Goal: Task Accomplishment & Management: Complete application form

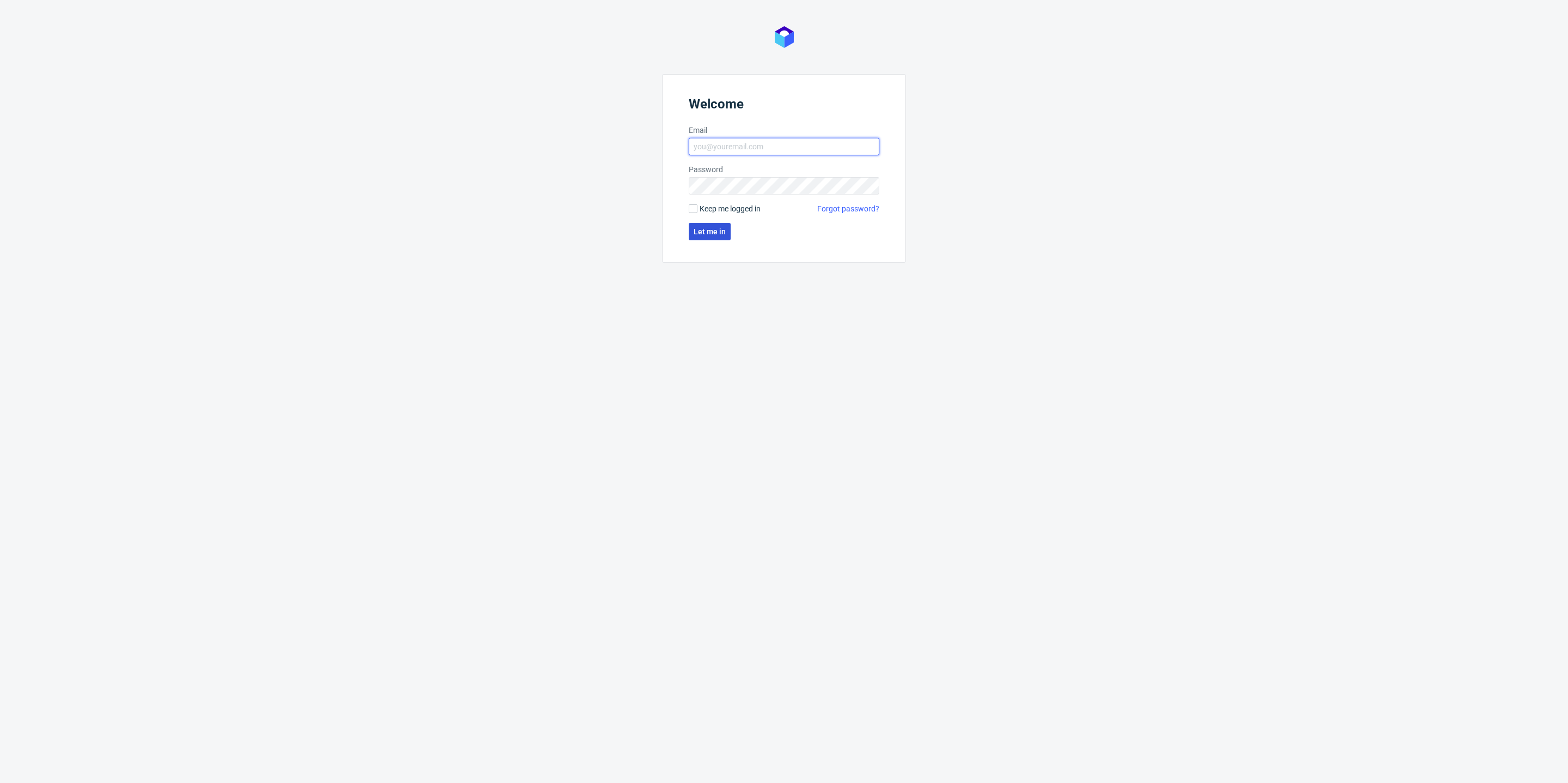
type input "antonina.plotek@packhelp.com"
click at [697, 233] on span "Let me in" at bounding box center [709, 231] width 32 height 8
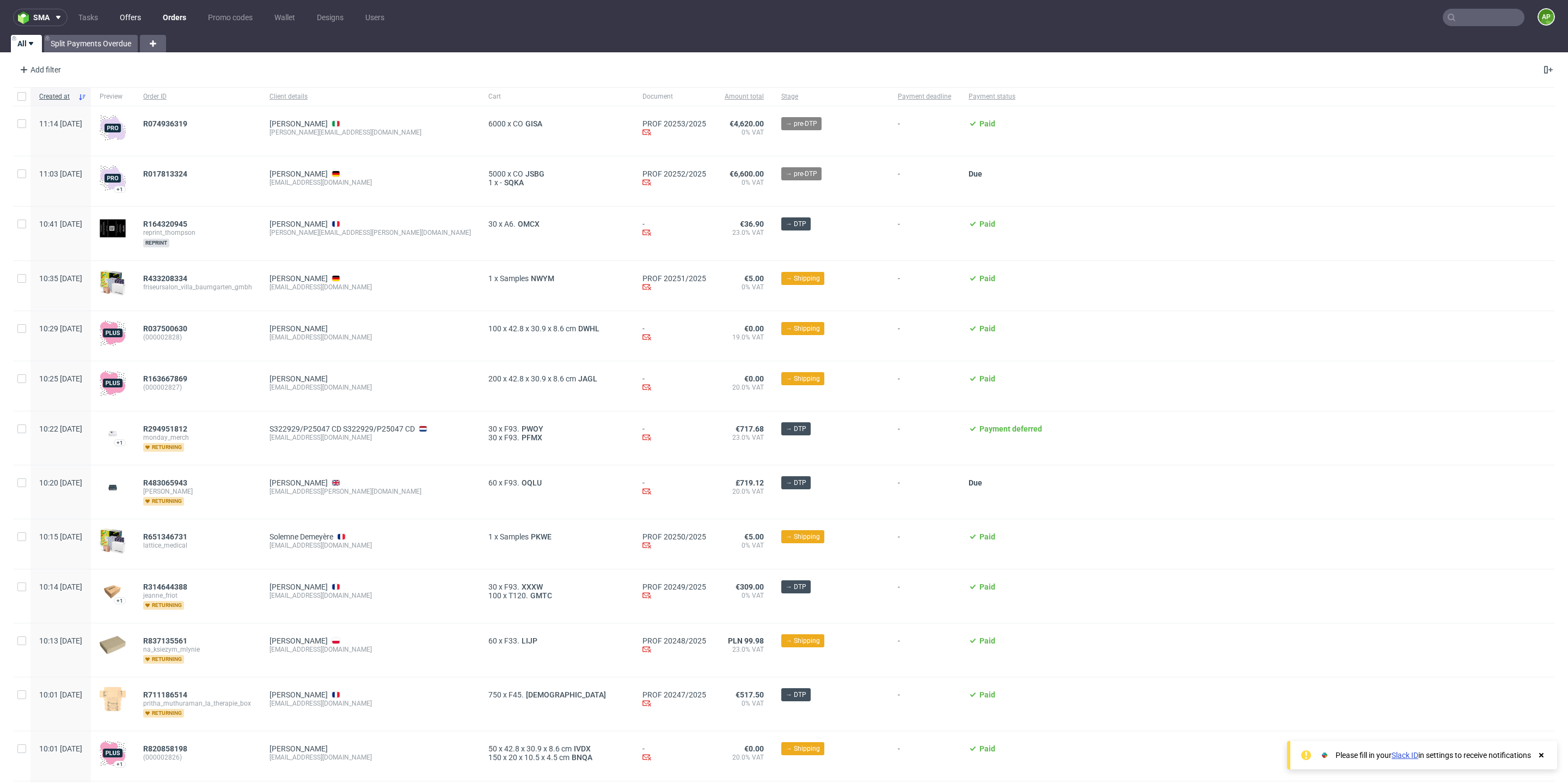
click at [119, 16] on link "Offers" at bounding box center [130, 18] width 34 height 18
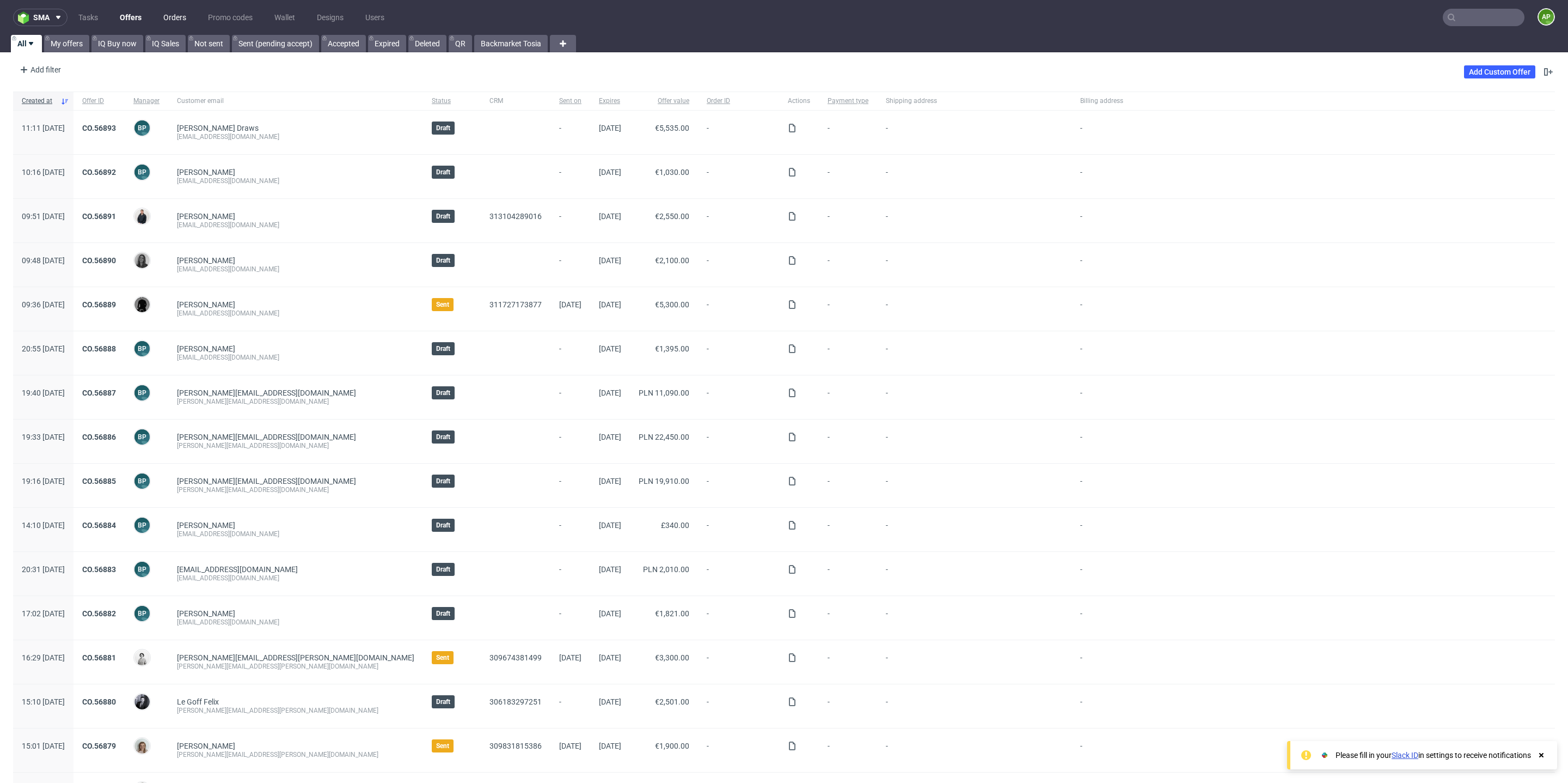
click at [181, 21] on link "Orders" at bounding box center [175, 18] width 36 height 18
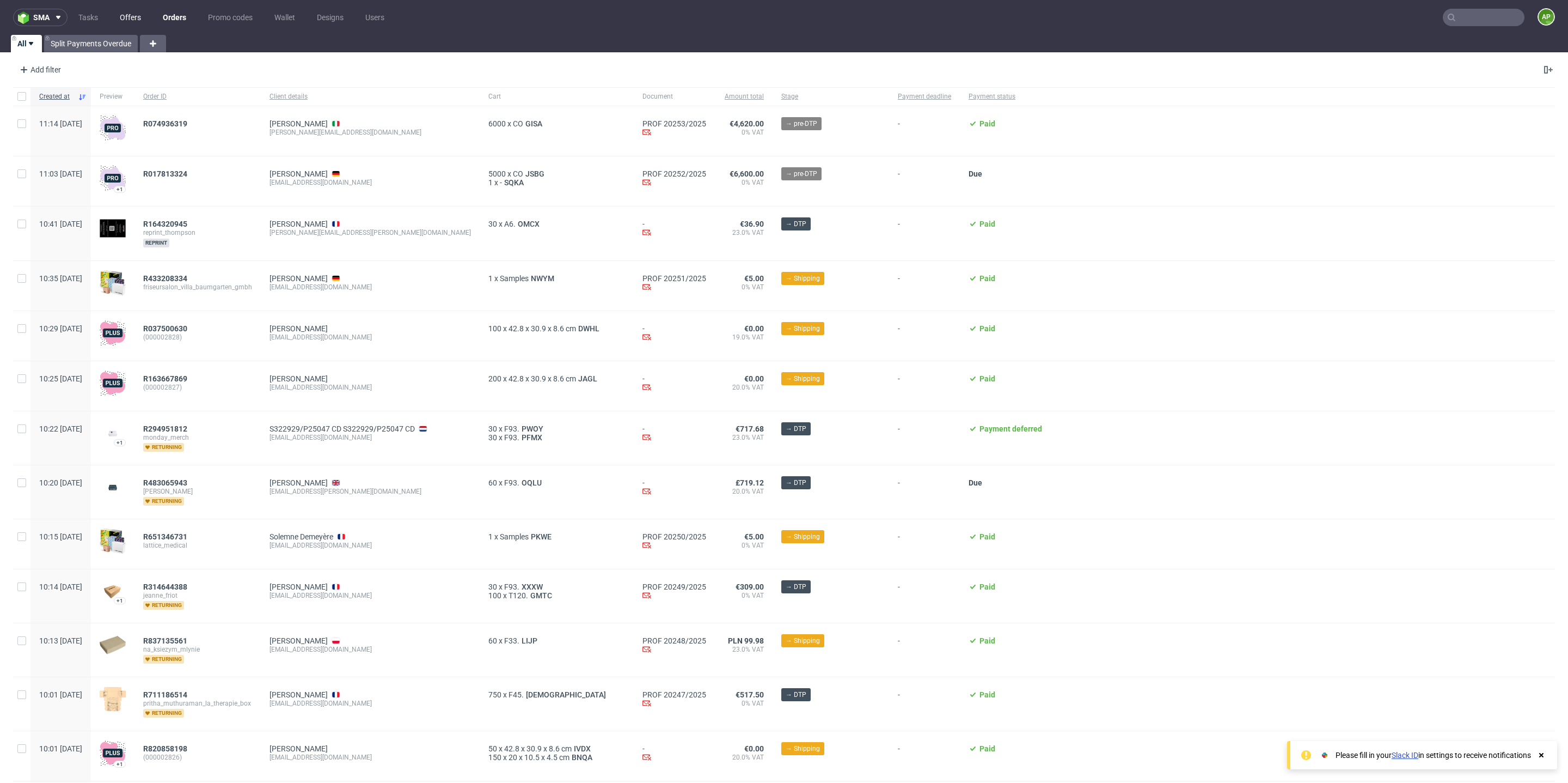
click at [126, 15] on link "Offers" at bounding box center [130, 18] width 34 height 18
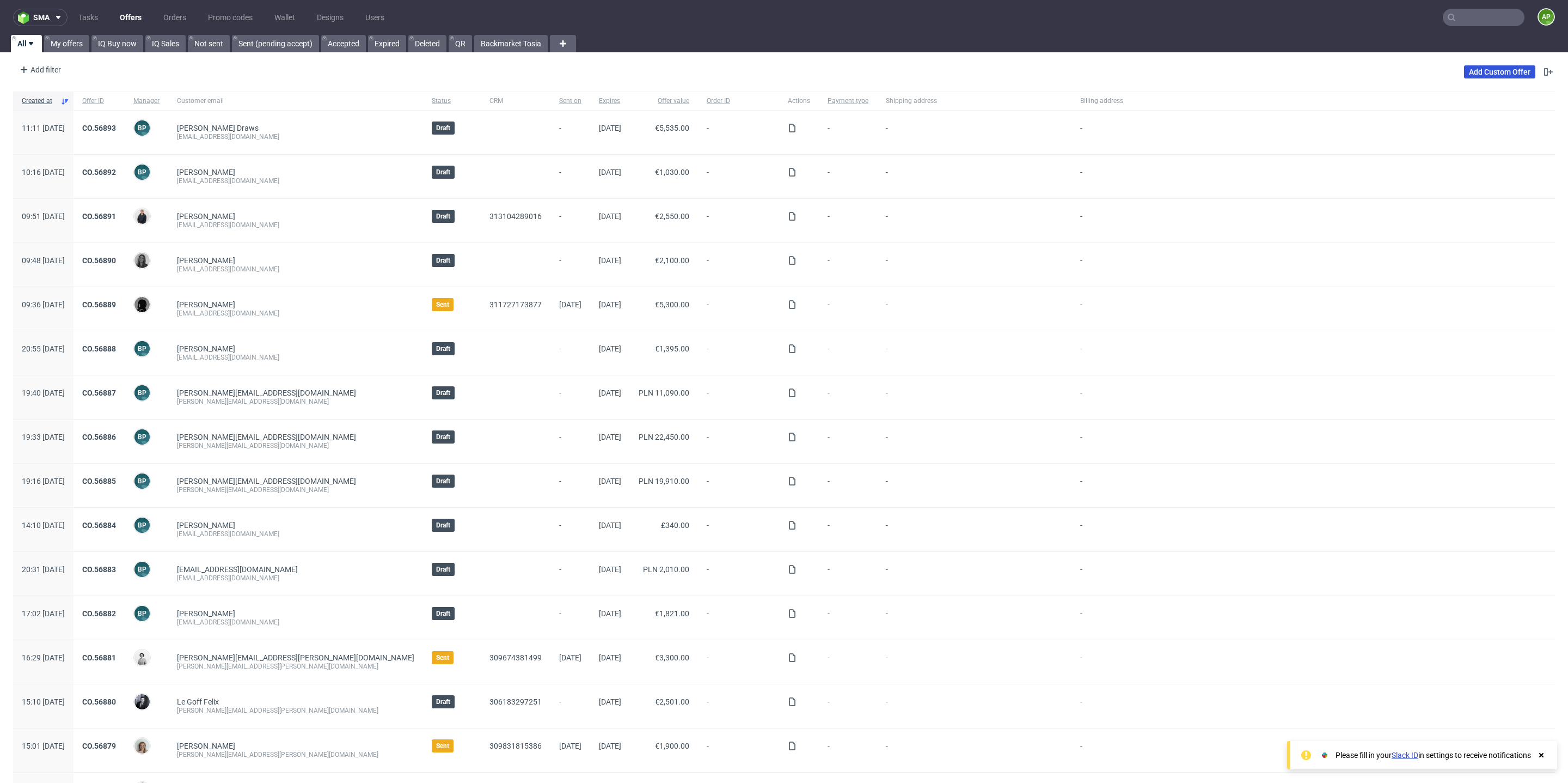
click at [1486, 75] on link "Add Custom Offer" at bounding box center [1500, 72] width 72 height 13
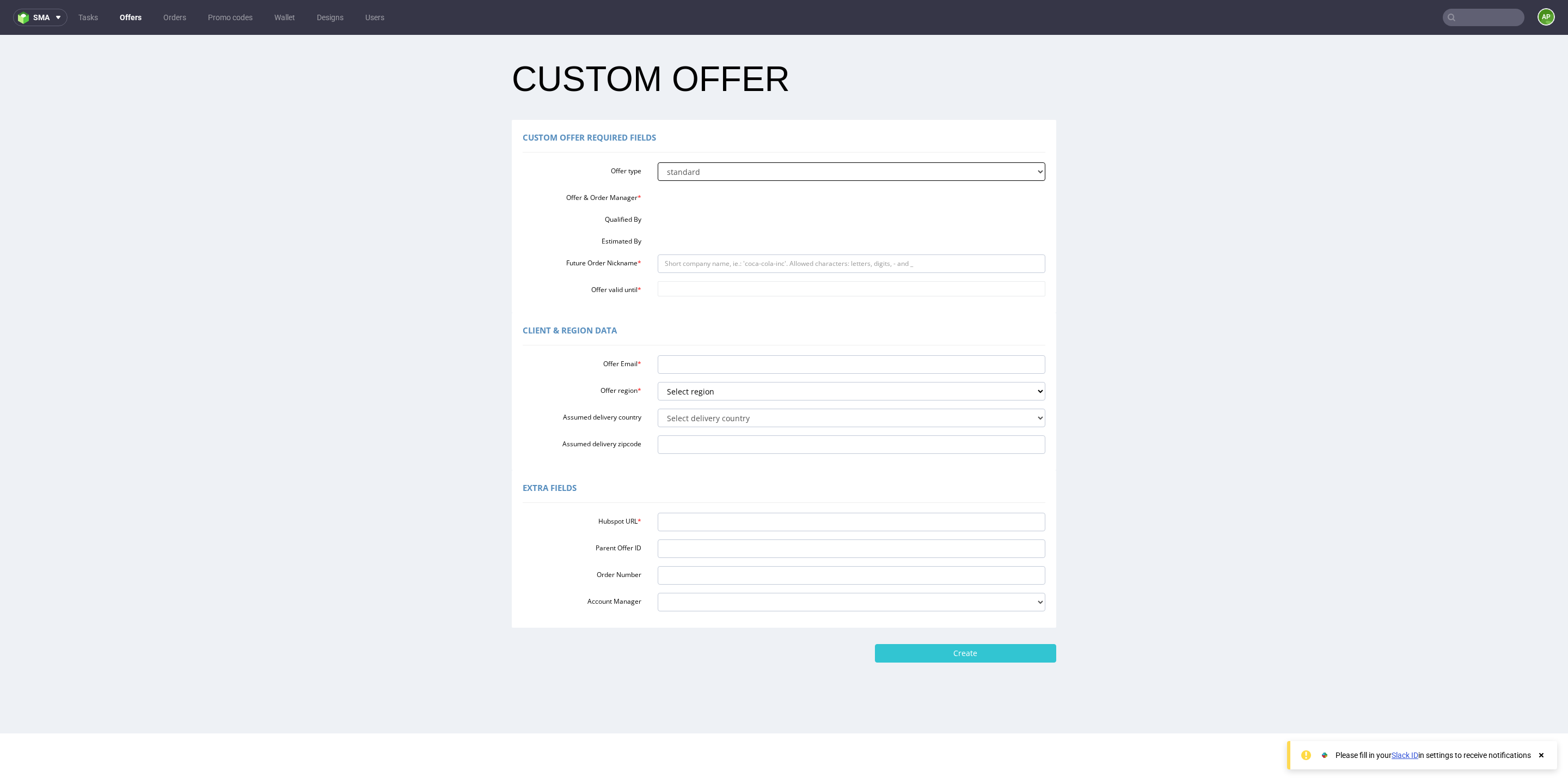
click at [714, 171] on select "standard prototyping sampling" at bounding box center [852, 171] width 388 height 18
click at [658, 162] on select "standard prototyping sampling" at bounding box center [852, 171] width 388 height 18
click at [671, 197] on div "Offer & Order Manager *" at bounding box center [784, 195] width 539 height 13
click at [678, 264] on input "Future Order Nickname *" at bounding box center [852, 264] width 388 height 18
type input "Backmarket_US_order"
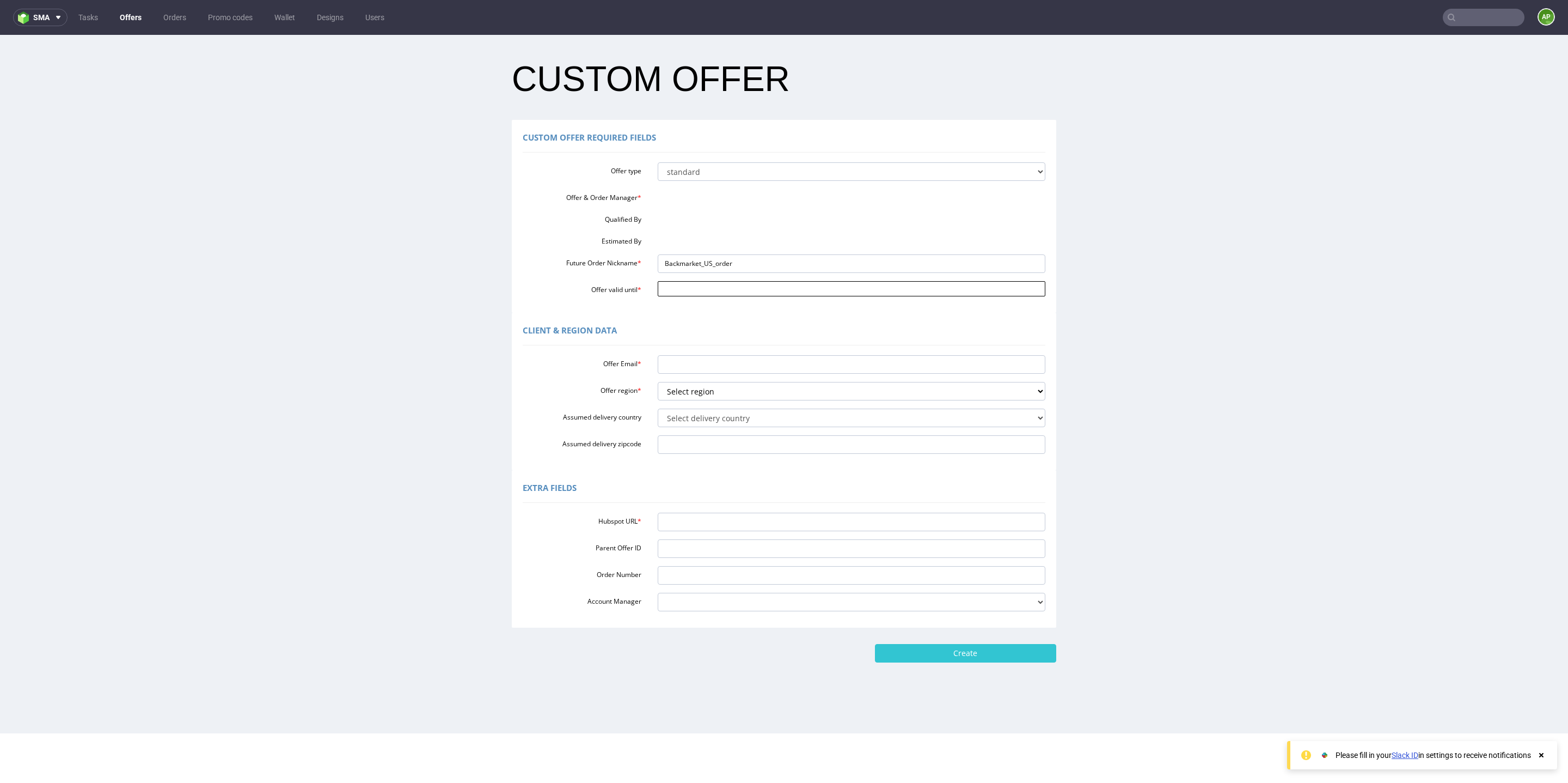
click at [724, 288] on input "Offer valid until *" at bounding box center [852, 289] width 388 height 15
click at [695, 284] on input "Offer valid until *" at bounding box center [852, 289] width 388 height 15
click at [668, 286] on input "Offer valid until *" at bounding box center [852, 289] width 388 height 15
type input "[DATE]"
click at [752, 369] on input "Offer Email *" at bounding box center [852, 364] width 388 height 18
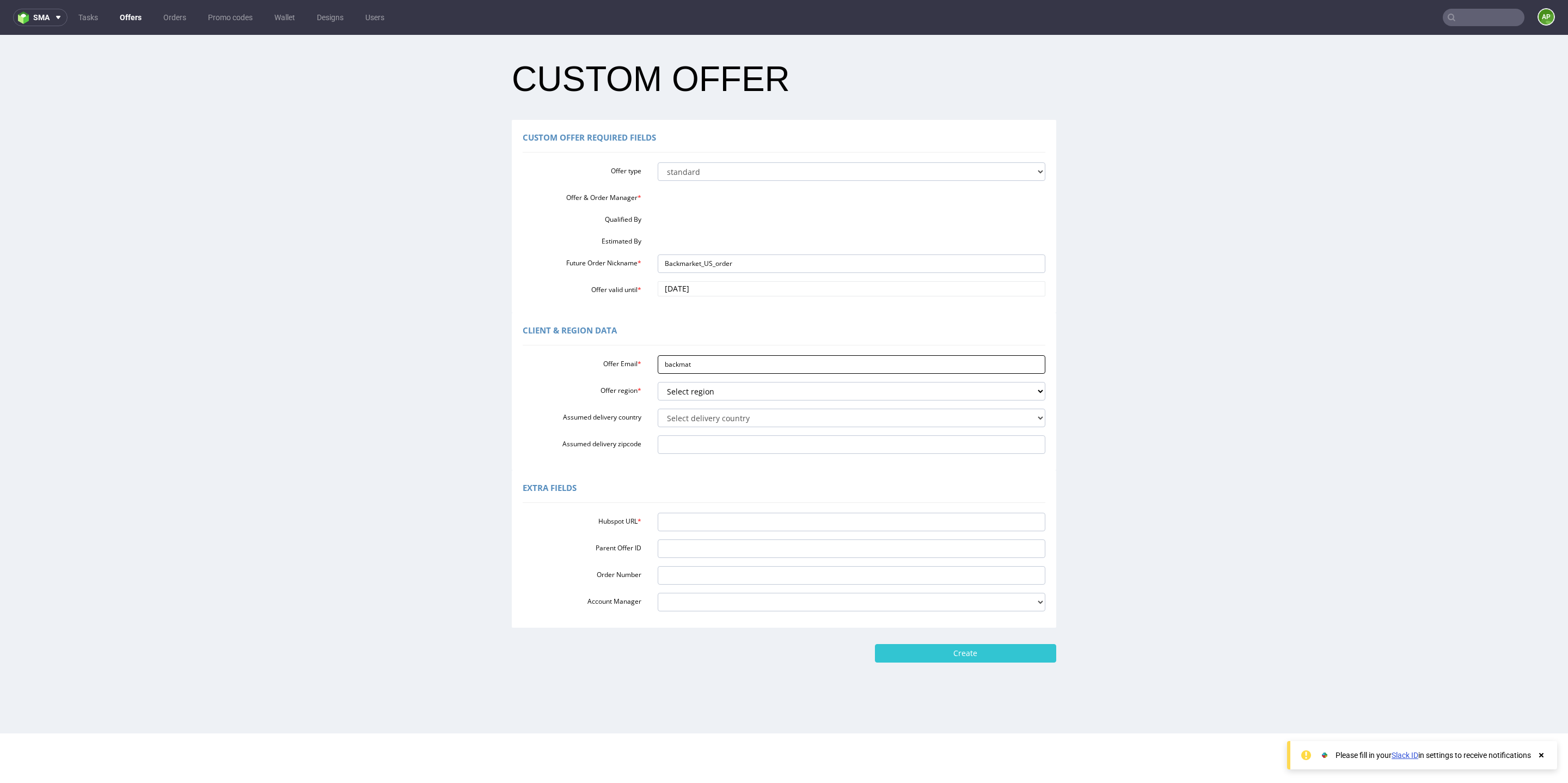
type input "backma"
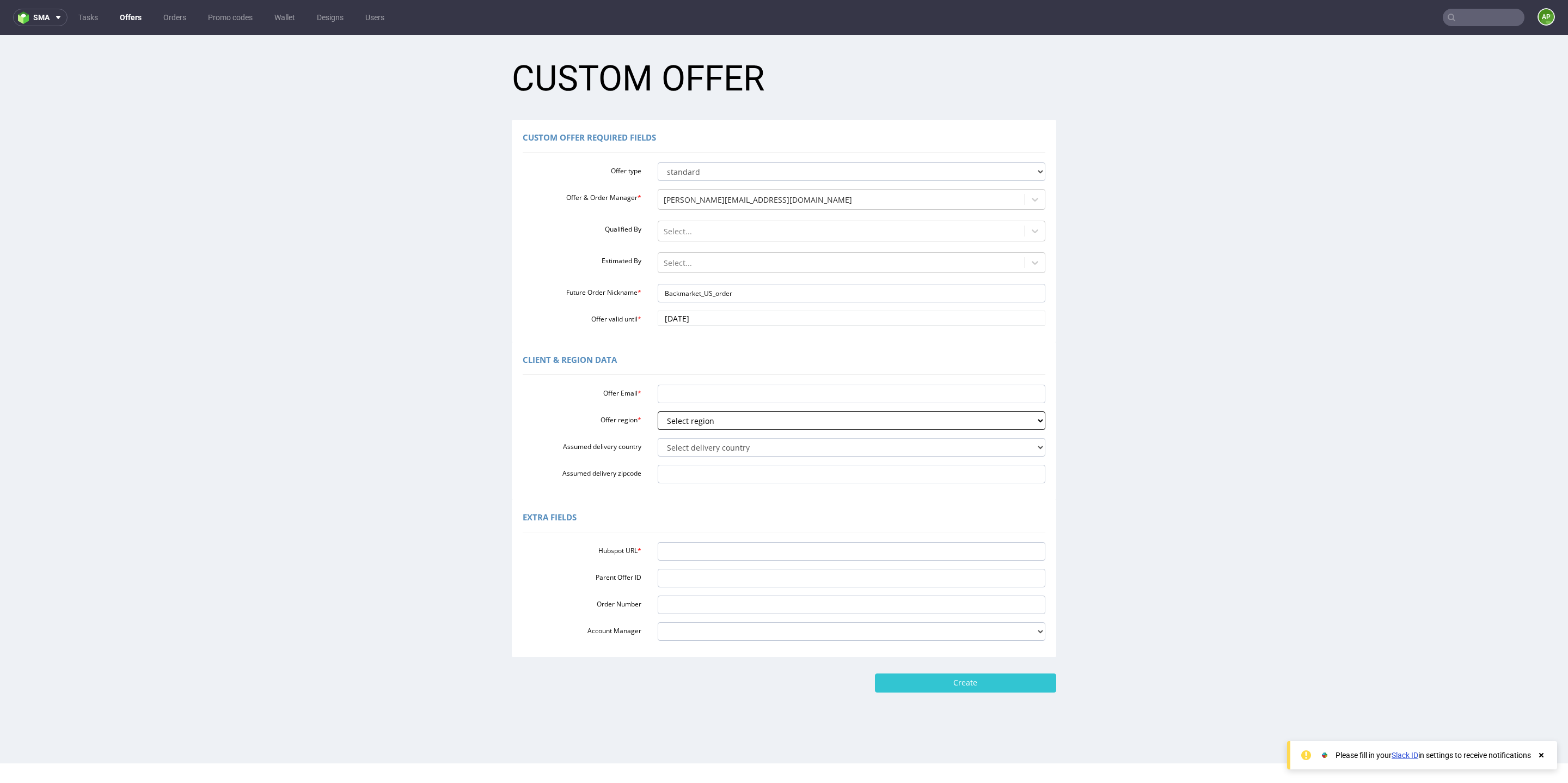
click at [756, 418] on select "Select region eu gb de pl fr it es" at bounding box center [852, 420] width 388 height 18
select select "eu"
click at [658, 411] on select "Select region eu gb de pl fr it es" at bounding box center [852, 420] width 388 height 18
click at [704, 396] on input "Offer Email *" at bounding box center [852, 393] width 388 height 18
type input "[EMAIL_ADDRESS][DOMAIN_NAME]"
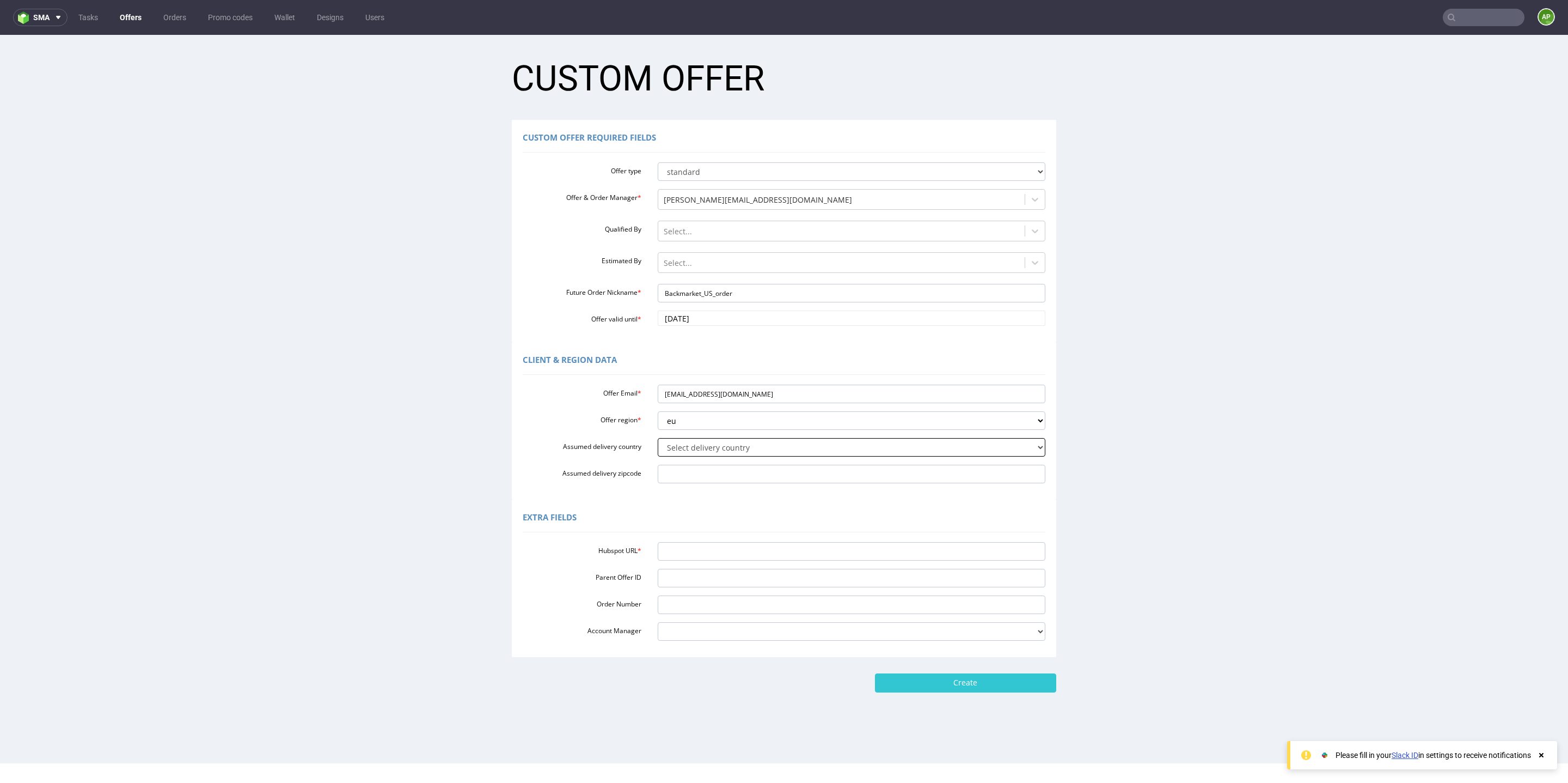
click at [724, 451] on select "Select delivery country [GEOGRAPHIC_DATA] [GEOGRAPHIC_DATA] [GEOGRAPHIC_DATA] […" at bounding box center [852, 447] width 388 height 18
select select "232"
click at [658, 438] on select "Select delivery country [GEOGRAPHIC_DATA] [GEOGRAPHIC_DATA] [GEOGRAPHIC_DATA] […" at bounding box center [852, 447] width 388 height 18
click at [695, 476] on input "Assumed delivery zipcode" at bounding box center [852, 473] width 388 height 18
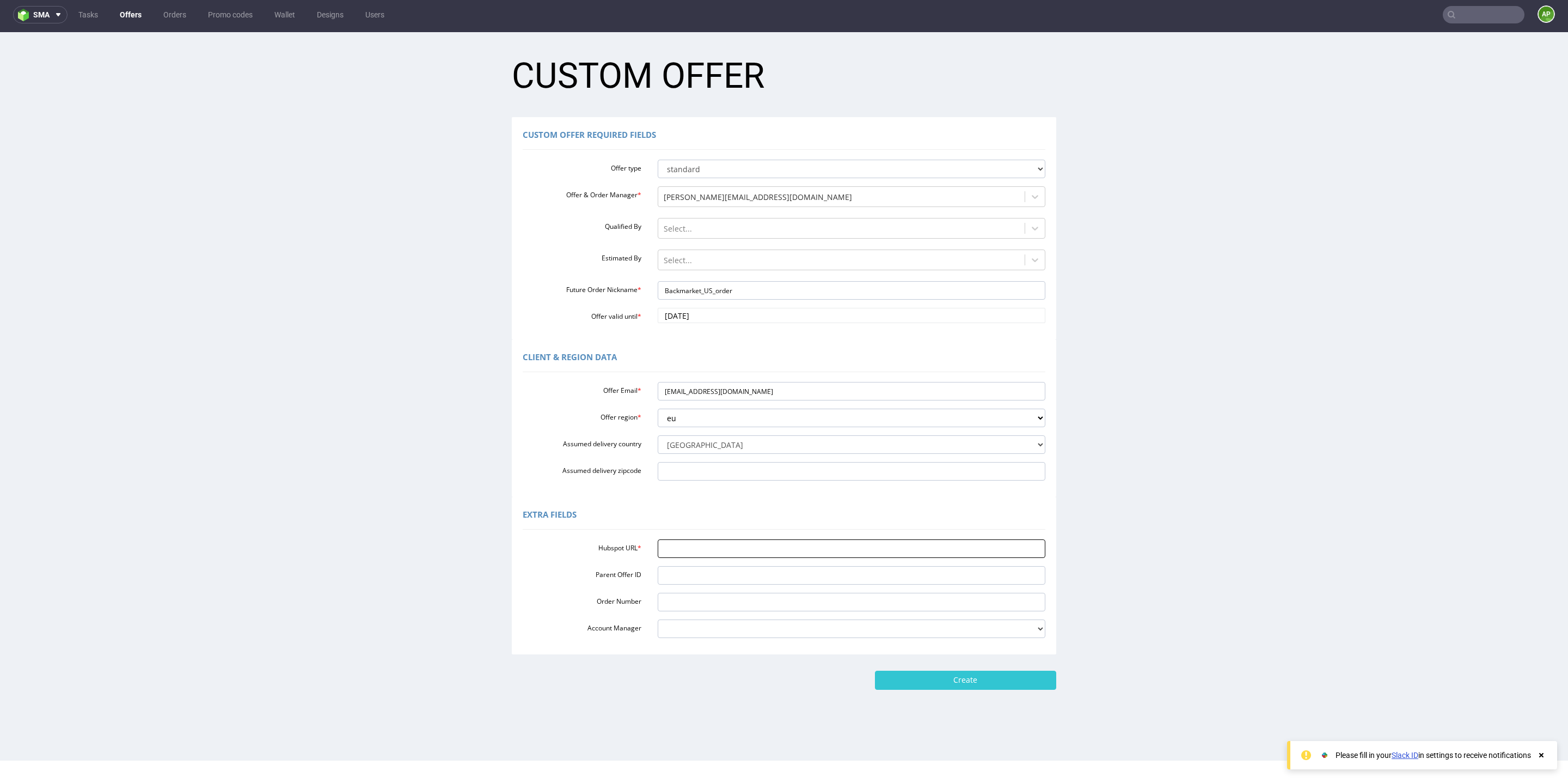
click at [686, 544] on input "Hubspot URL *" at bounding box center [852, 548] width 388 height 18
paste input "[URL][DOMAIN_NAME]"
type input "[URL][DOMAIN_NAME]"
click at [909, 682] on input "Create" at bounding box center [966, 680] width 181 height 18
type input "Please wait..."
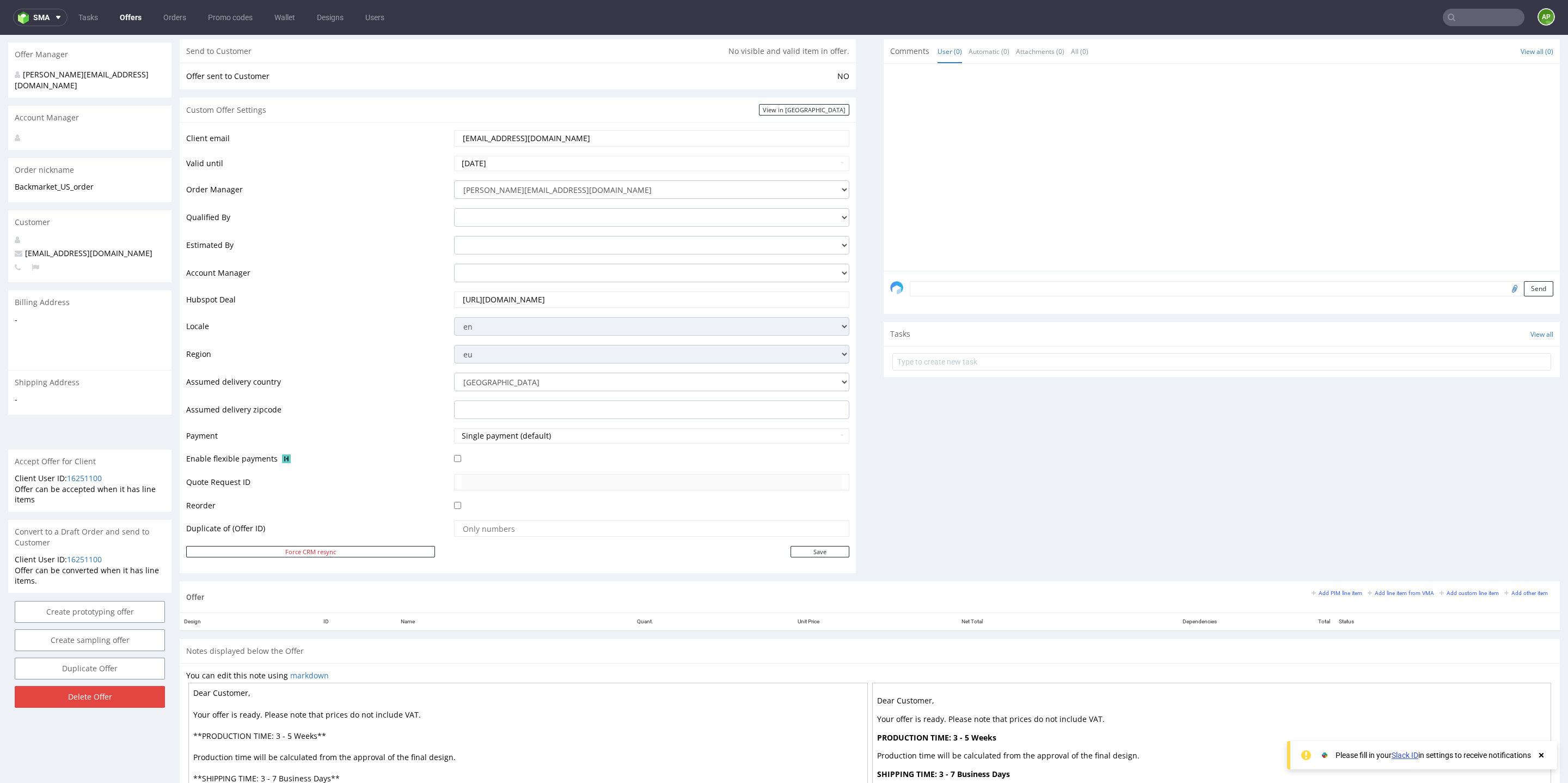
scroll to position [225, 0]
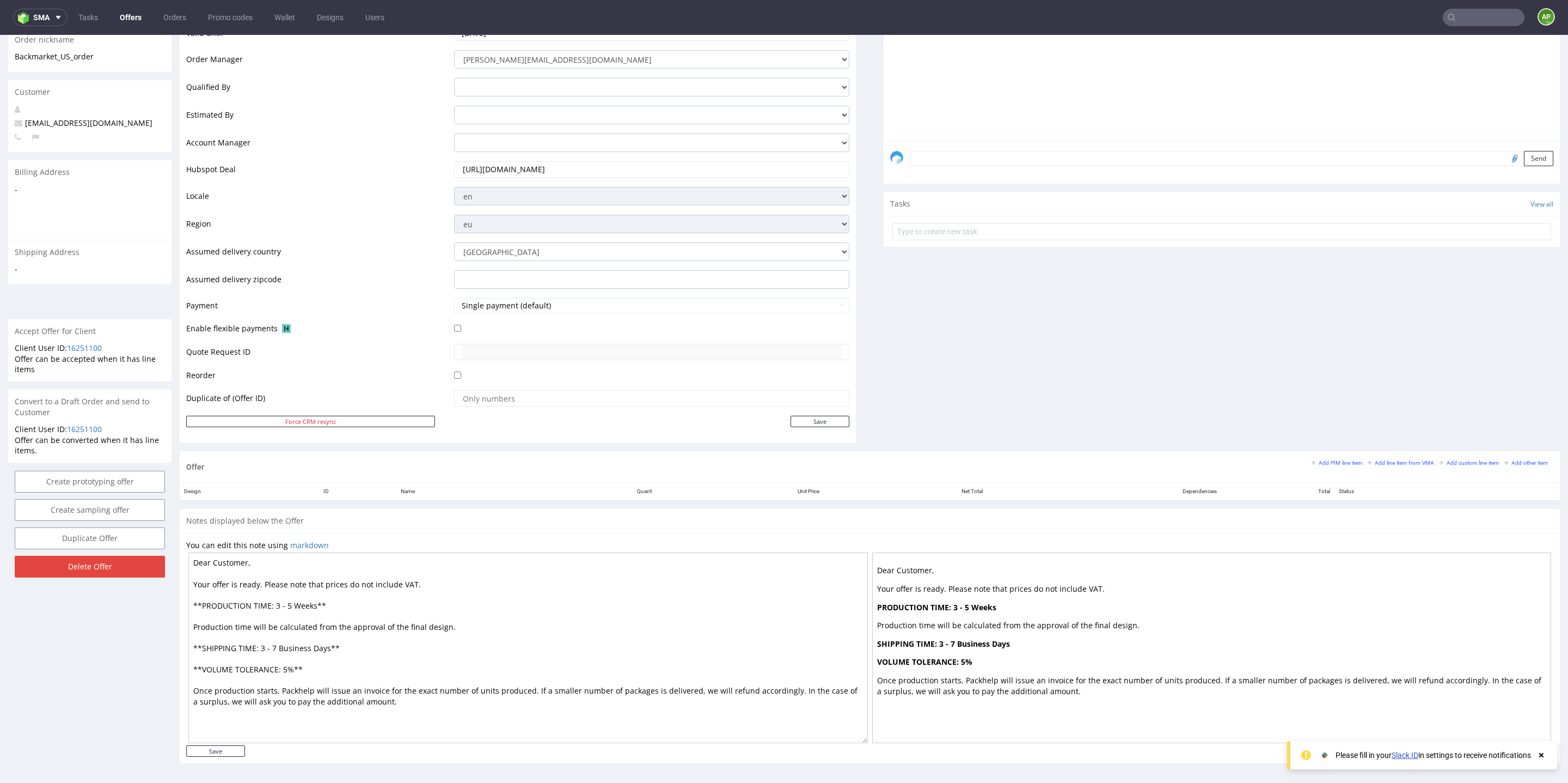
click at [397, 675] on textarea "Dear Customer, Your offer is ready. Please note that prices do not include VAT.…" at bounding box center [528, 647] width 680 height 191
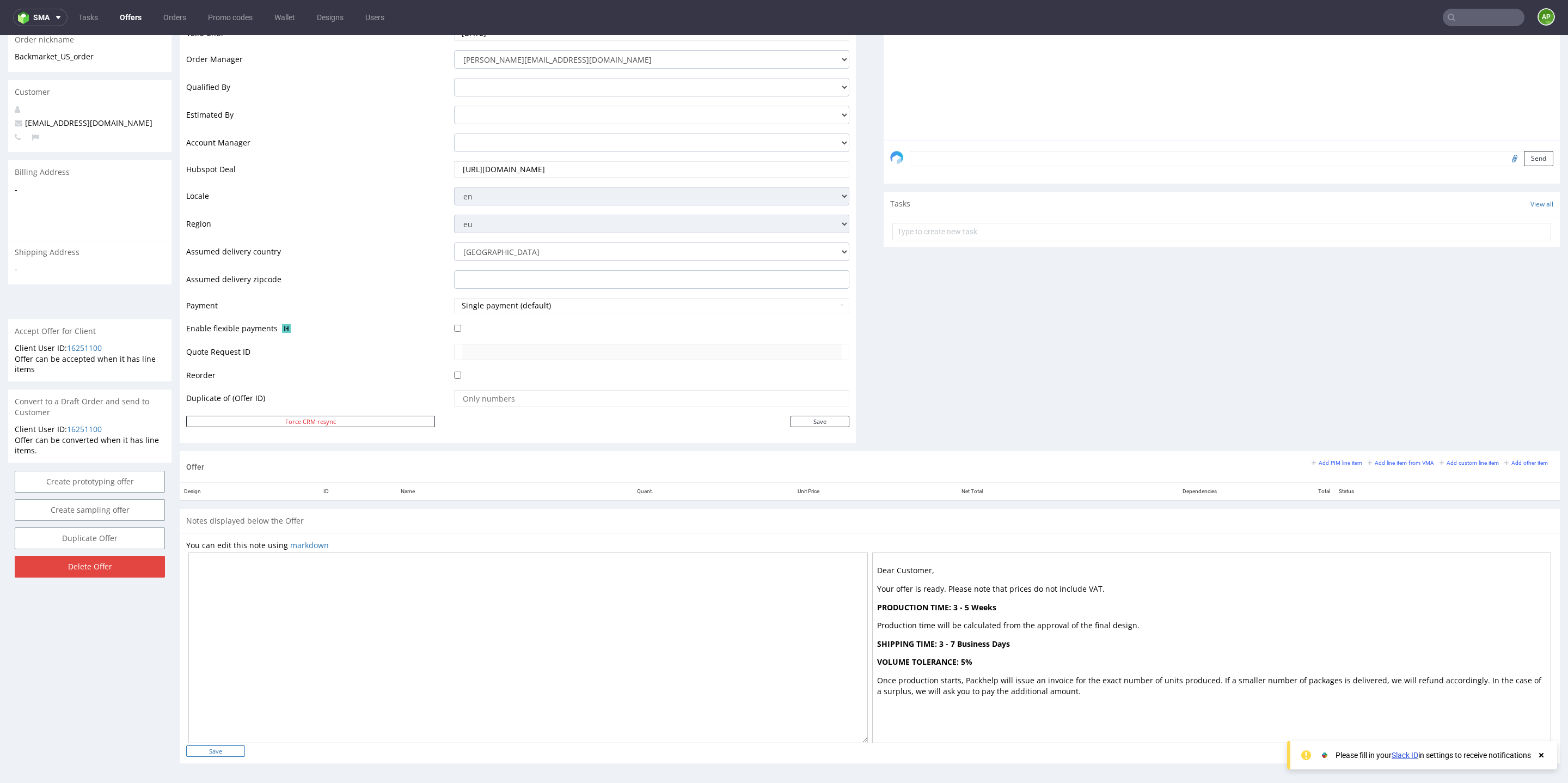
click at [224, 748] on input "Save" at bounding box center [215, 751] width 59 height 11
type input "In progress..."
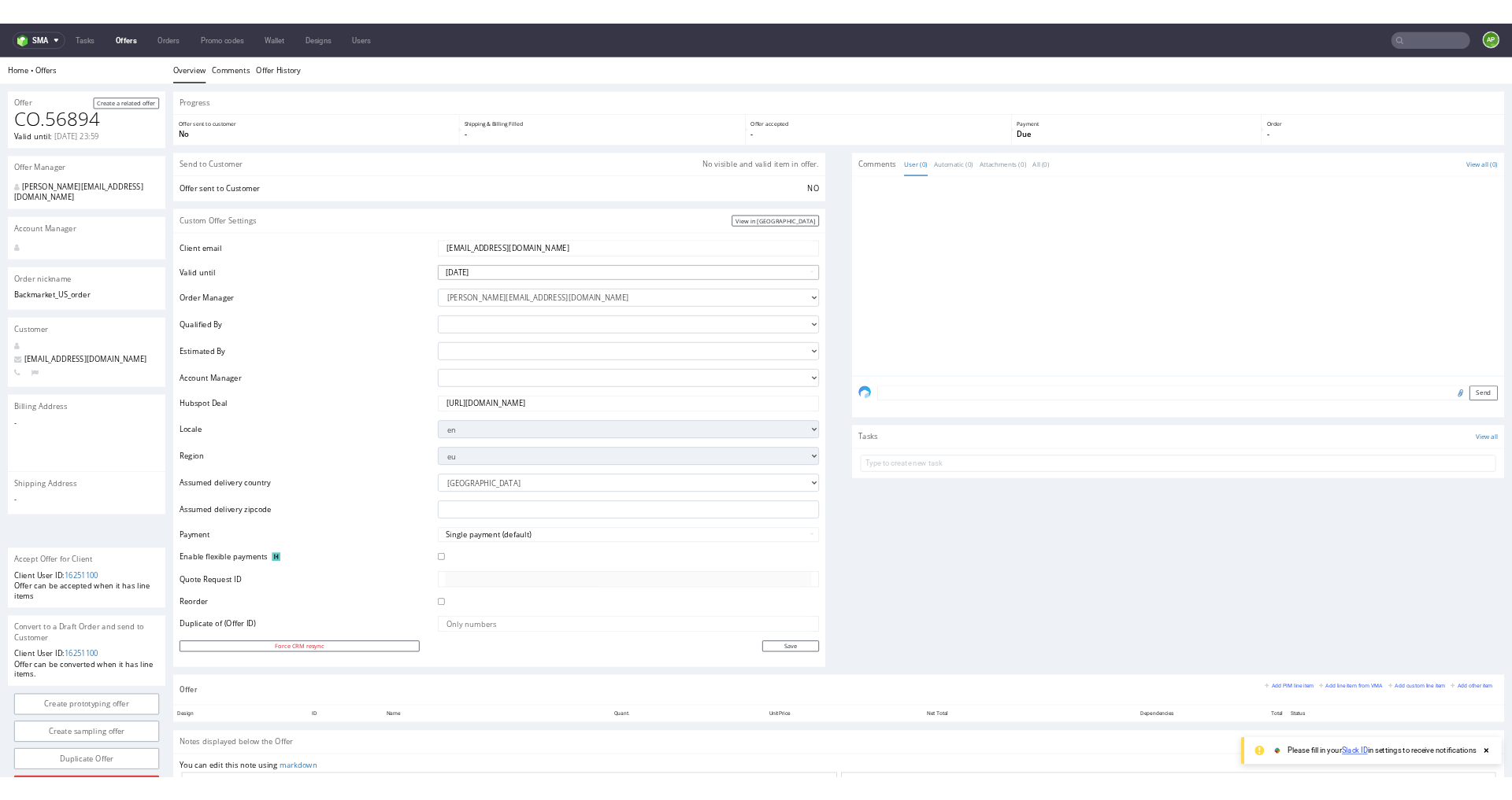
scroll to position [340, 0]
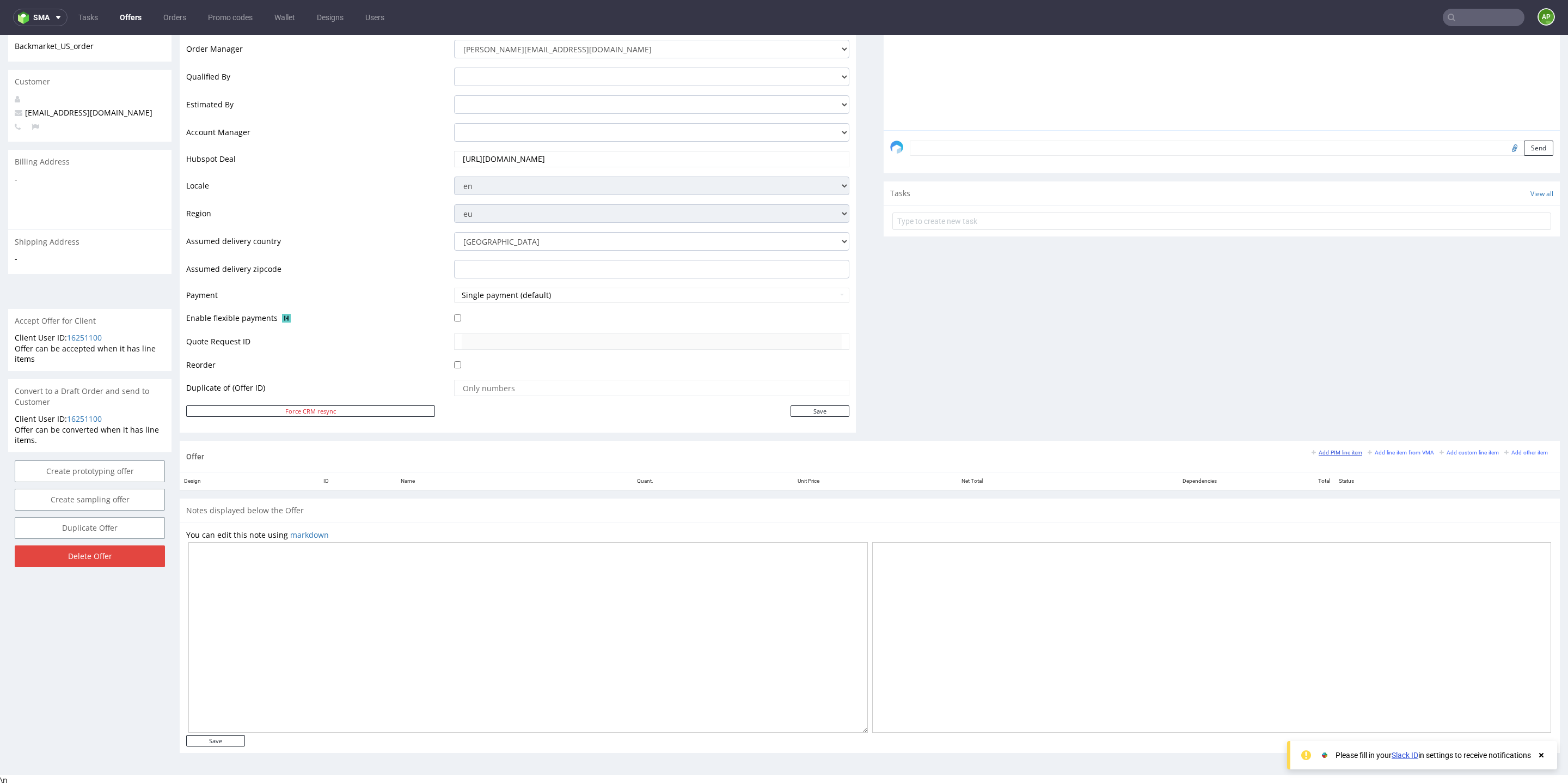
click at [1326, 450] on small "Add PIM line item" at bounding box center [1337, 452] width 51 height 6
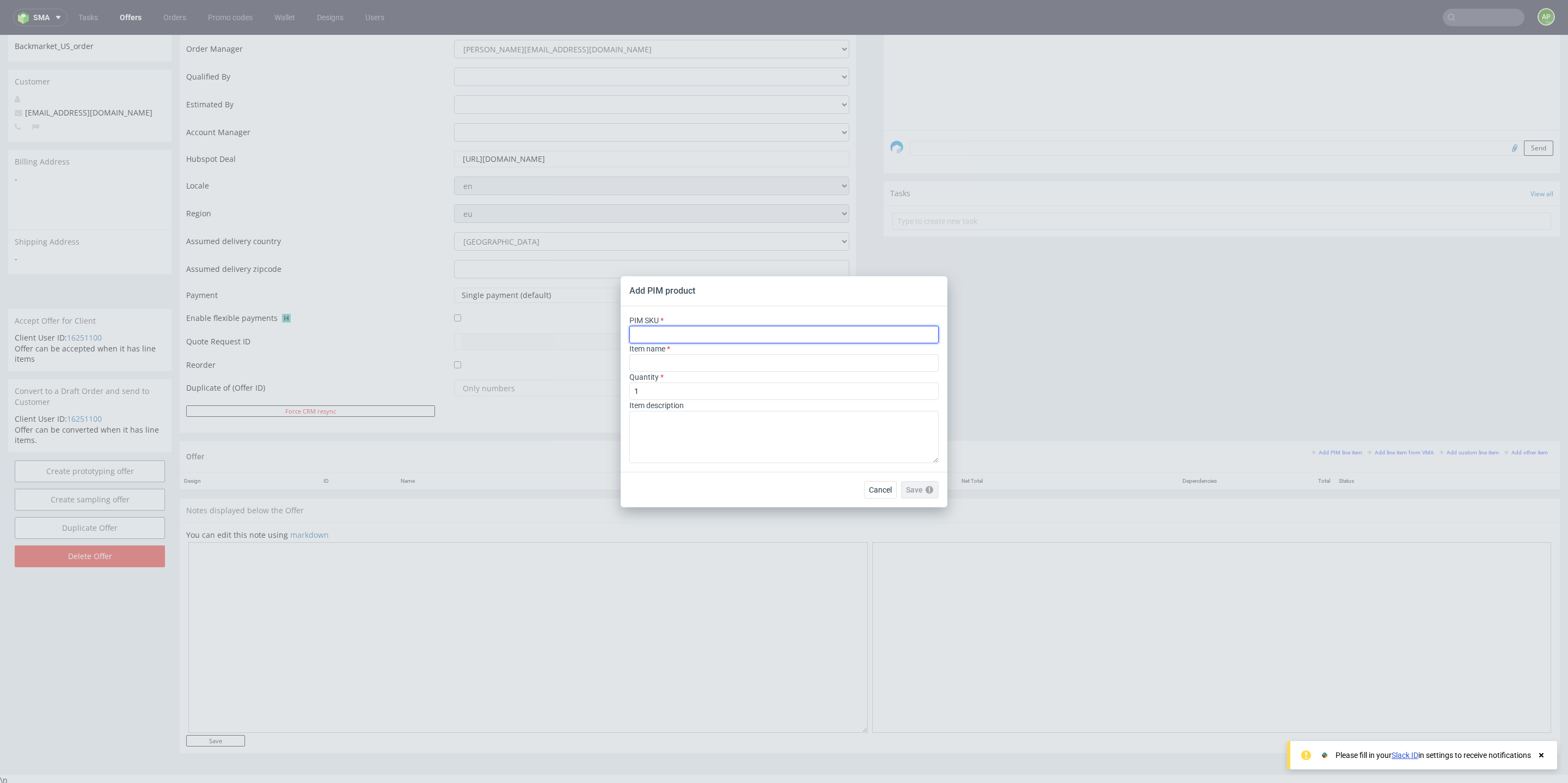
click at [722, 333] on input "text" at bounding box center [784, 334] width 309 height 18
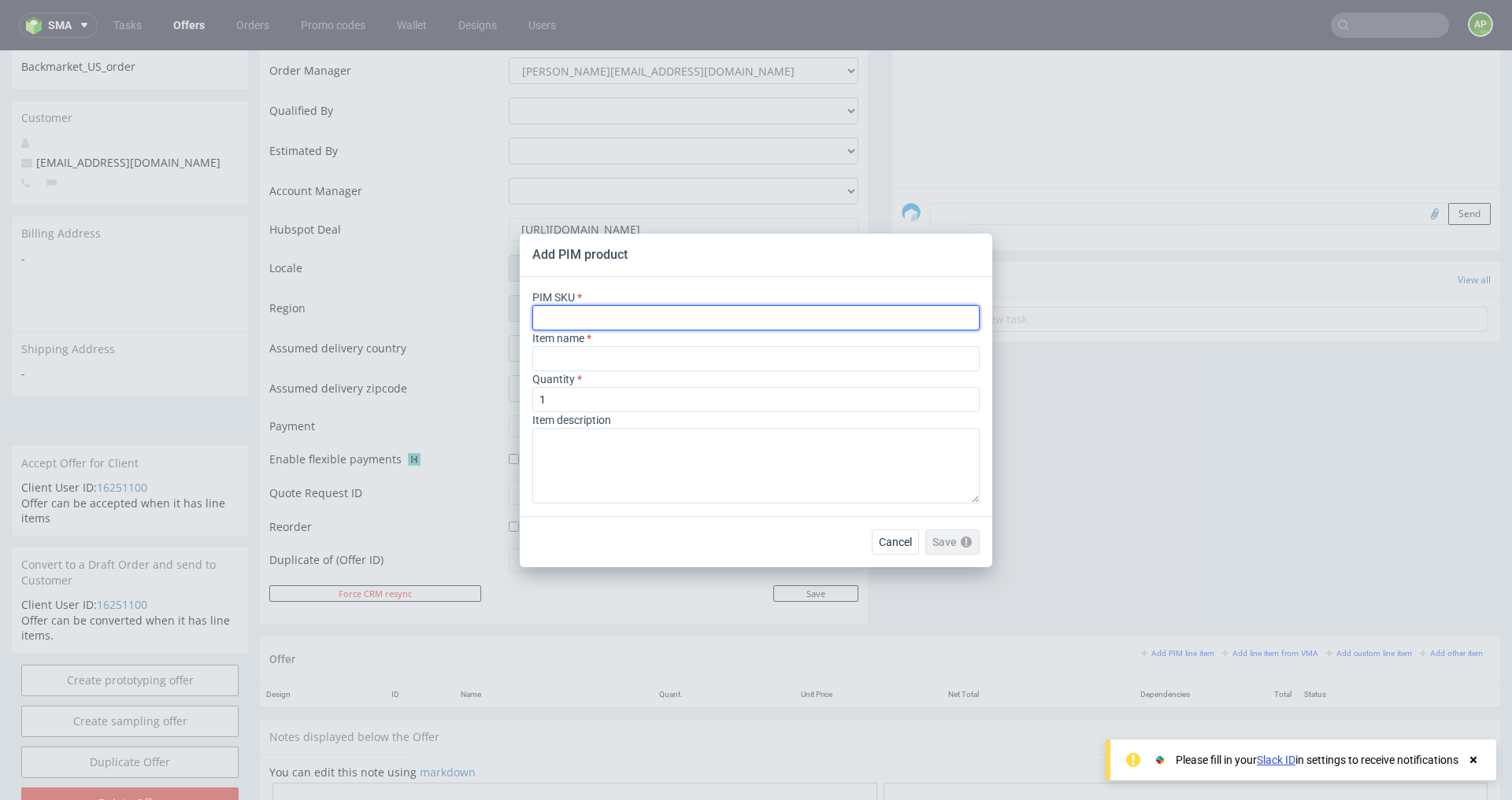
paste input "ph-1464-15204"
type input "ph-1464-15204"
type input "Tablet Box EU"
type input "ph-1464-15204"
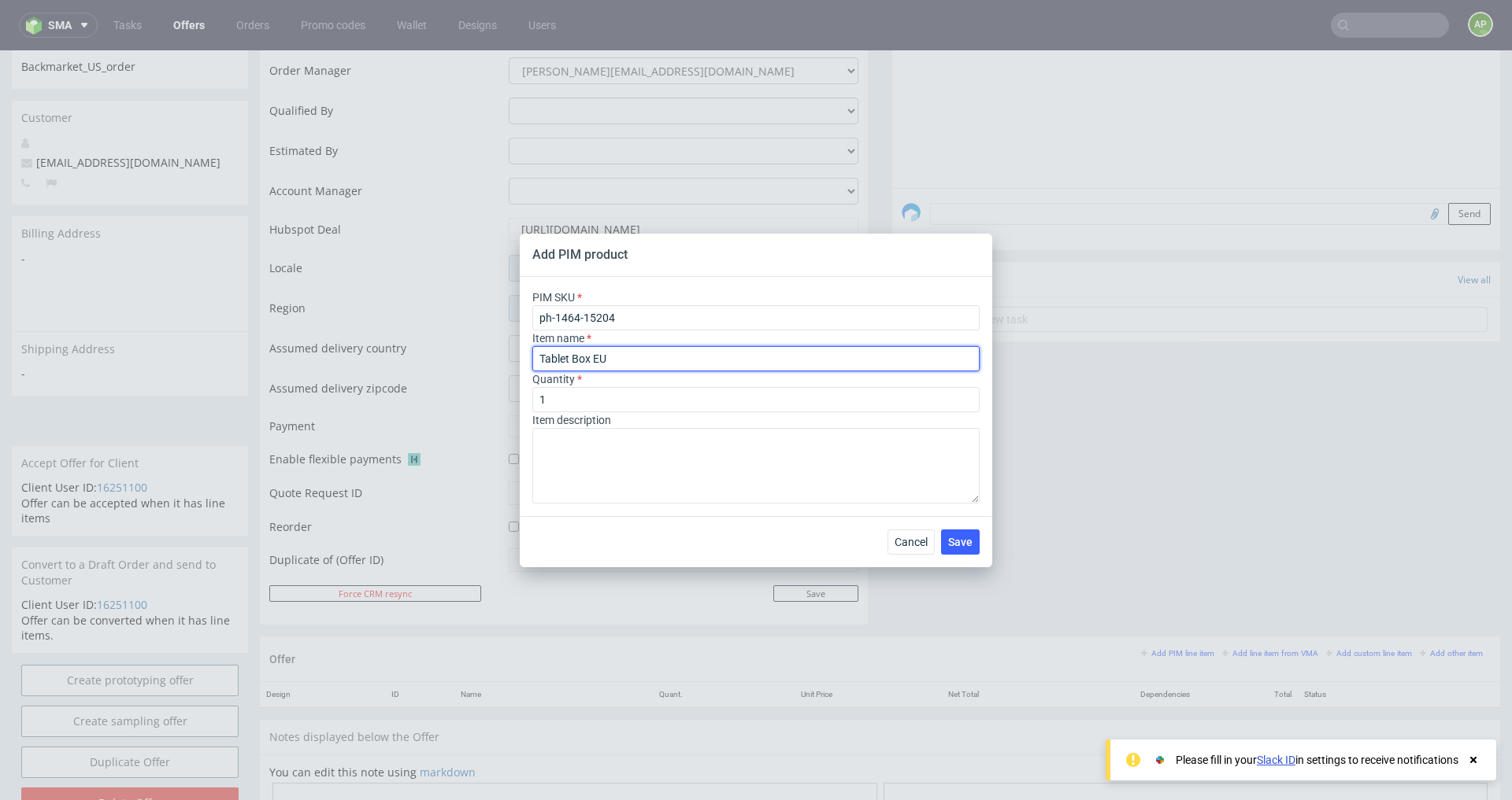
click at [598, 362] on input "Tablet Box EU" at bounding box center [756, 359] width 447 height 26
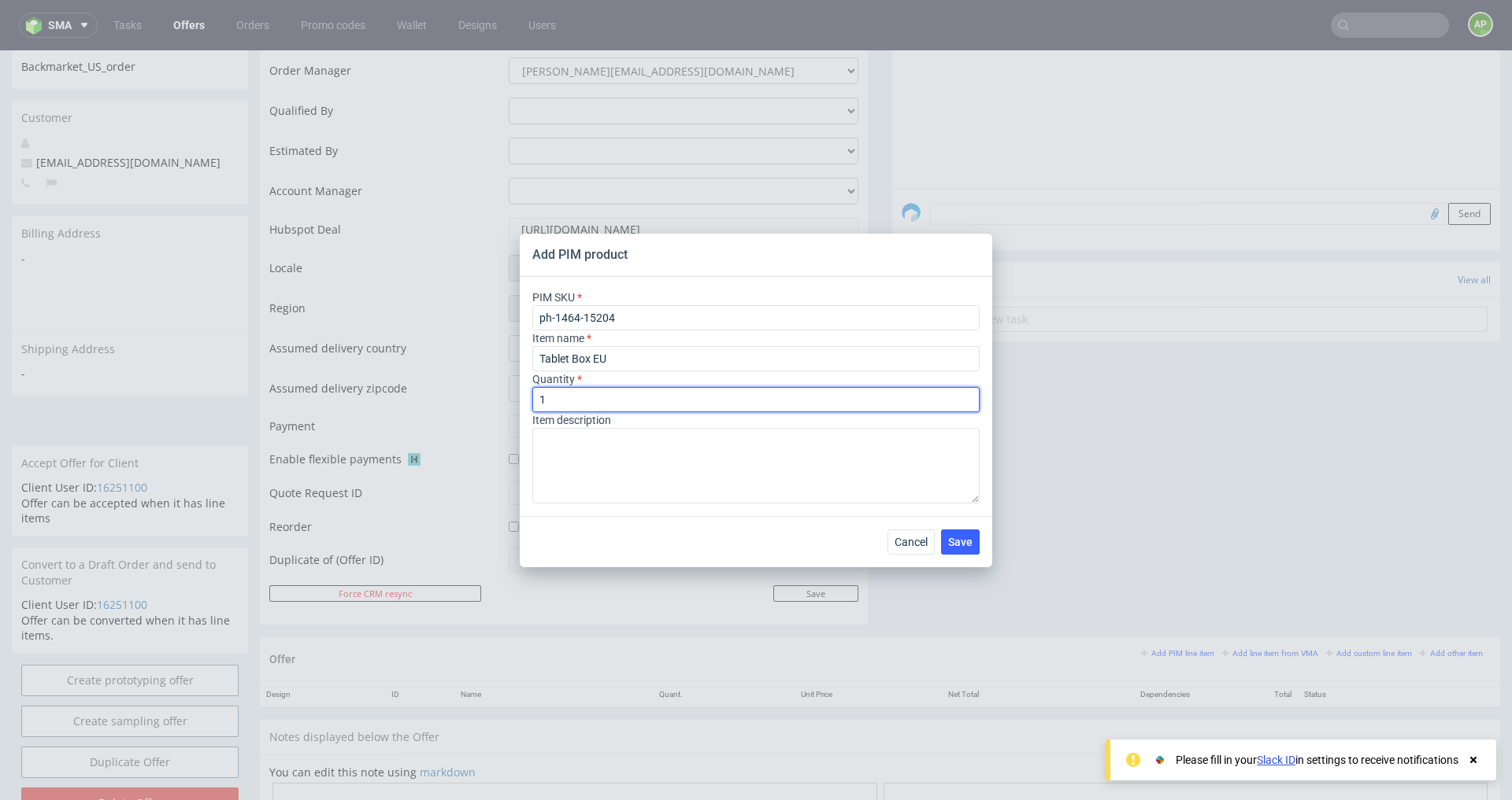
click at [611, 395] on input "1" at bounding box center [756, 400] width 447 height 26
type input "500"
click at [958, 542] on span "Save" at bounding box center [960, 542] width 25 height 11
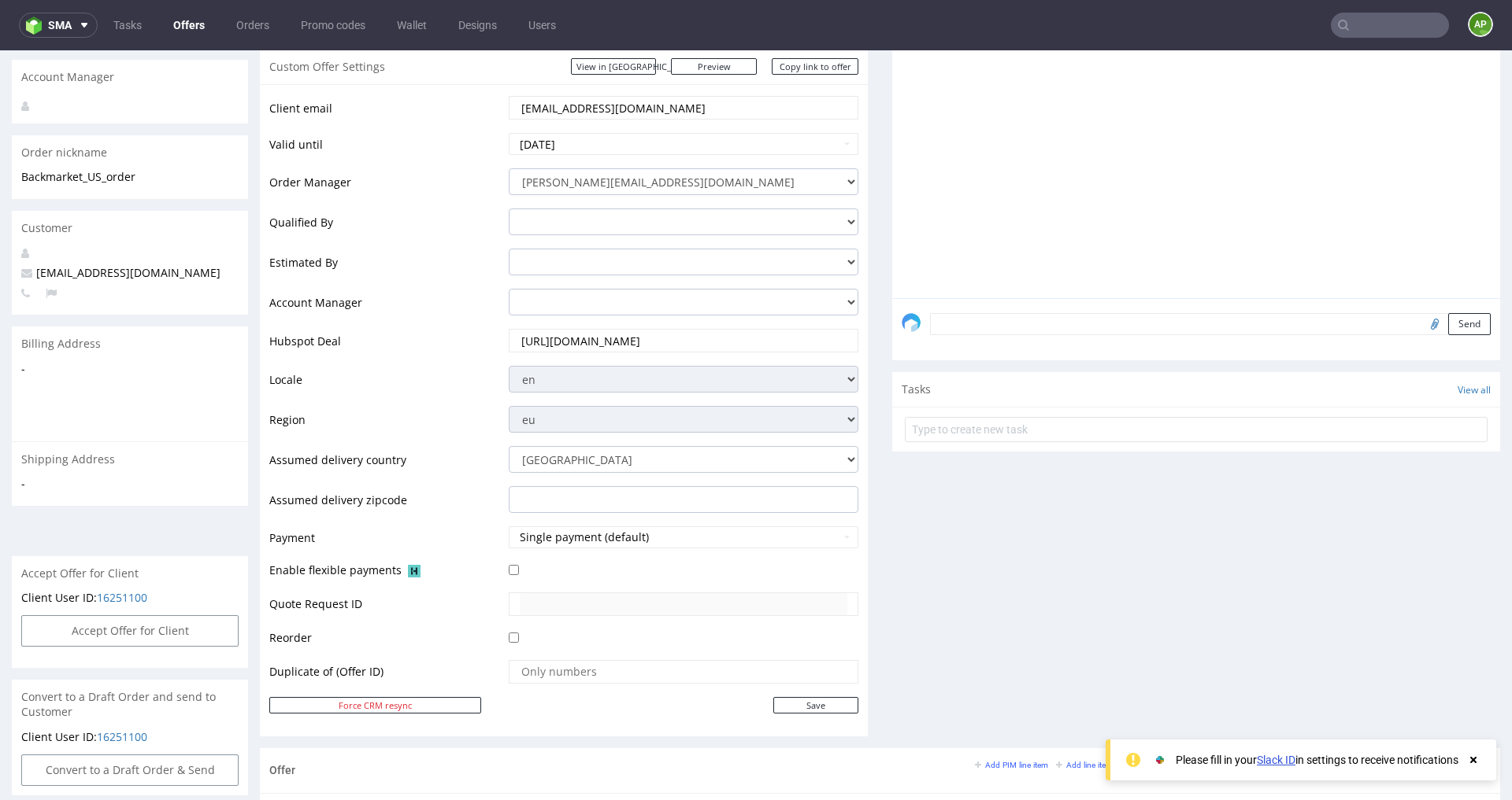
scroll to position [708, 0]
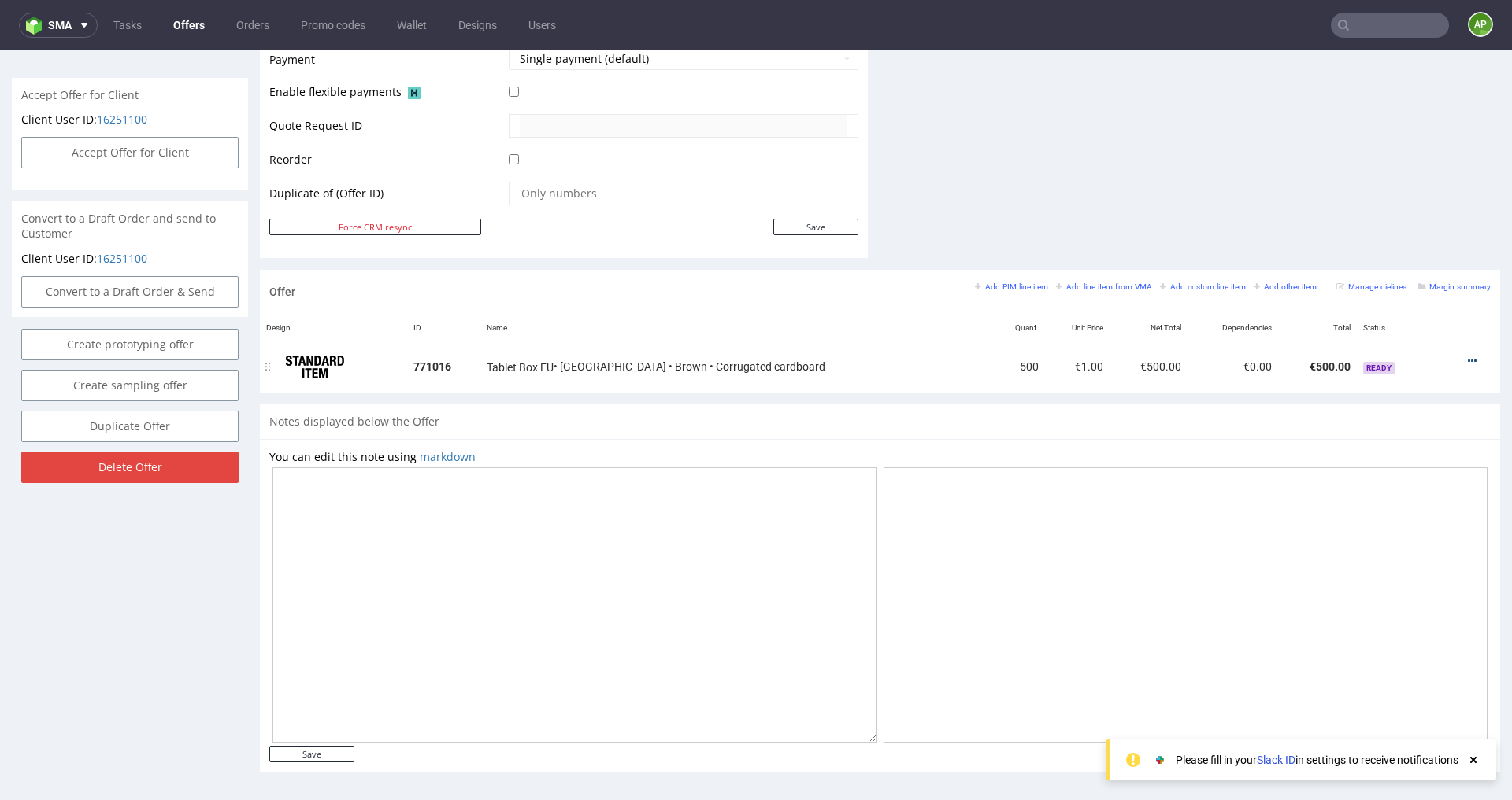
click at [1468, 358] on icon at bounding box center [1472, 362] width 8 height 11
click at [1398, 211] on span "Edit item price" at bounding box center [1400, 213] width 126 height 16
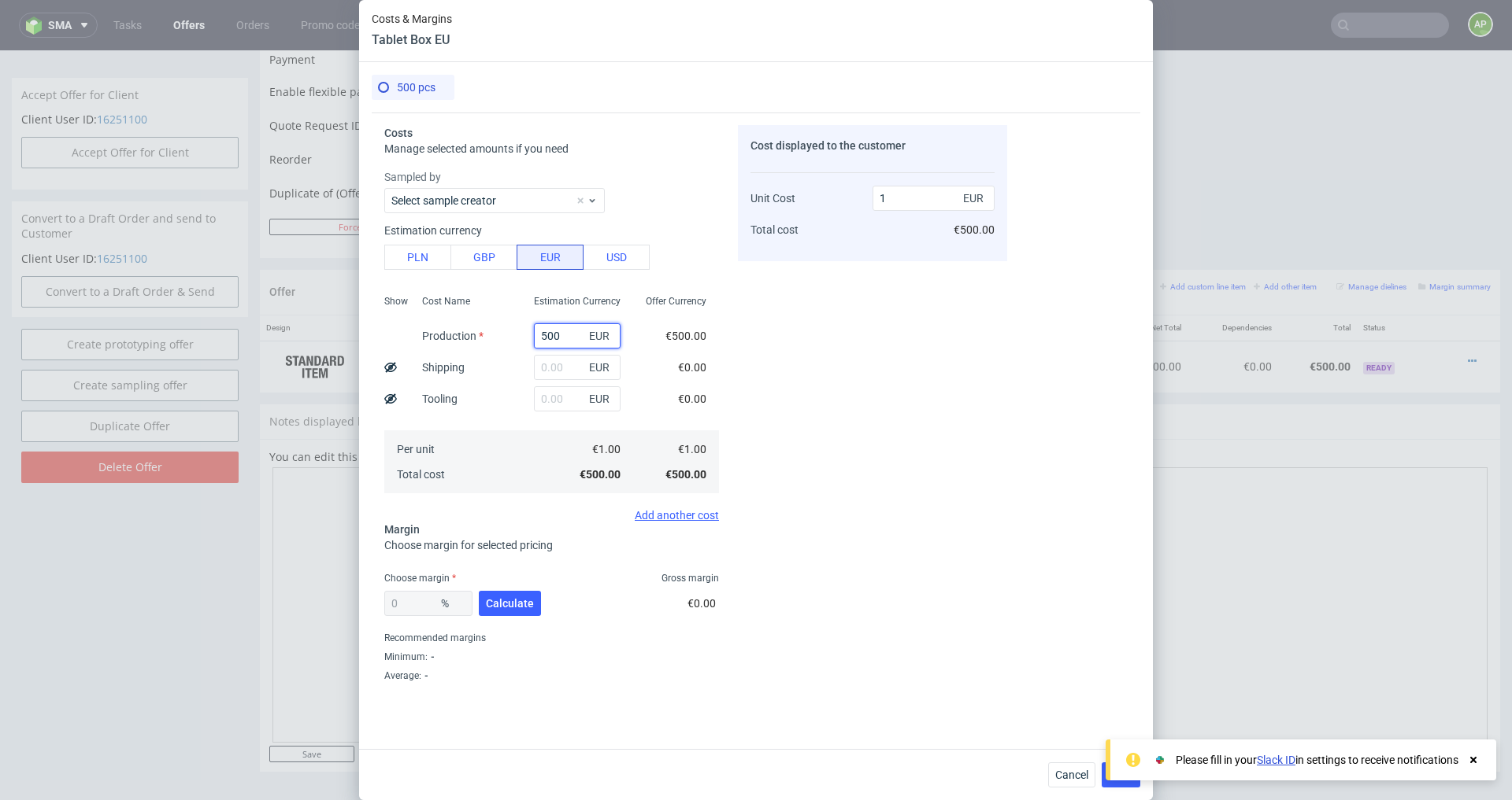
drag, startPoint x: 567, startPoint y: 335, endPoint x: 326, endPoint y: 335, distance: 241.0
click at [332, 335] on div "Costs & Margins Tablet Box EU 500 pcs Costs Manage selected amounts if you need…" at bounding box center [756, 400] width 1512 height 800
type input "0"
click at [1072, 779] on span "Cancel" at bounding box center [1071, 775] width 33 height 11
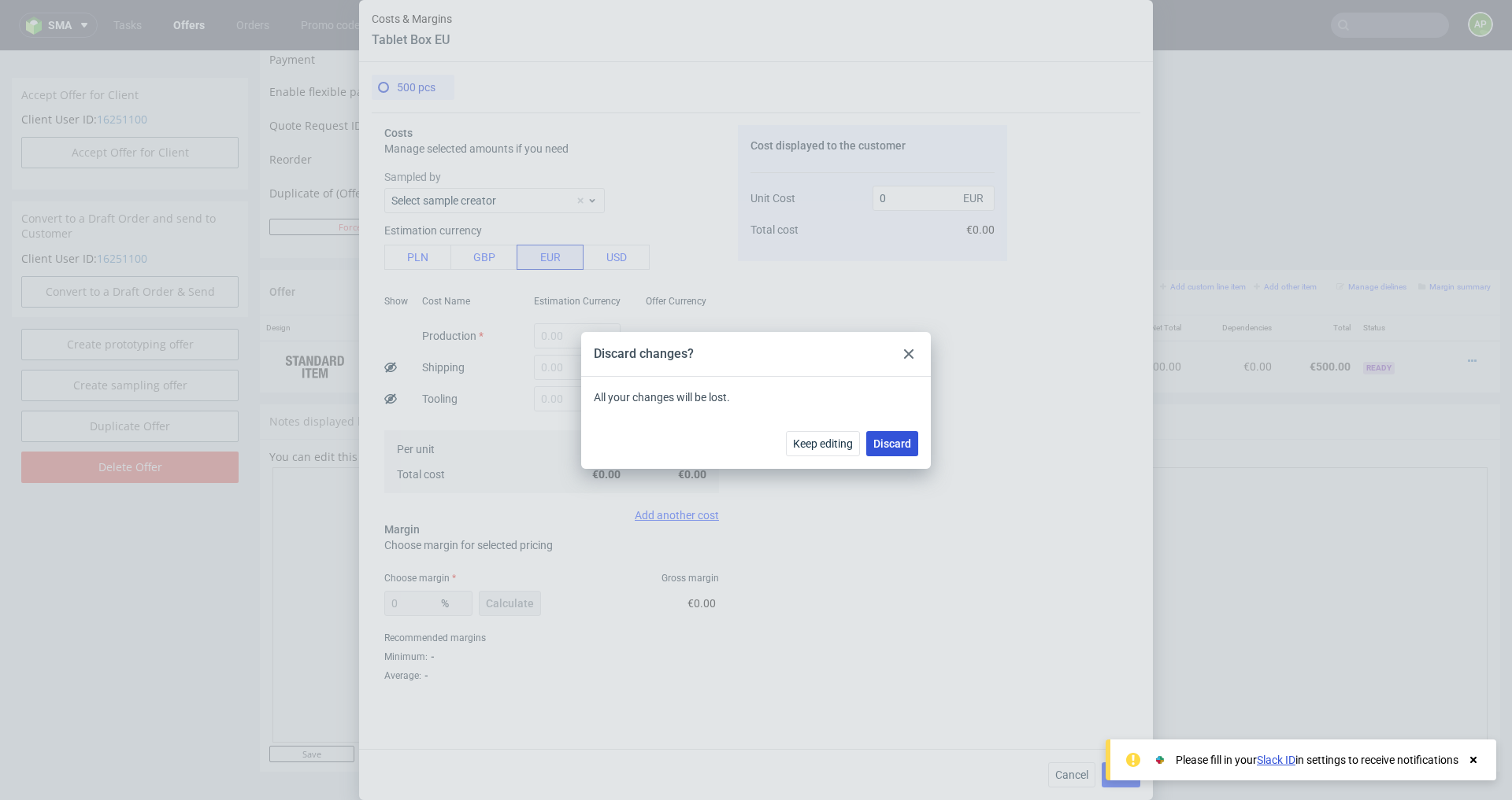
click at [910, 440] on span "Discard" at bounding box center [892, 444] width 38 height 11
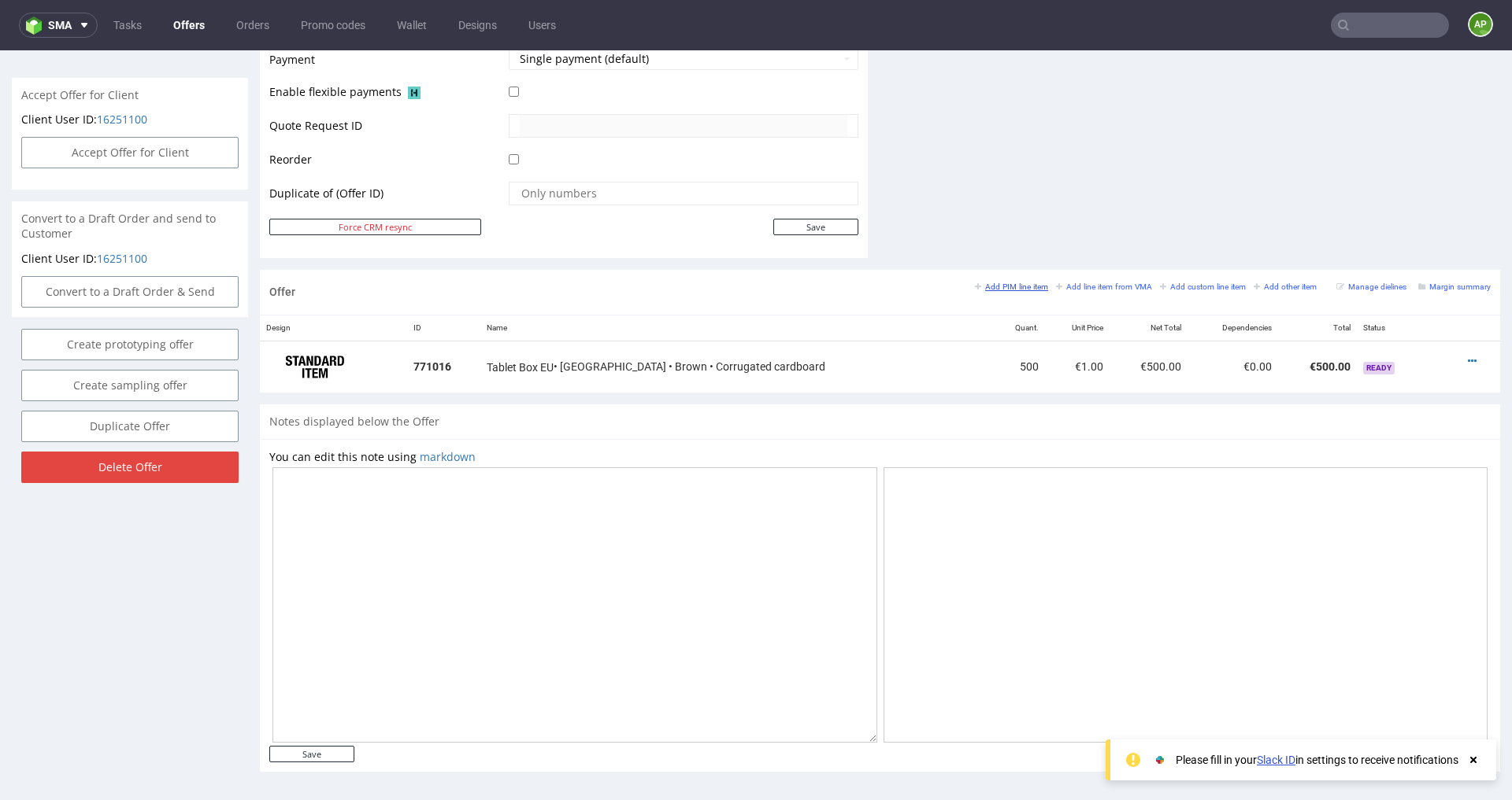
click at [1006, 286] on small "Add PIM line item" at bounding box center [1012, 286] width 73 height 8
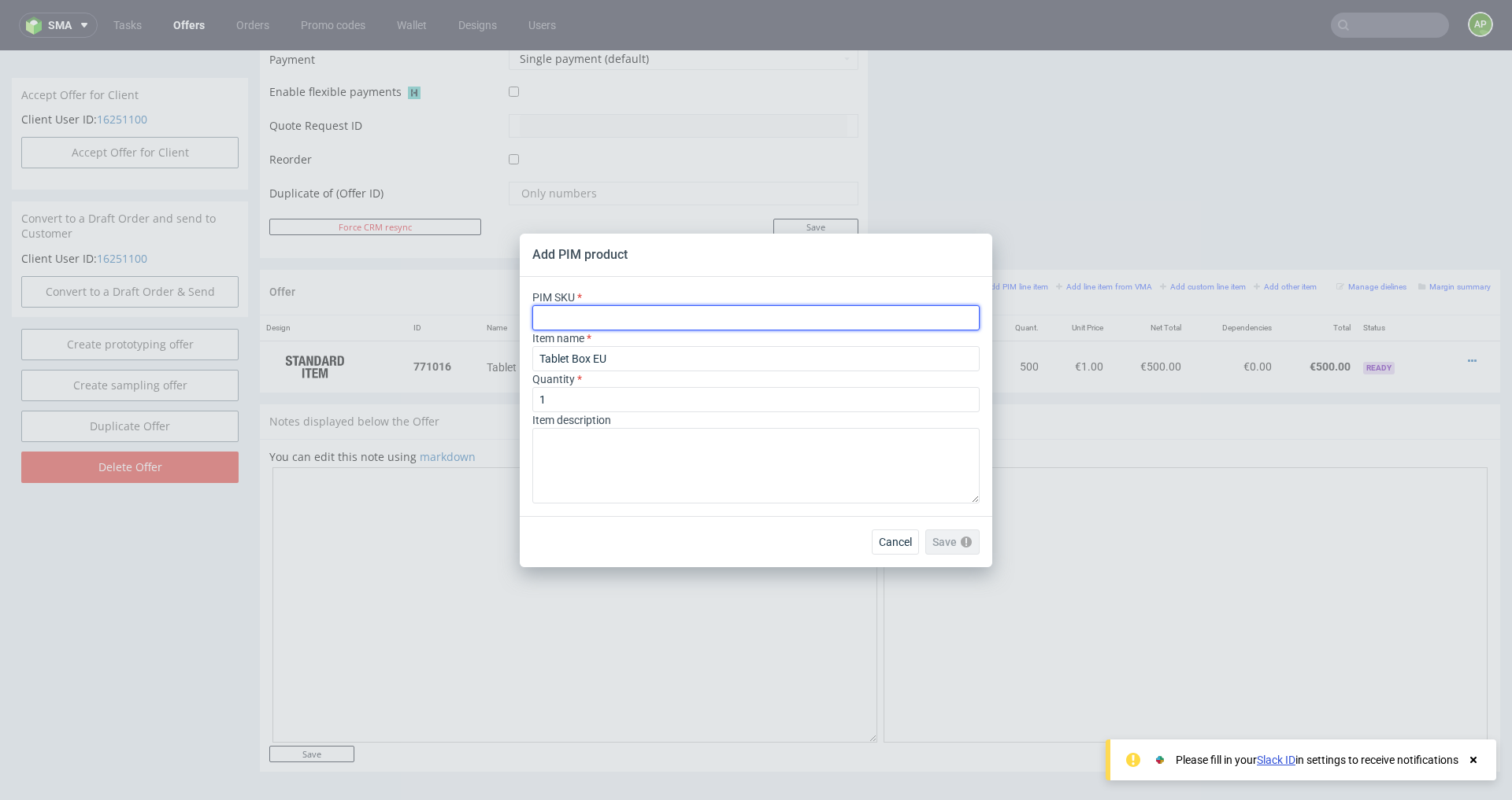
click at [730, 321] on input "text" at bounding box center [756, 319] width 447 height 26
paste input "ph-1284-12835"
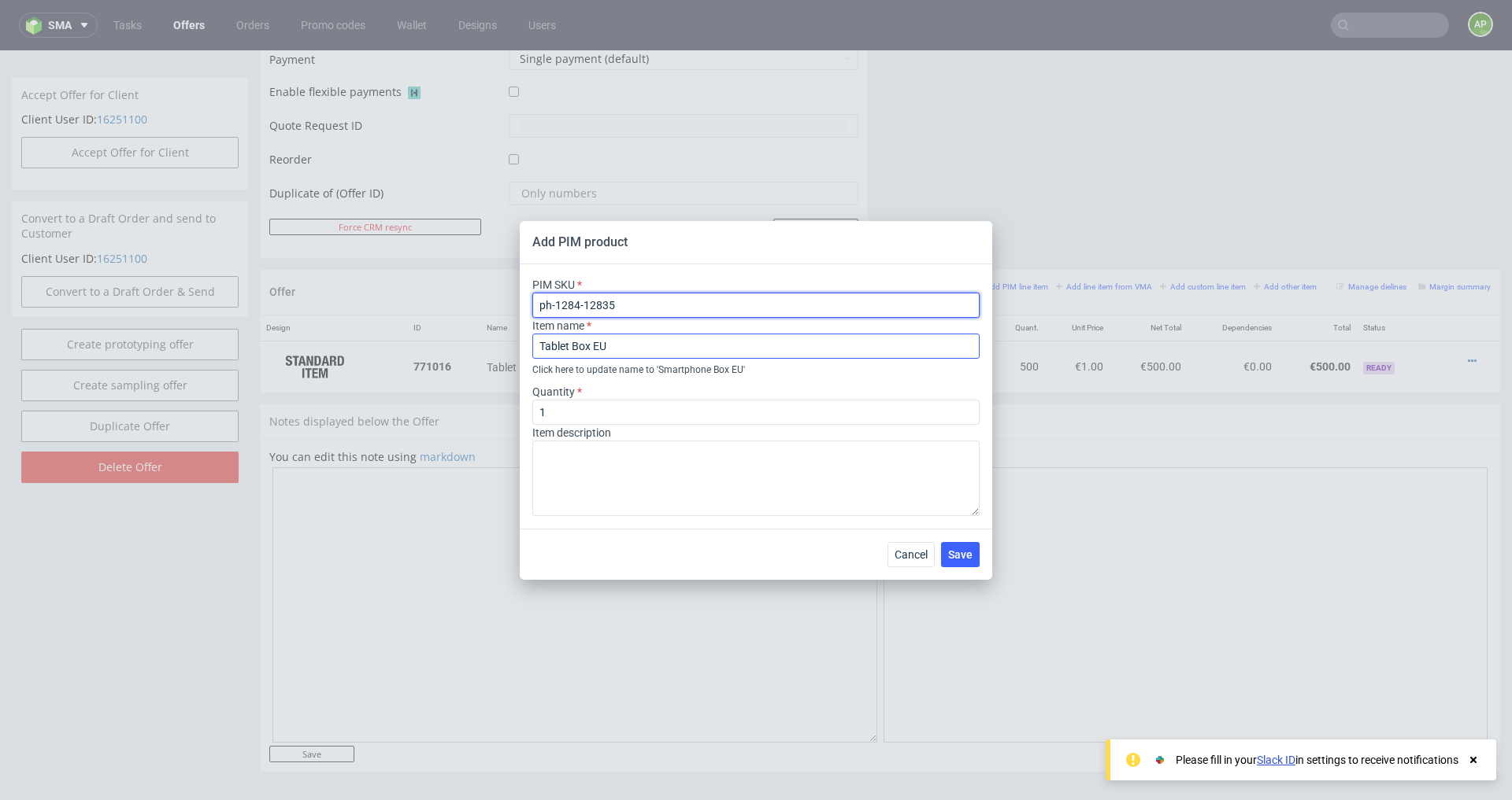
type input "ph-1284-12835"
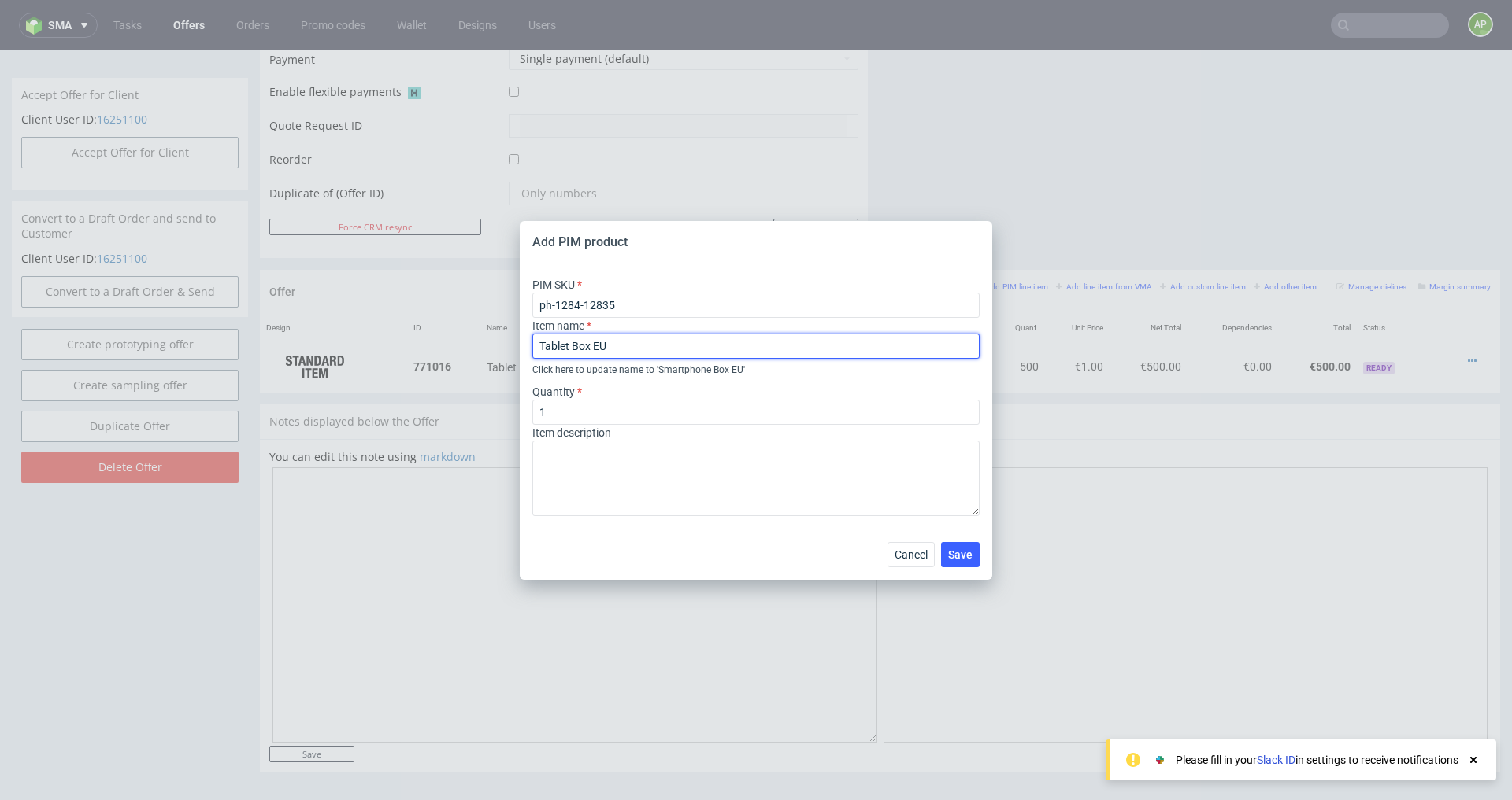
click at [618, 342] on input "Tablet Box EU" at bounding box center [756, 347] width 447 height 26
drag, startPoint x: 665, startPoint y: 342, endPoint x: 339, endPoint y: 332, distance: 326.2
click at [342, 332] on div "Add PIM product PIM SKU ph-1284-12835 Item name Tablet Box EU Click here to upd…" at bounding box center [756, 400] width 1512 height 800
type input "BM Smartphone Box"
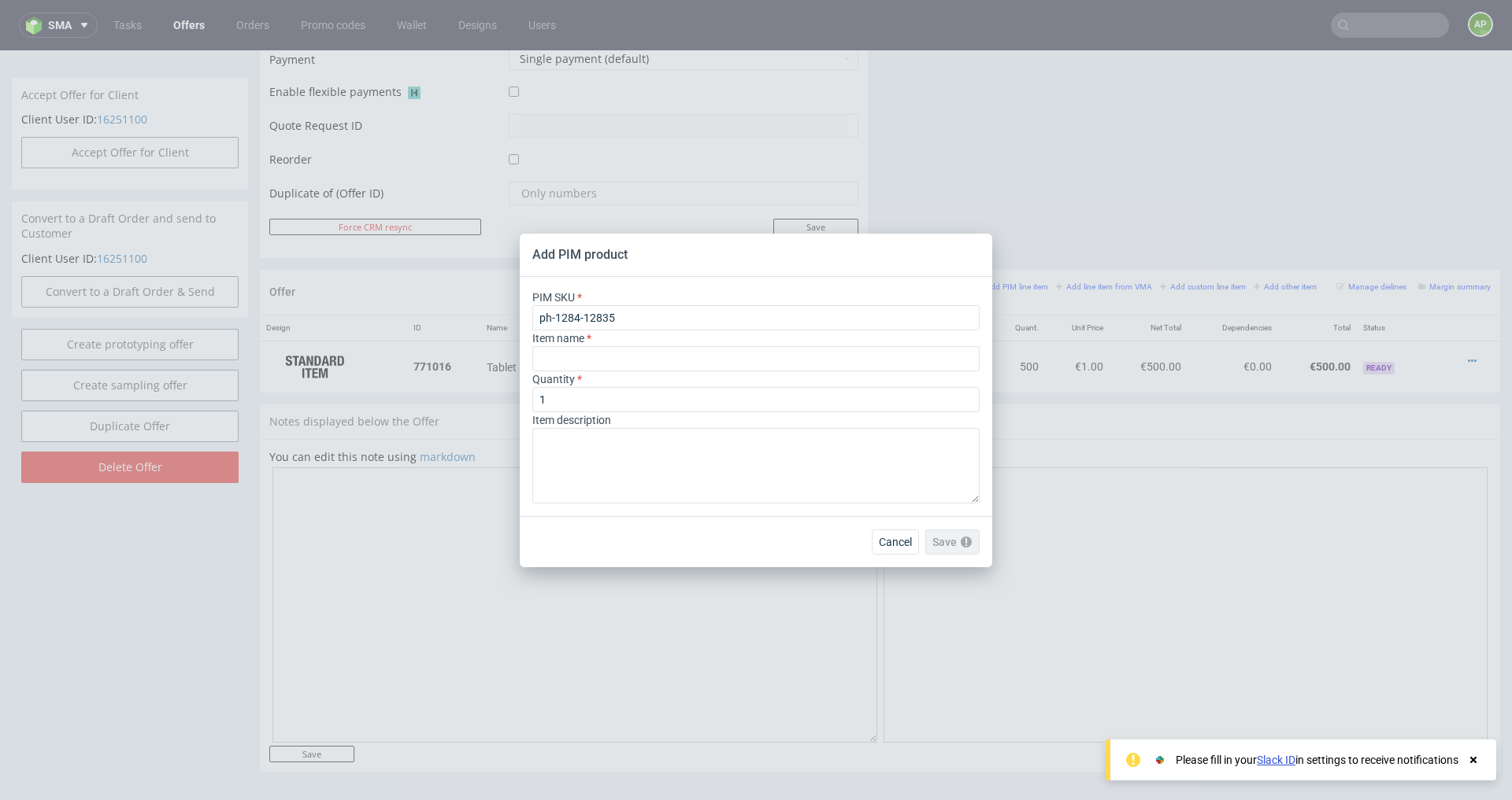
click at [671, 528] on div "Cancel Save Please check the form fields as they contain errors" at bounding box center [756, 542] width 473 height 51
click at [671, 362] on input "text" at bounding box center [756, 359] width 447 height 26
click at [595, 463] on textarea at bounding box center [756, 466] width 447 height 76
click at [885, 536] on span "Cancel" at bounding box center [896, 542] width 33 height 11
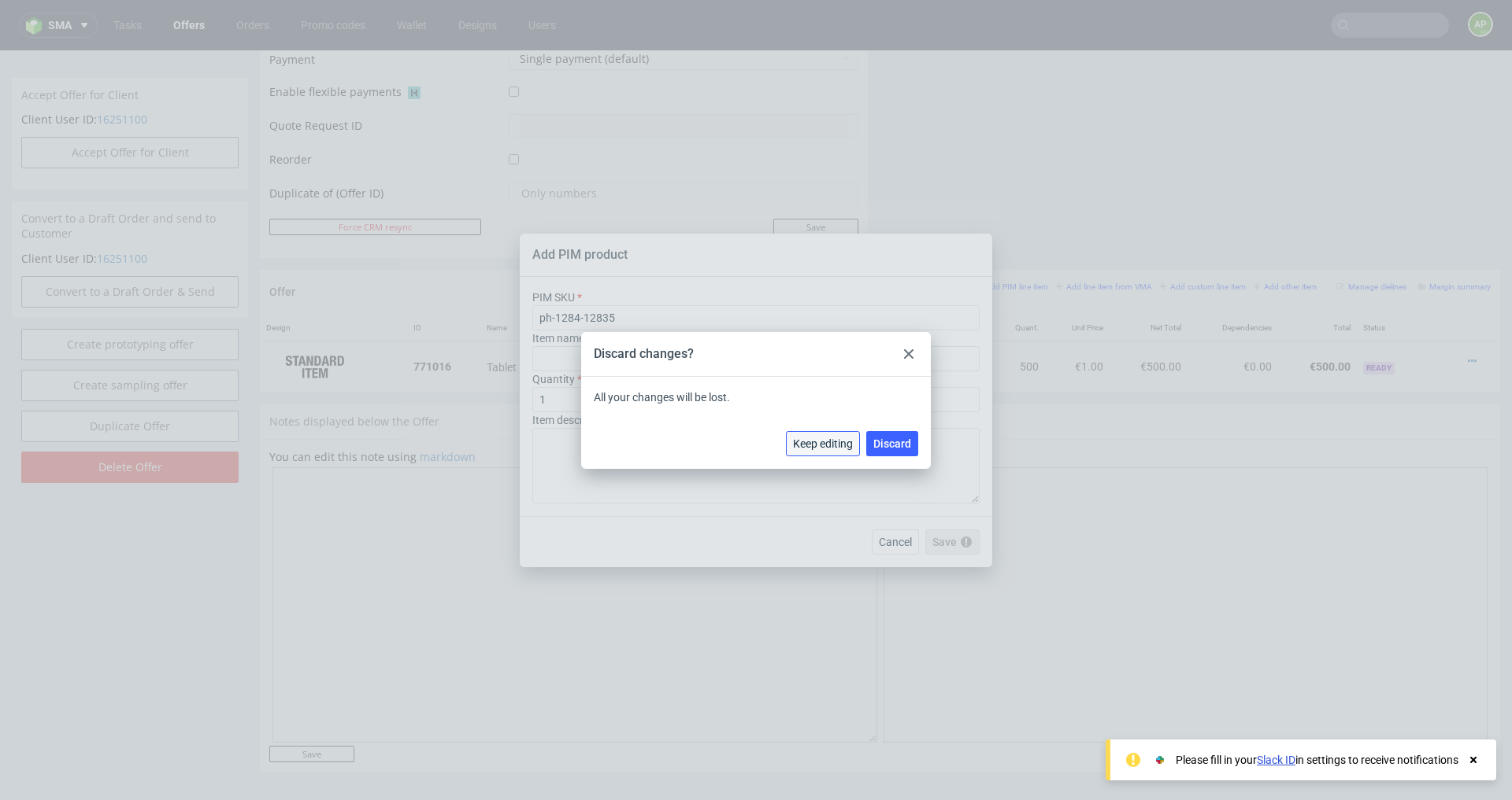
click at [829, 447] on span "Keep editing" at bounding box center [822, 444] width 60 height 11
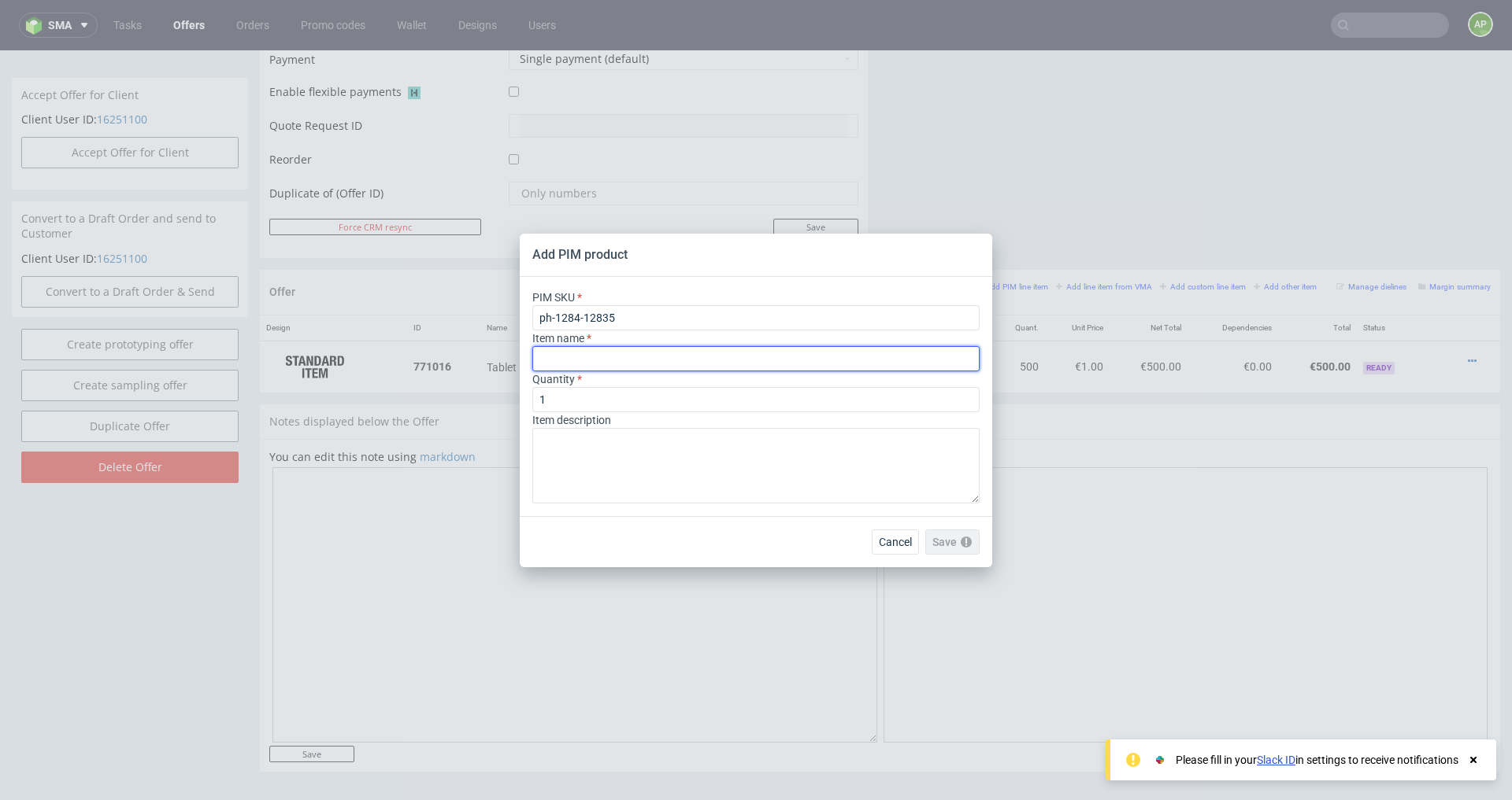
click at [689, 347] on input "text" at bounding box center [756, 359] width 447 height 26
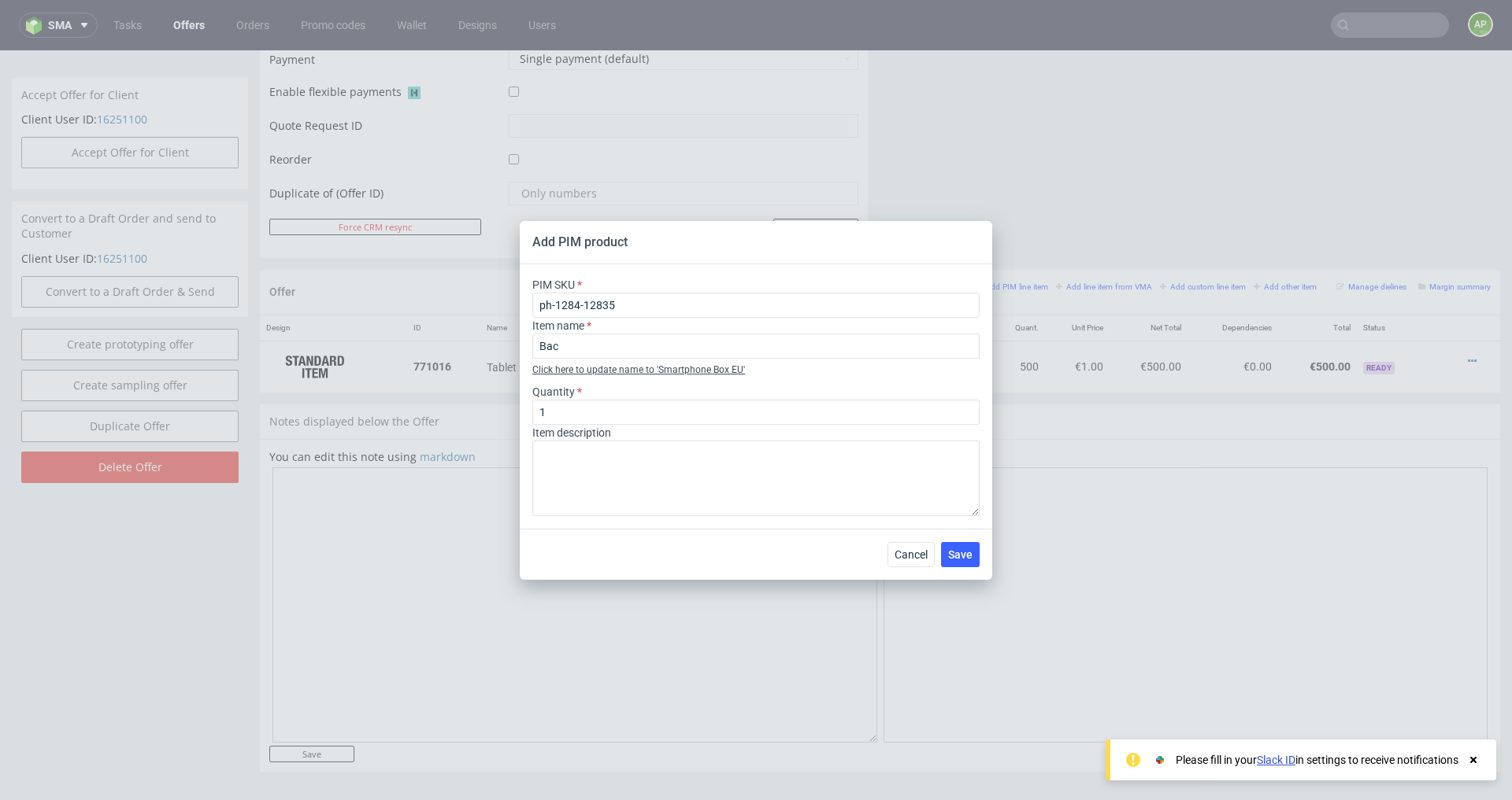
click at [693, 373] on span "' Smartphone Box EU '" at bounding box center [701, 370] width 88 height 11
type input "Smartphone Box EU"
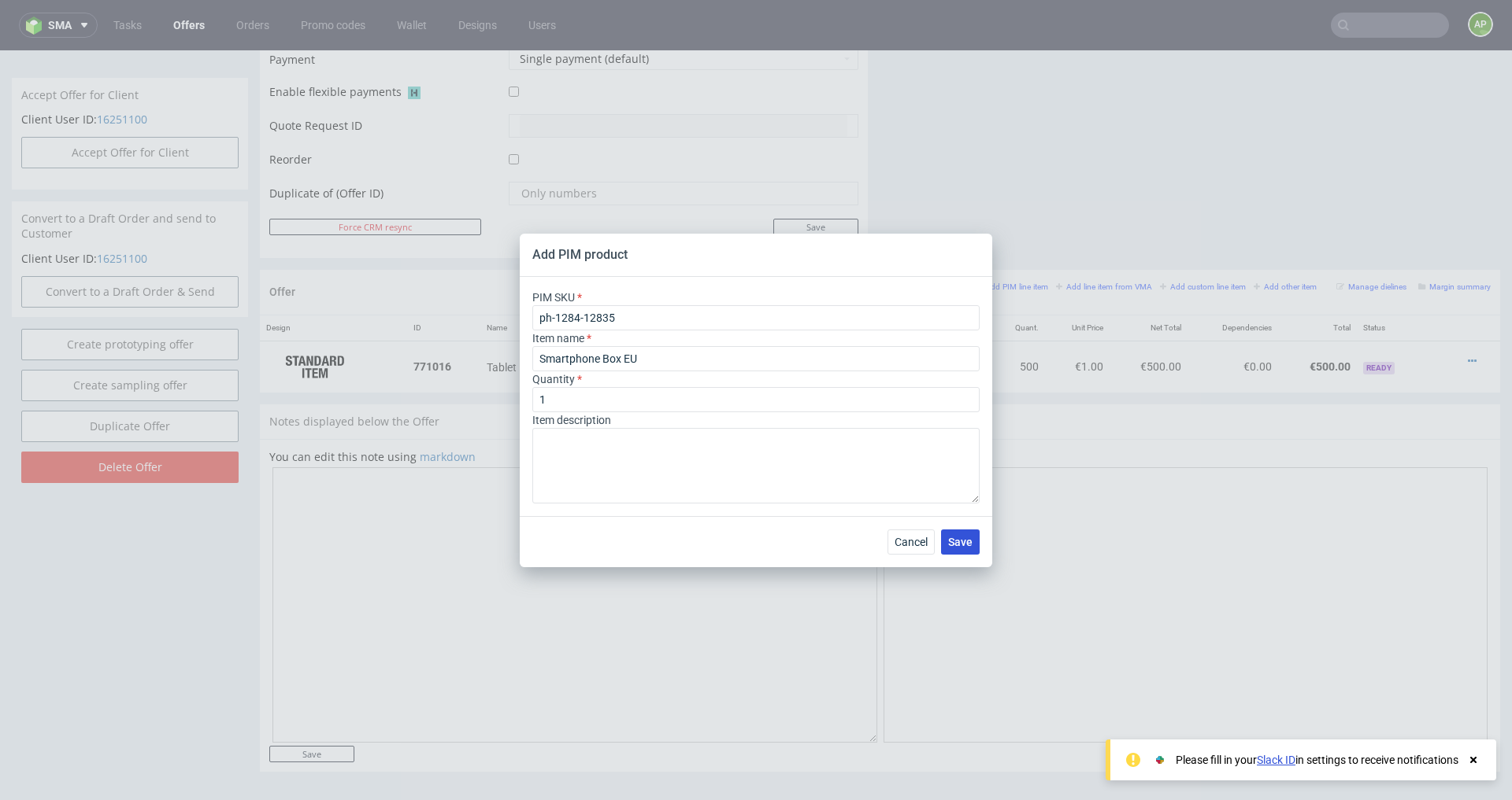
click at [963, 546] on span "Save" at bounding box center [960, 542] width 25 height 11
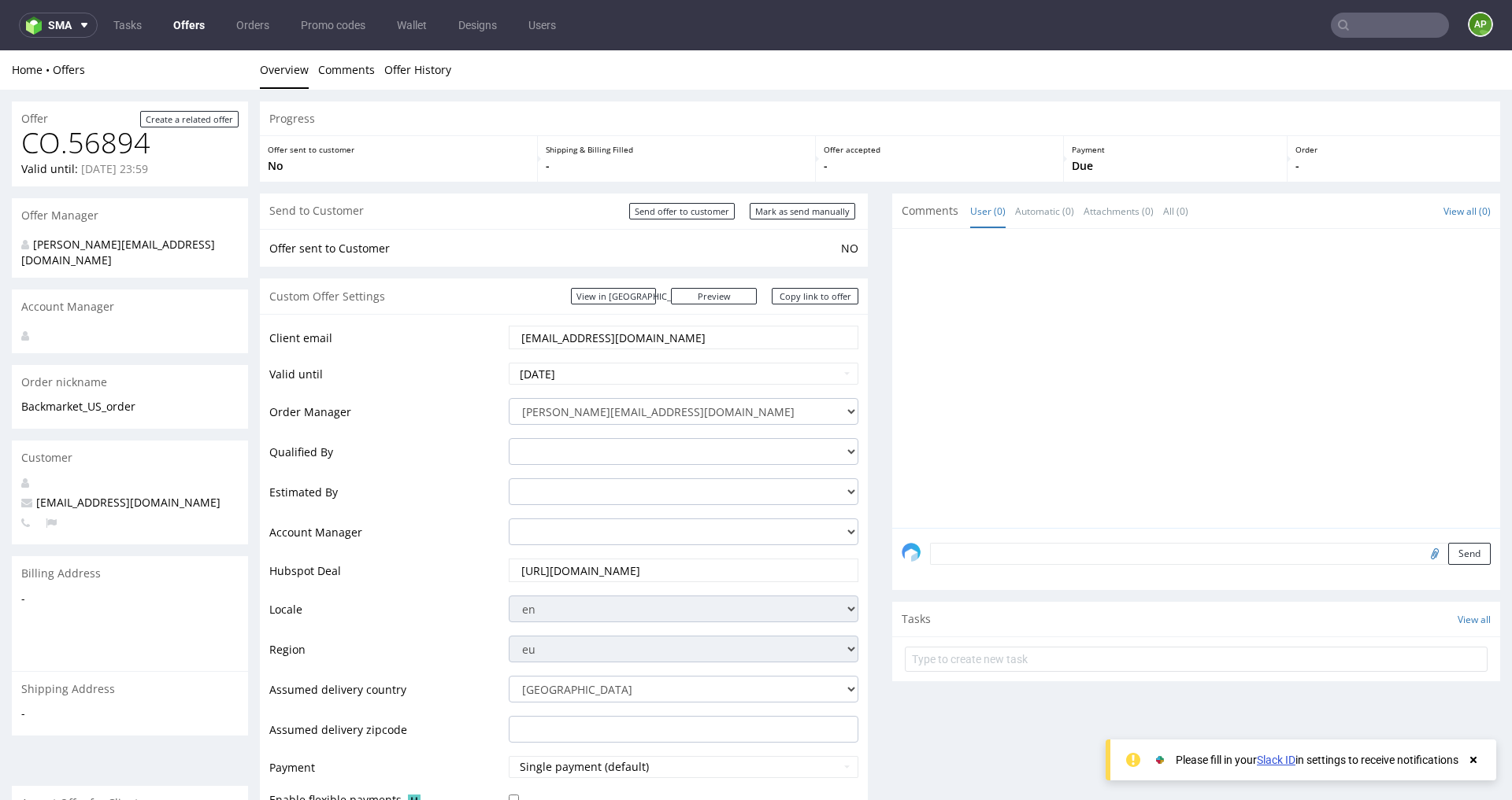
scroll to position [761, 0]
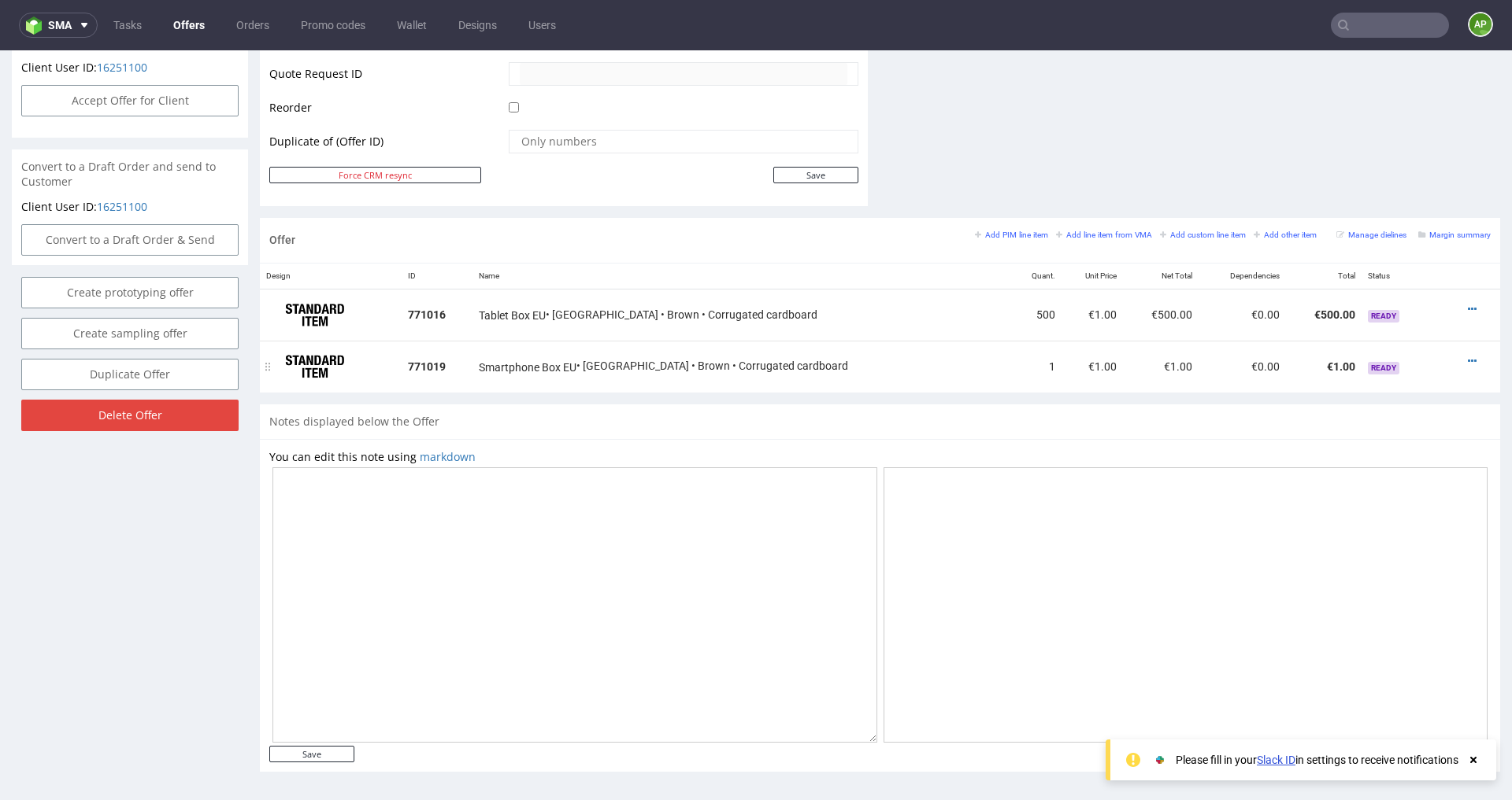
click at [1463, 356] on div at bounding box center [1468, 361] width 32 height 16
click at [1458, 356] on div at bounding box center [1468, 361] width 32 height 16
click at [1468, 356] on icon at bounding box center [1472, 362] width 8 height 11
click at [1383, 186] on span "Edit item specification" at bounding box center [1400, 185] width 126 height 16
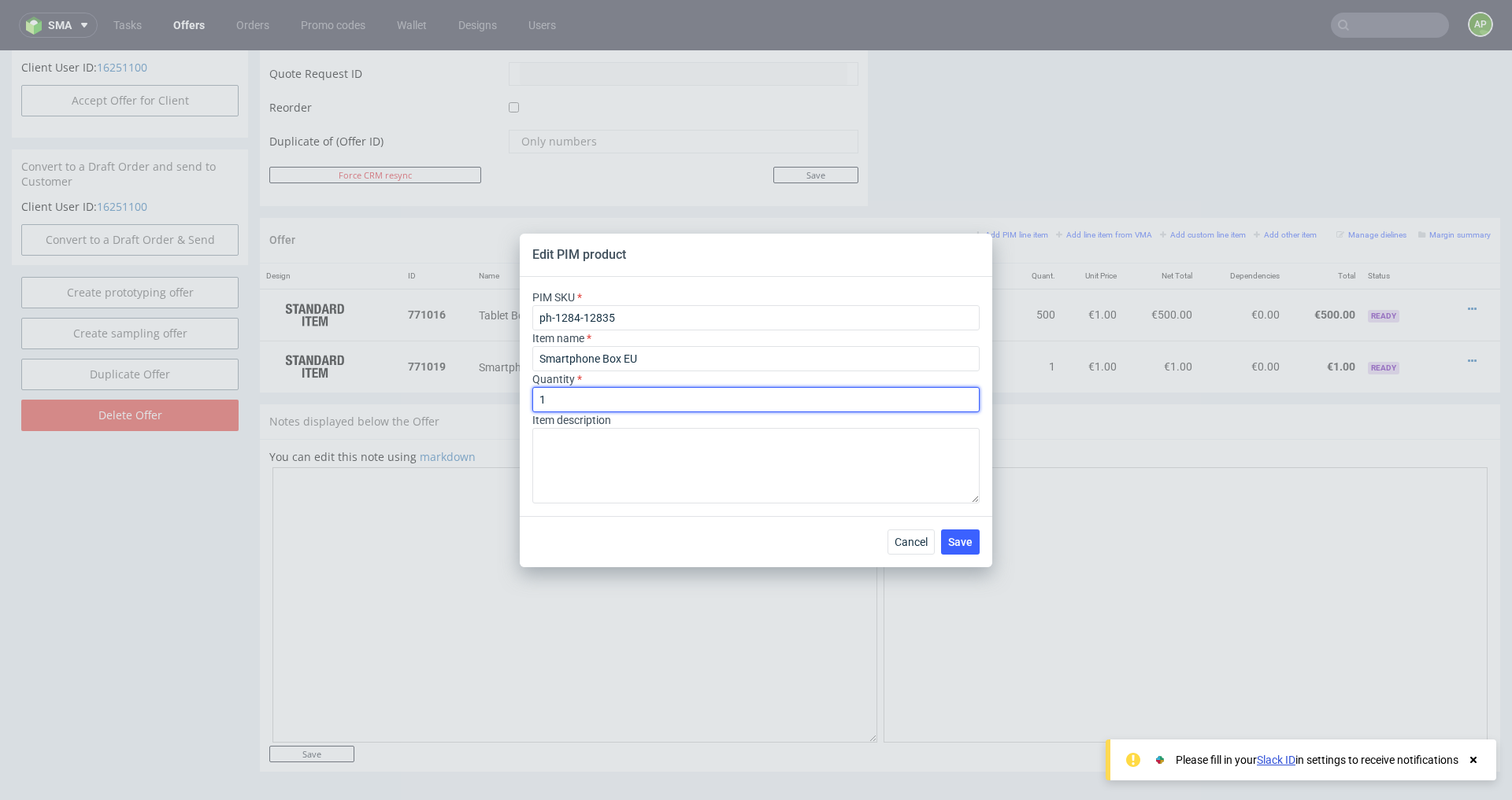
drag, startPoint x: 615, startPoint y: 400, endPoint x: 462, endPoint y: 371, distance: 155.7
click at [472, 374] on div "Edit PIM product PIM SKU ph-1284-12835 Item name Smartphone Box EU Quantity 1 I…" at bounding box center [756, 400] width 1512 height 800
type input "600"
click at [956, 541] on span "Save" at bounding box center [960, 542] width 25 height 11
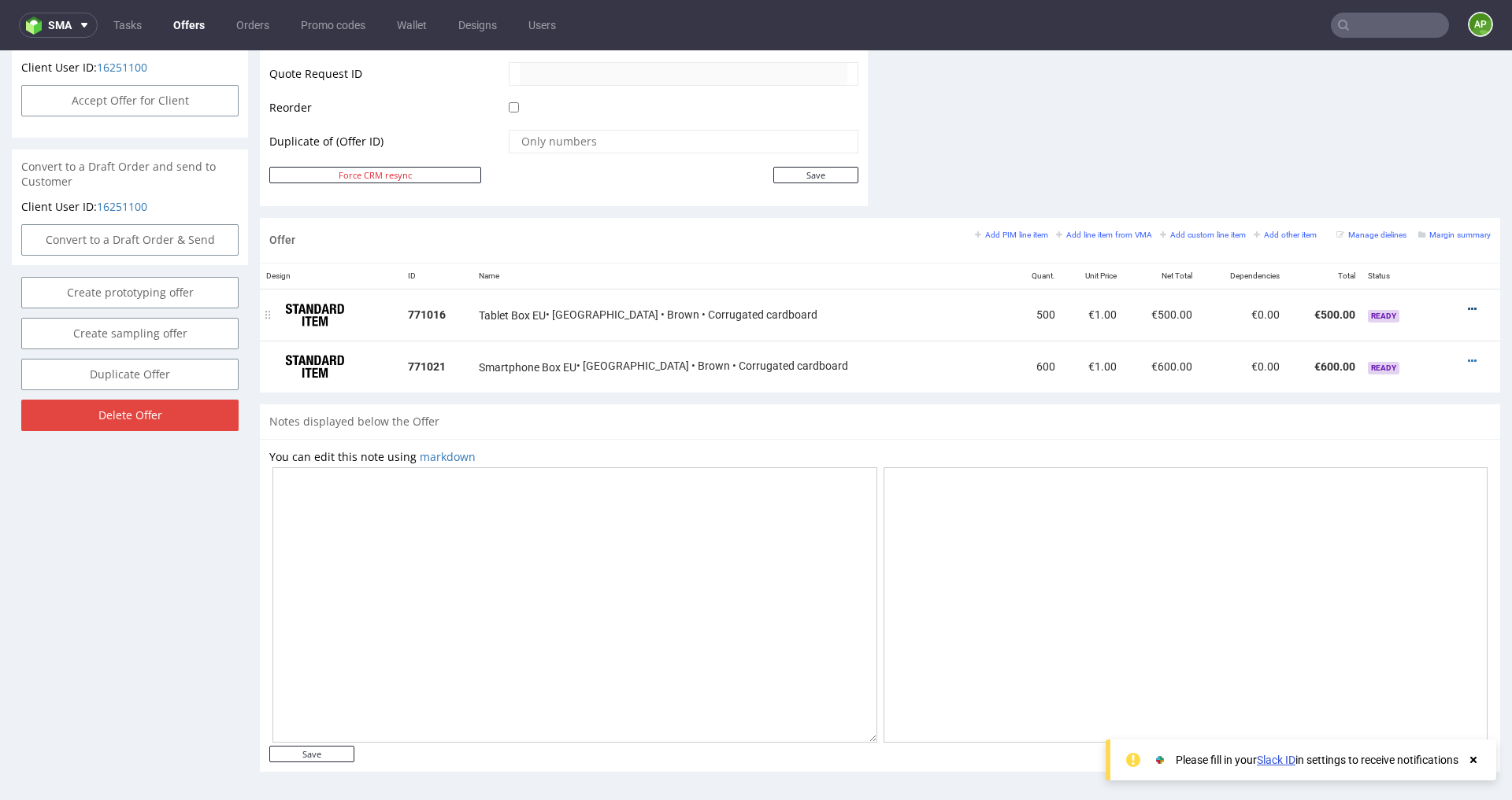
click at [1468, 306] on icon at bounding box center [1472, 309] width 8 height 11
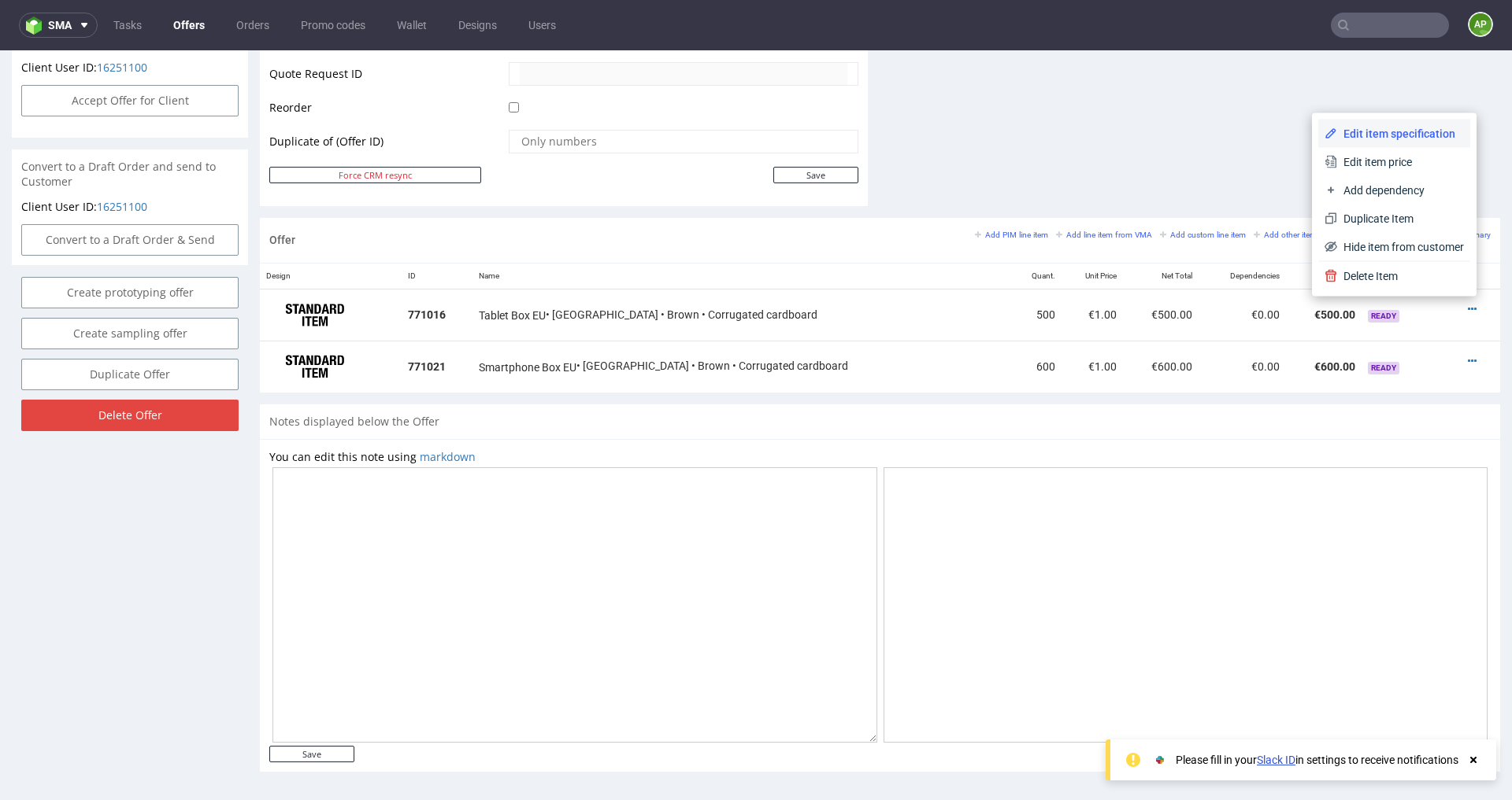
click at [1386, 135] on span "Edit item specification" at bounding box center [1400, 134] width 126 height 16
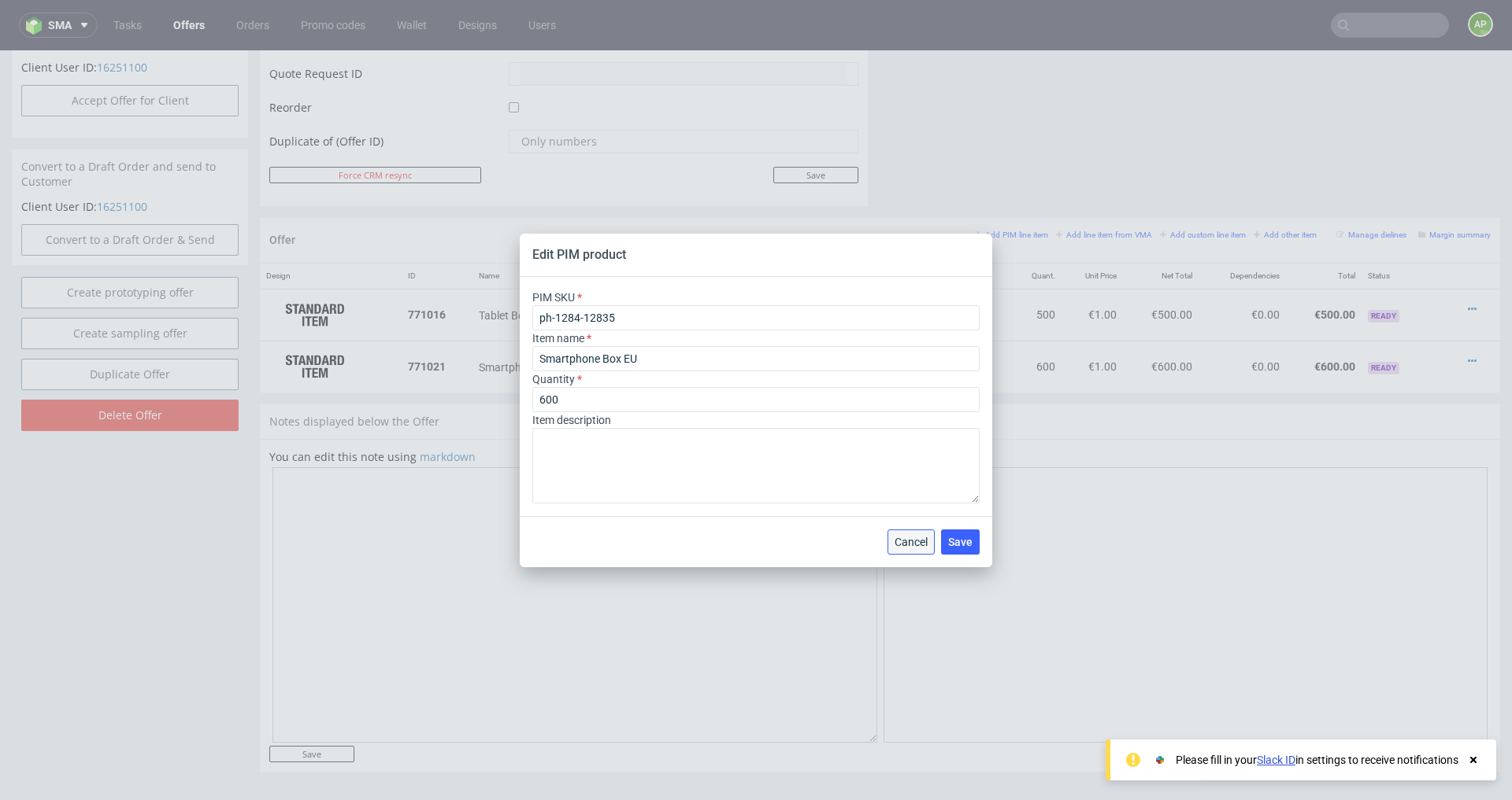
click at [903, 536] on span "Cancel" at bounding box center [911, 542] width 33 height 11
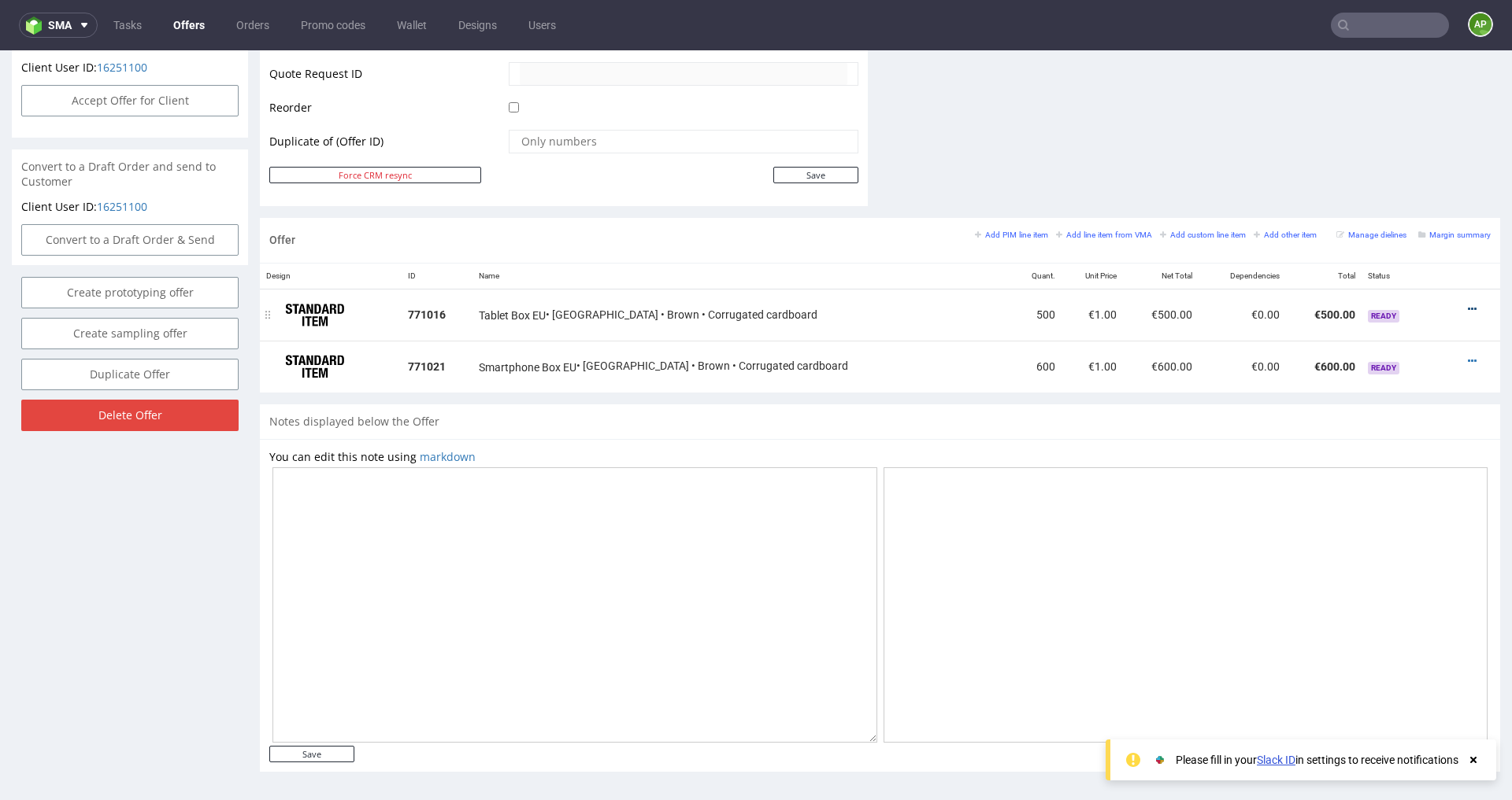
click at [1468, 305] on icon at bounding box center [1472, 309] width 8 height 11
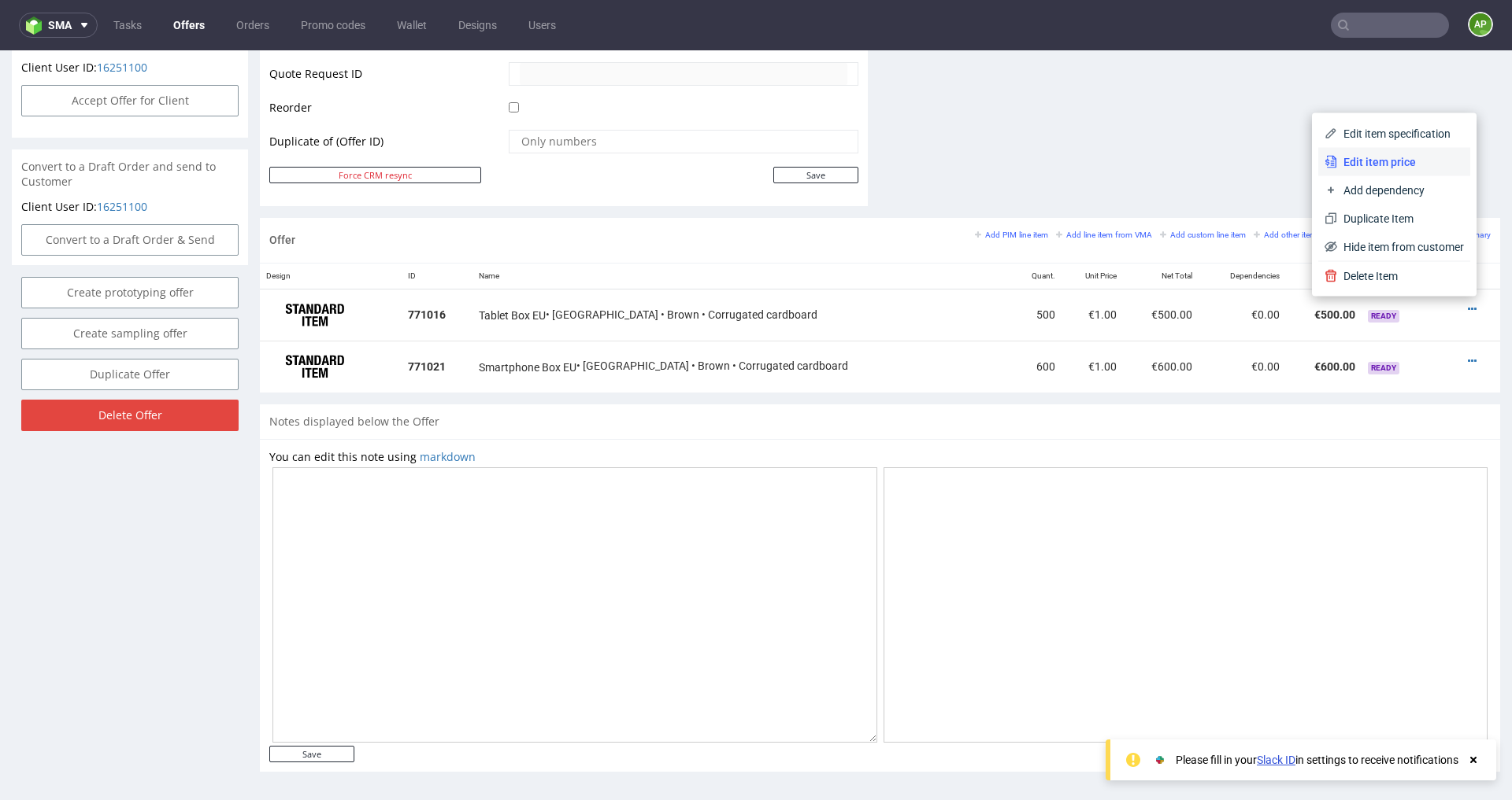
click at [1402, 159] on span "Edit item price" at bounding box center [1400, 162] width 126 height 16
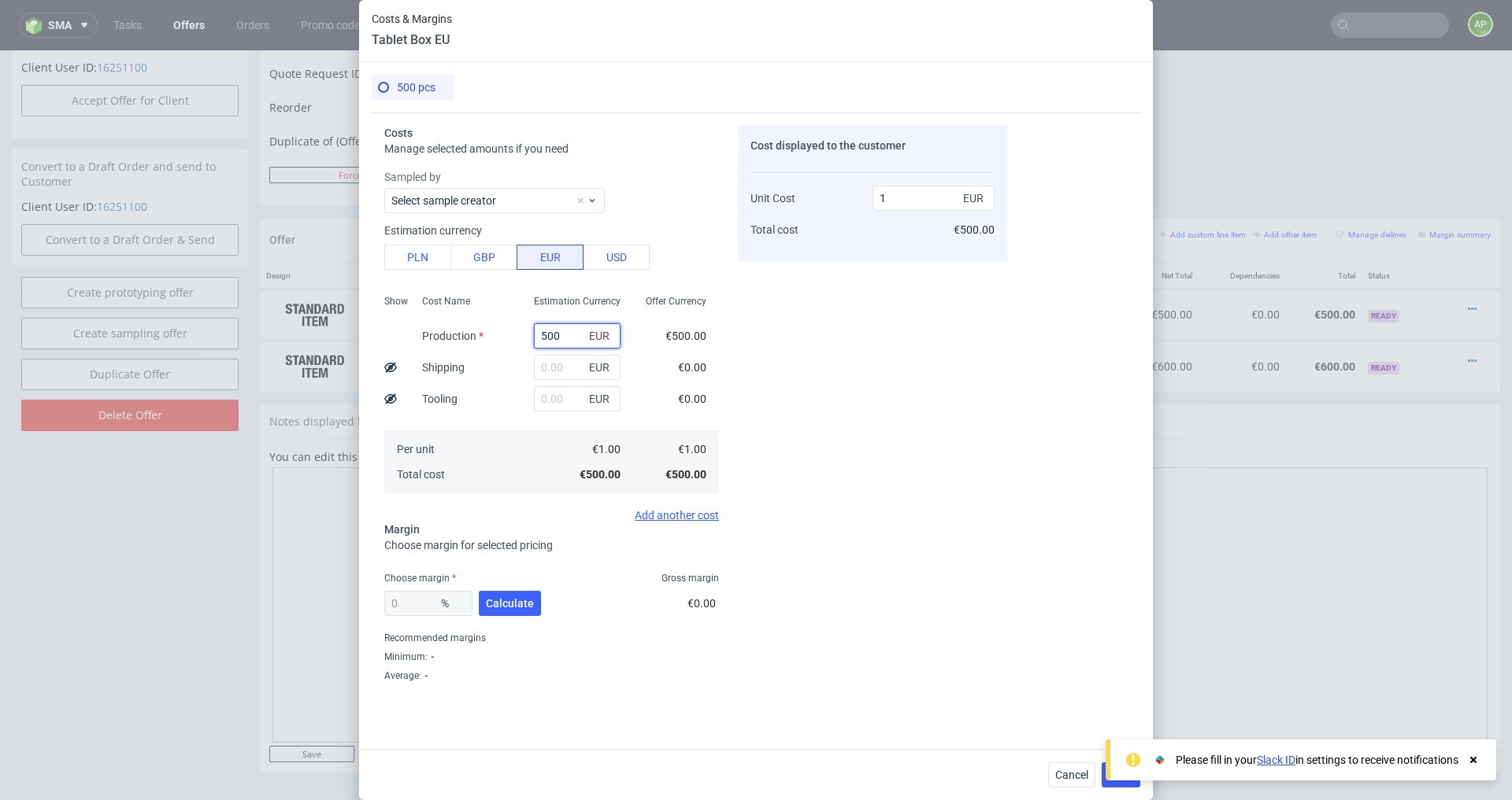
drag, startPoint x: 577, startPoint y: 332, endPoint x: 408, endPoint y: 332, distance: 169.0
click at [411, 332] on div "Show Cost Name Production Shipping Tooling Per unit Total cost Estimation Curre…" at bounding box center [551, 393] width 334 height 208
type input "0"
paste input "235.6"
type input "235.6"
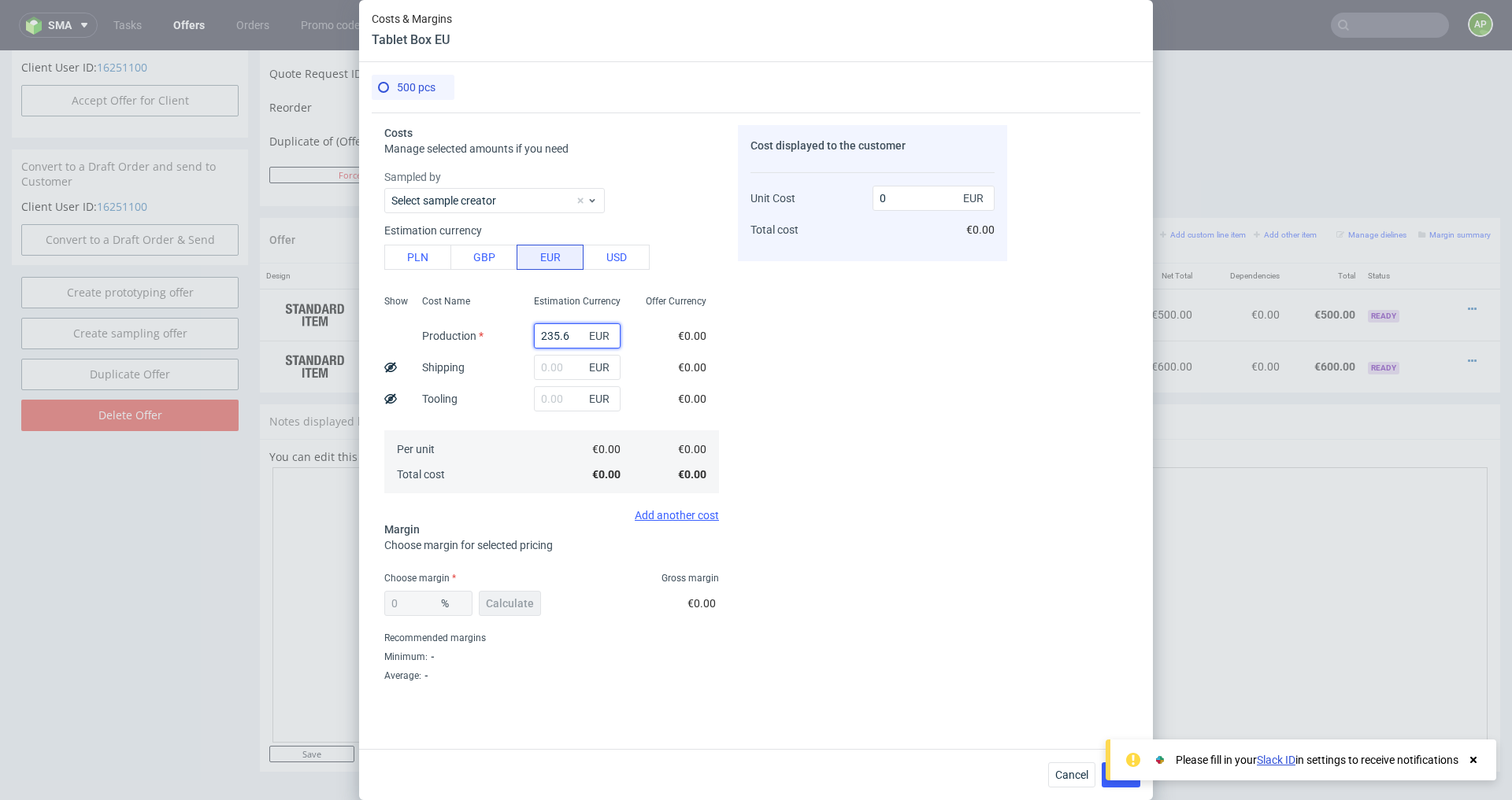
type input "0.47"
type input "235.6"
click at [416, 604] on div "0 %" at bounding box center [429, 604] width 88 height 26
click at [498, 603] on span "Calculate" at bounding box center [510, 604] width 48 height 11
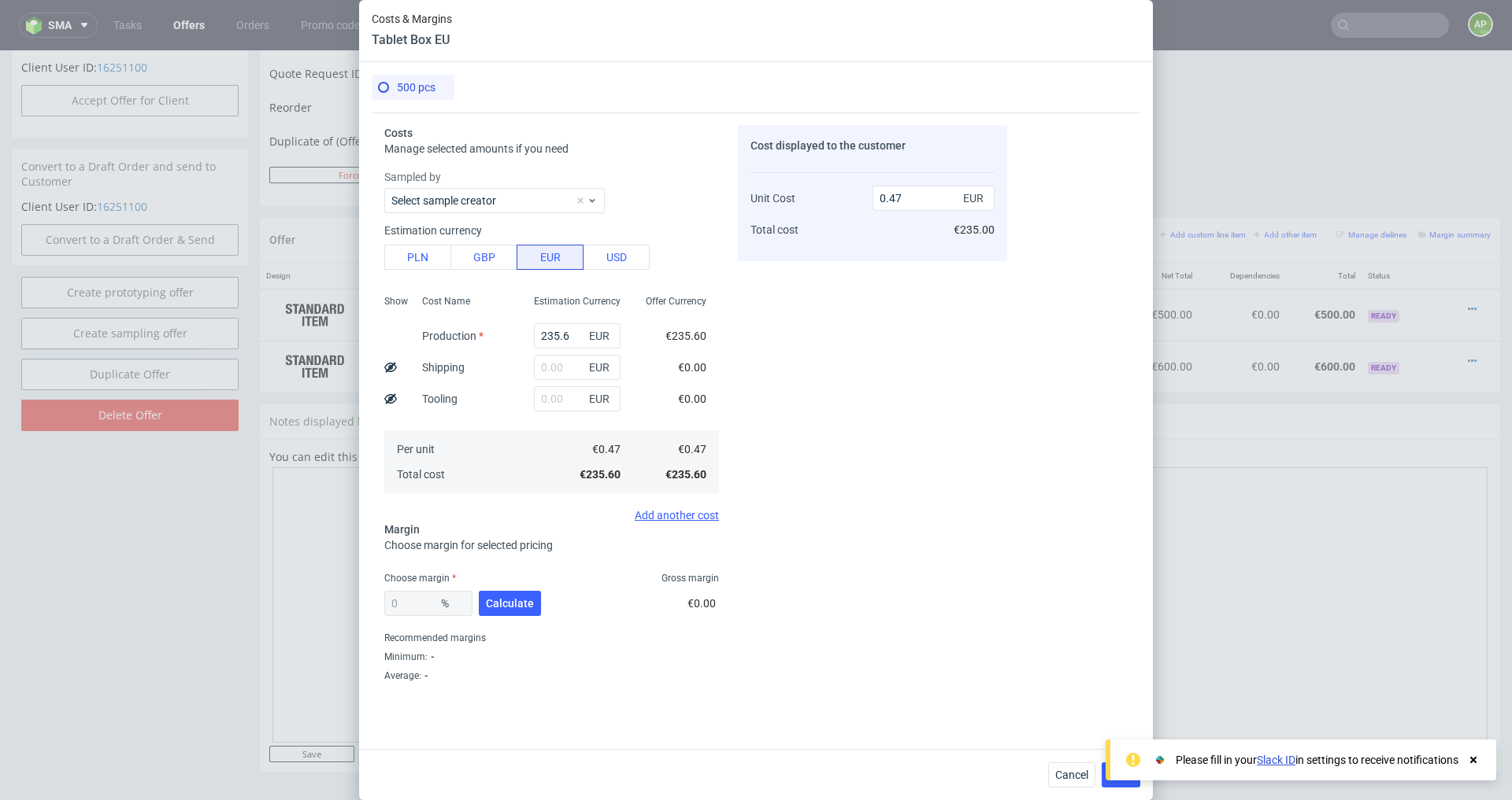
type input "48.97"
type input "0.92"
click at [416, 602] on input "48.97" at bounding box center [429, 604] width 88 height 26
type input "24"
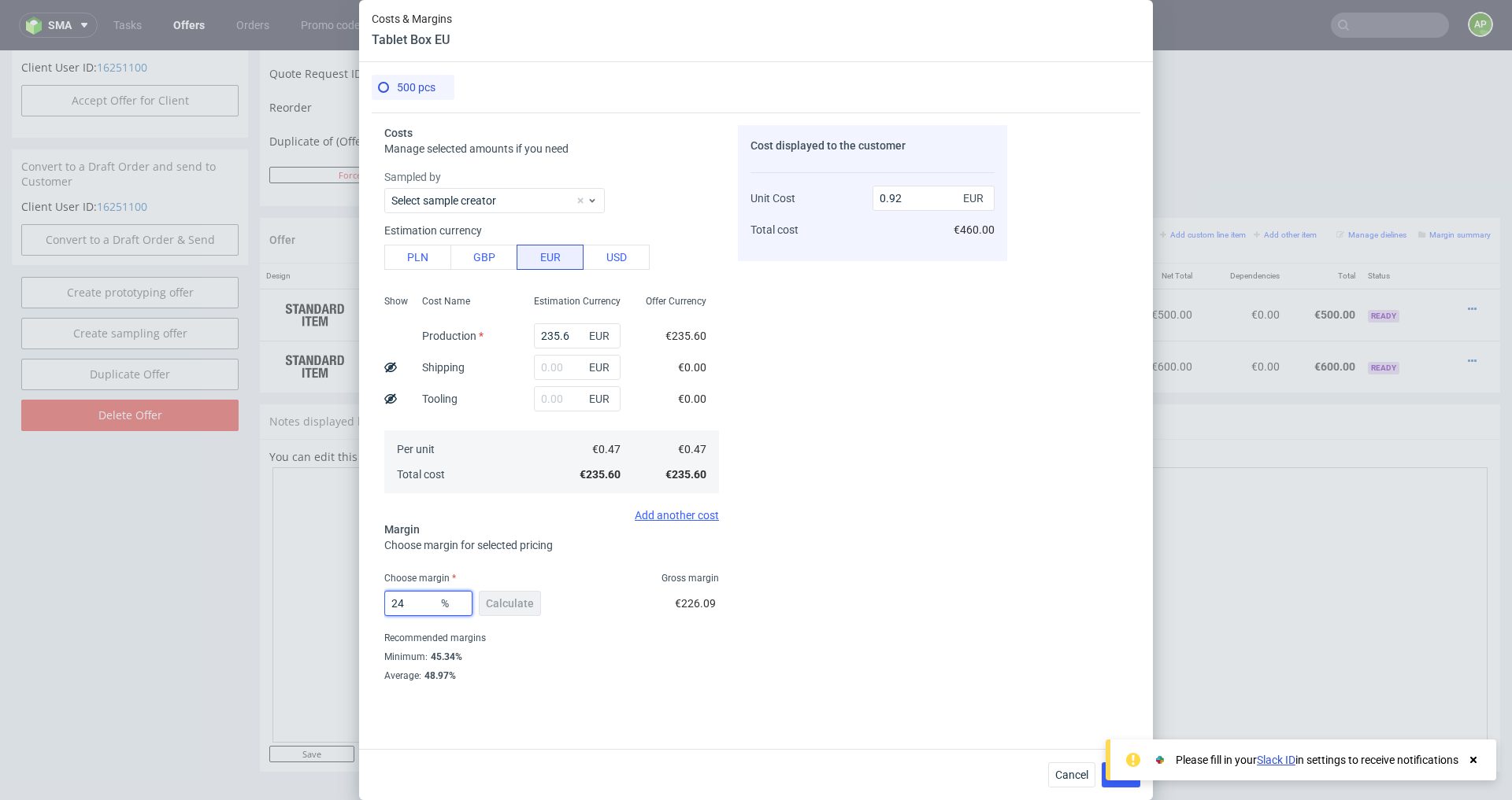
type input "0.62"
type input "24"
click at [510, 601] on div "24 % Calculate" at bounding box center [464, 607] width 160 height 44
click at [560, 653] on span "Select approver" at bounding box center [545, 660] width 309 height 16
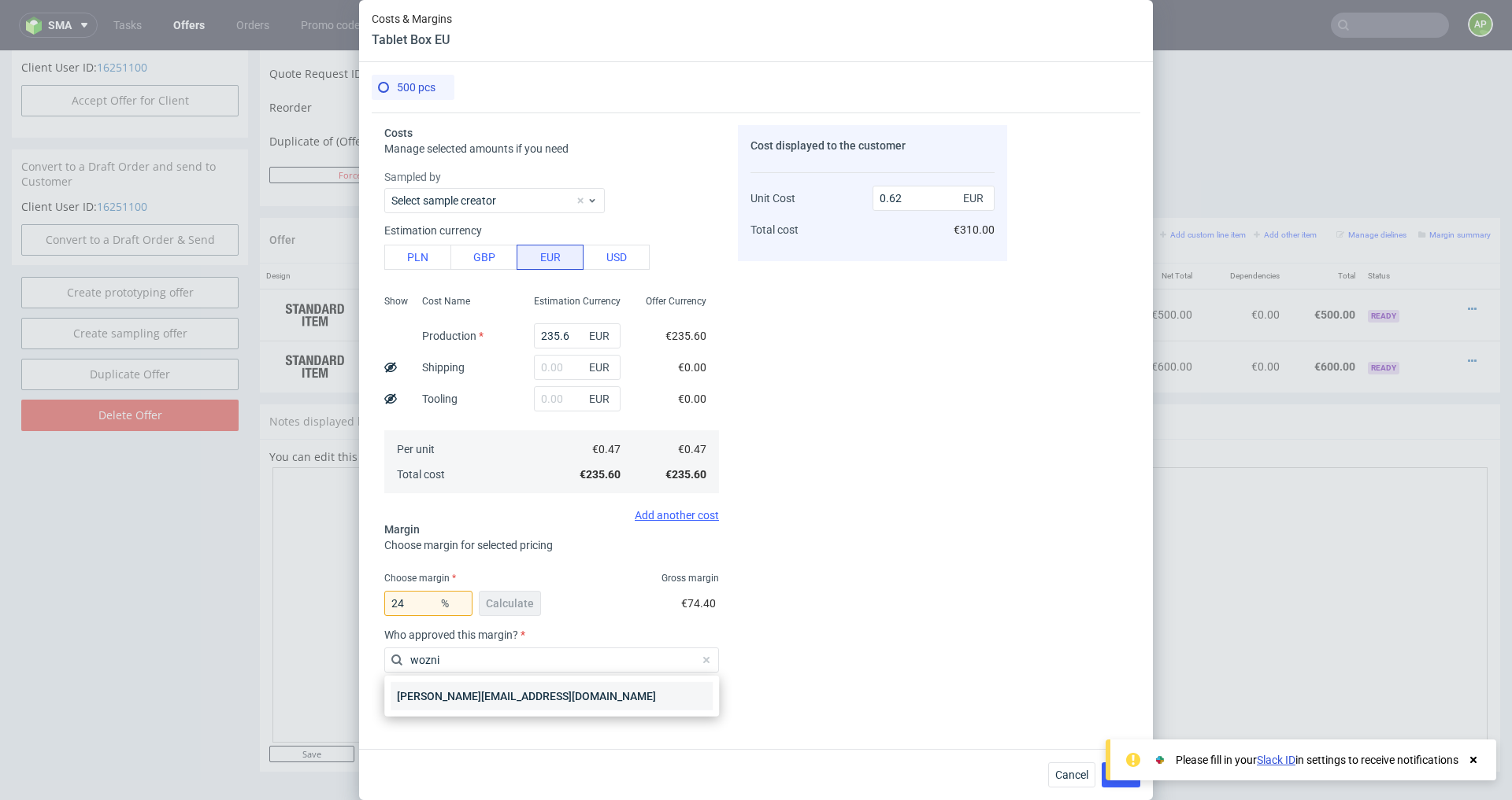
type input "wozni"
click at [514, 688] on div "[PERSON_NAME][EMAIL_ADDRESS][DOMAIN_NAME]" at bounding box center [551, 697] width 322 height 28
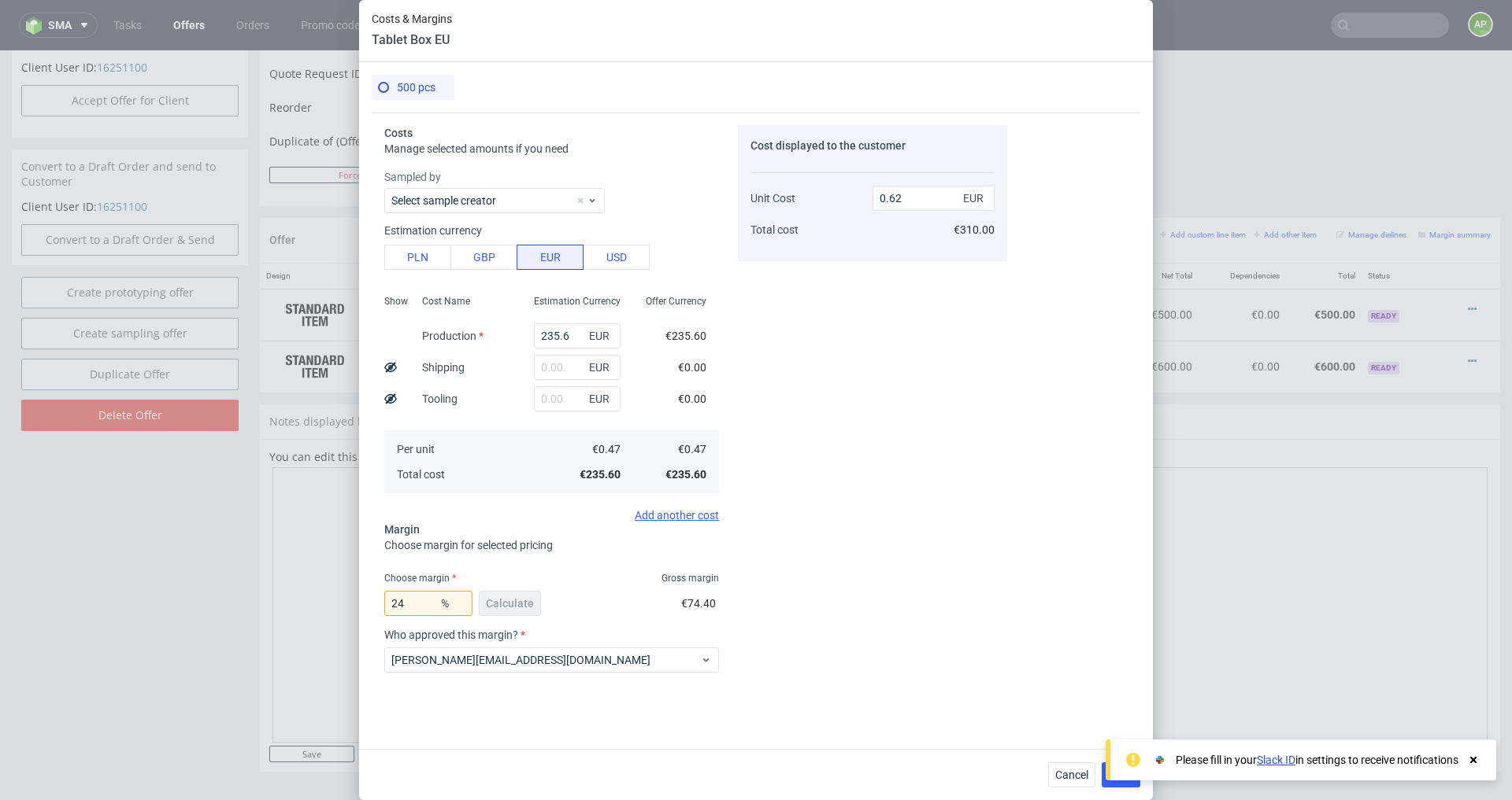
click at [854, 556] on div "Cost displayed to the customer Unit Cost Total cost 0.62 EUR €310.00" at bounding box center [873, 405] width 269 height 561
click at [1473, 761] on use at bounding box center [1473, 760] width 6 height 6
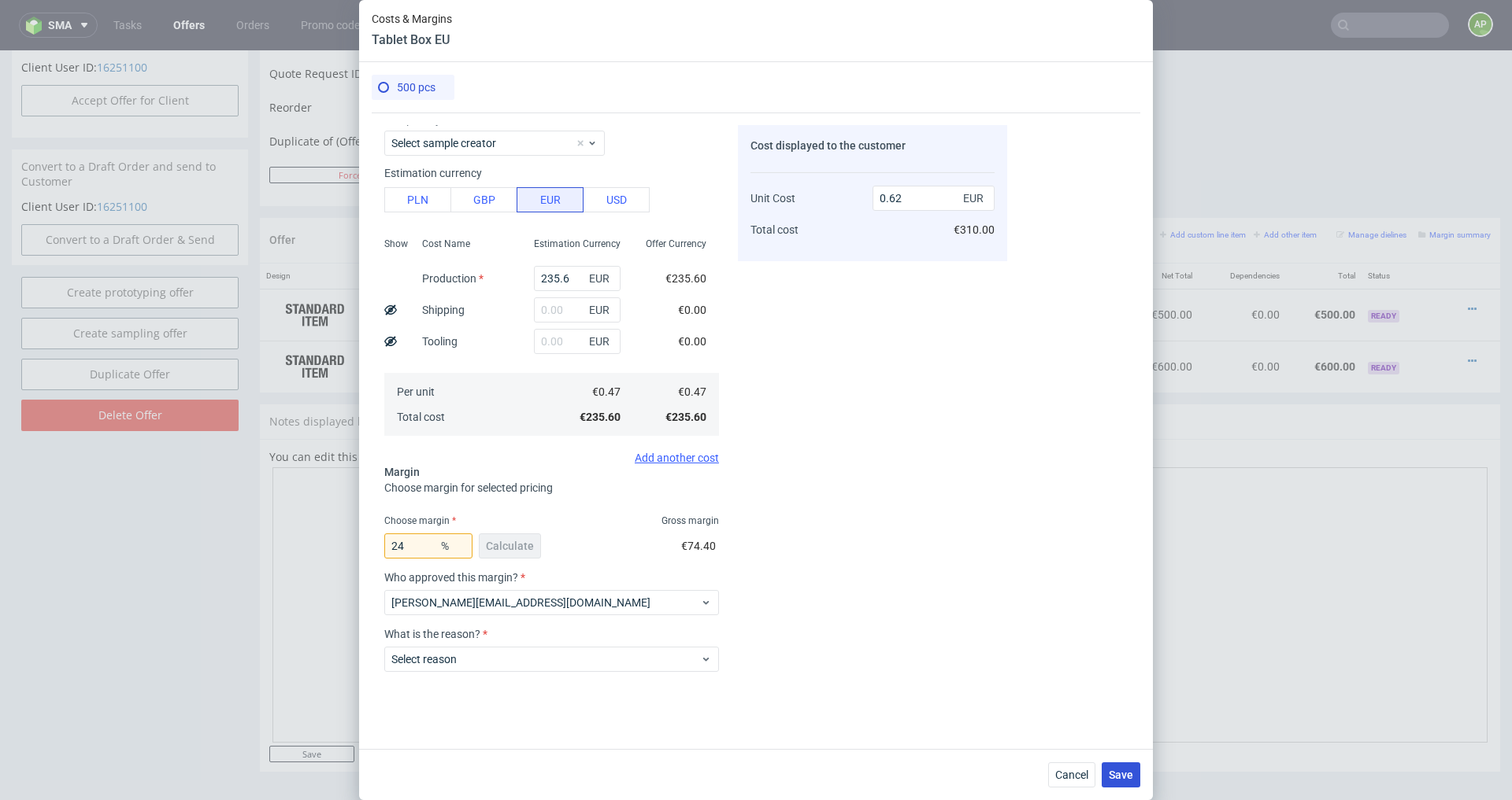
click at [1122, 771] on span "Save" at bounding box center [1121, 775] width 25 height 11
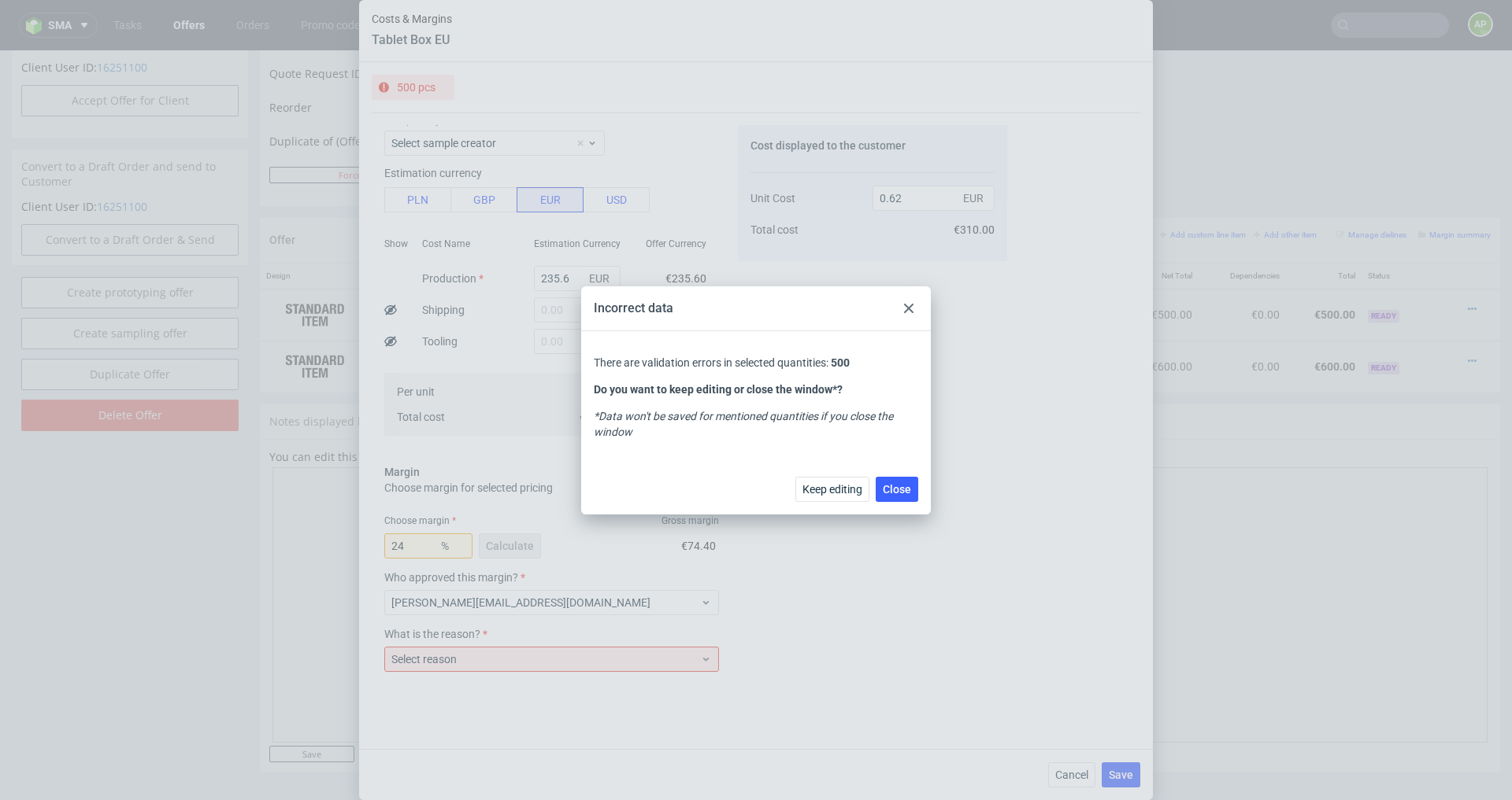
click at [906, 306] on use at bounding box center [908, 308] width 9 height 9
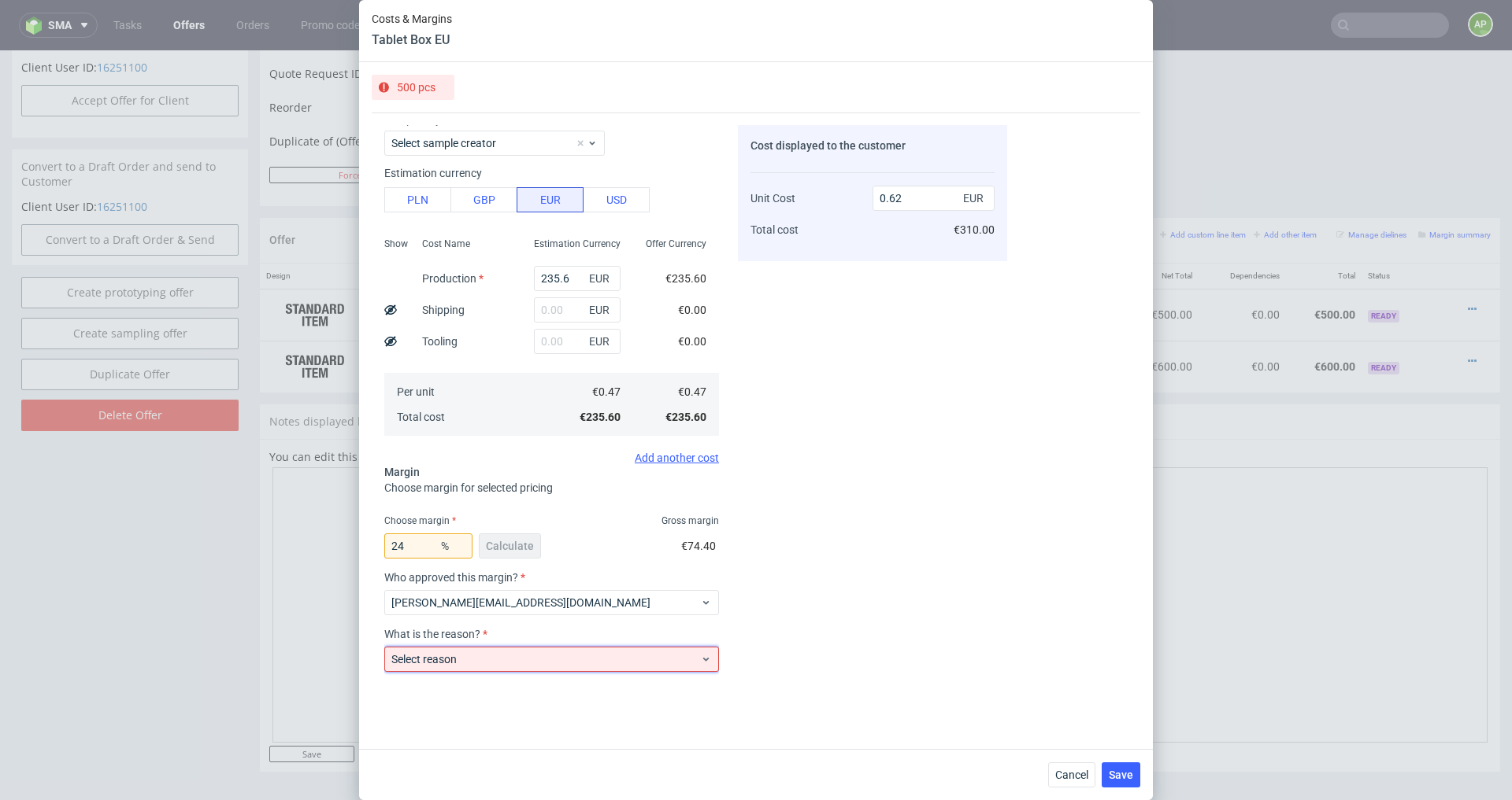
click at [501, 659] on span "Select reason" at bounding box center [545, 659] width 309 height 16
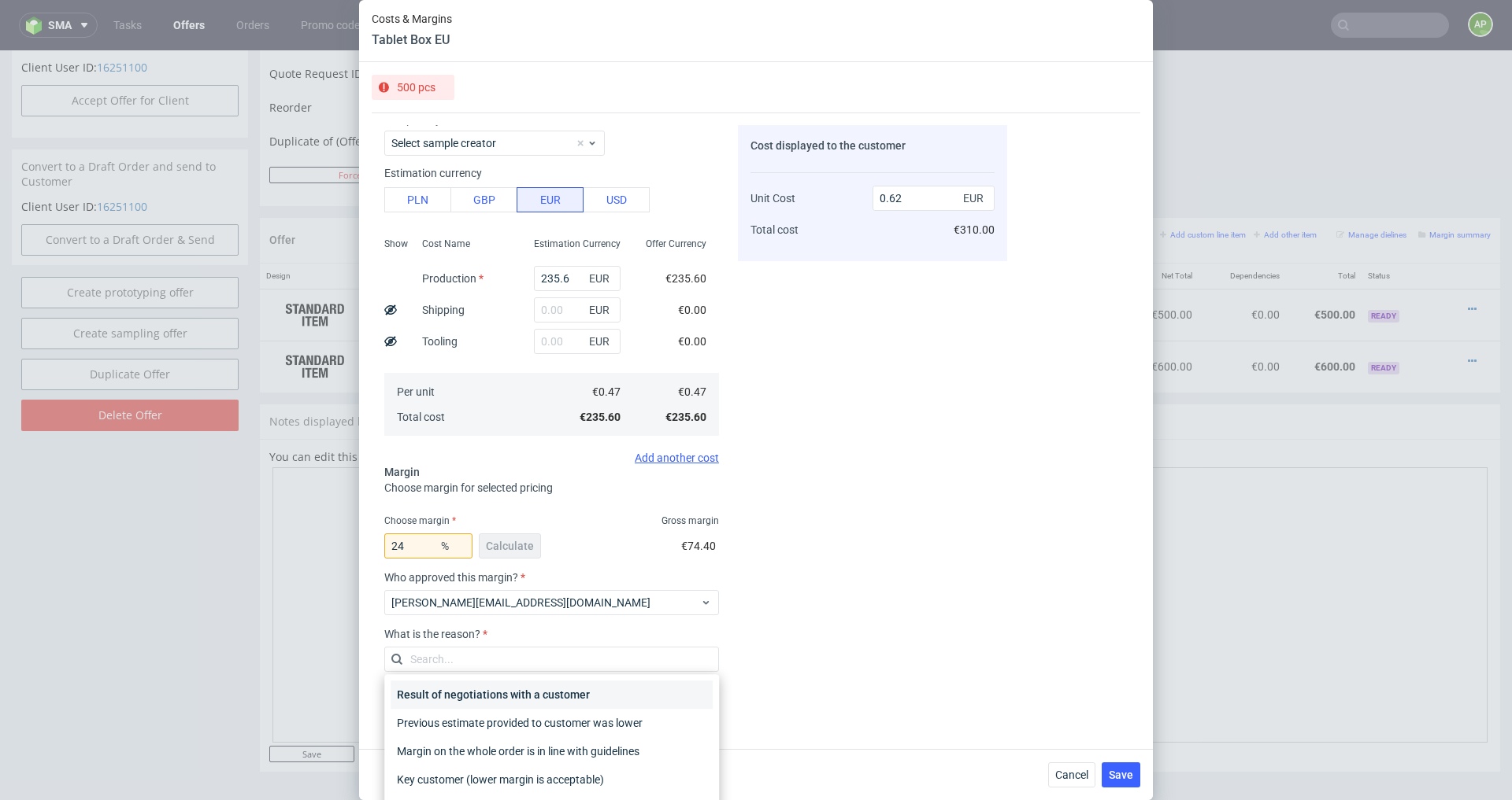
click at [497, 698] on div "Result of negotiations with a customer" at bounding box center [551, 695] width 322 height 28
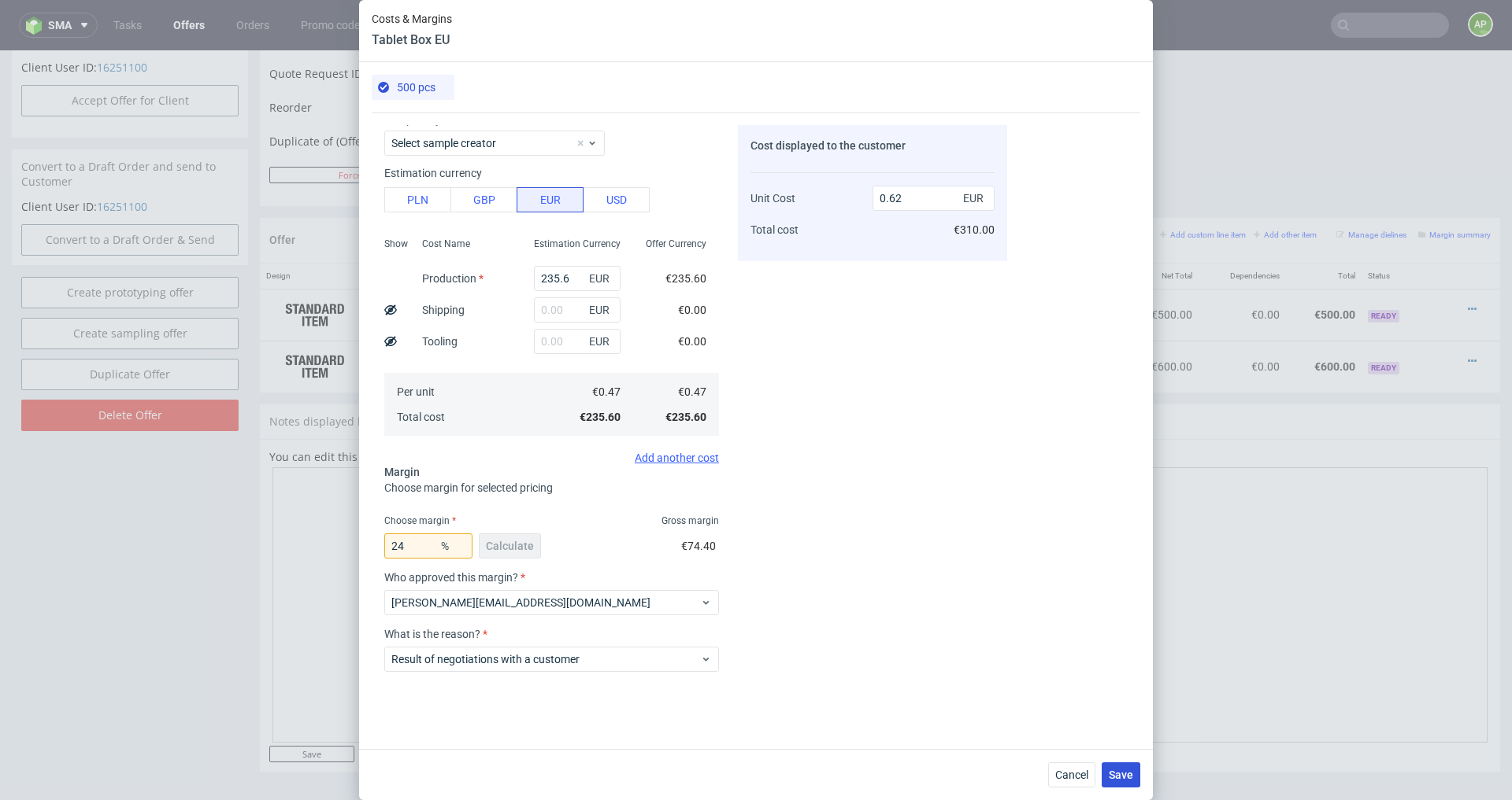
click at [1122, 778] on span "Save" at bounding box center [1121, 775] width 25 height 11
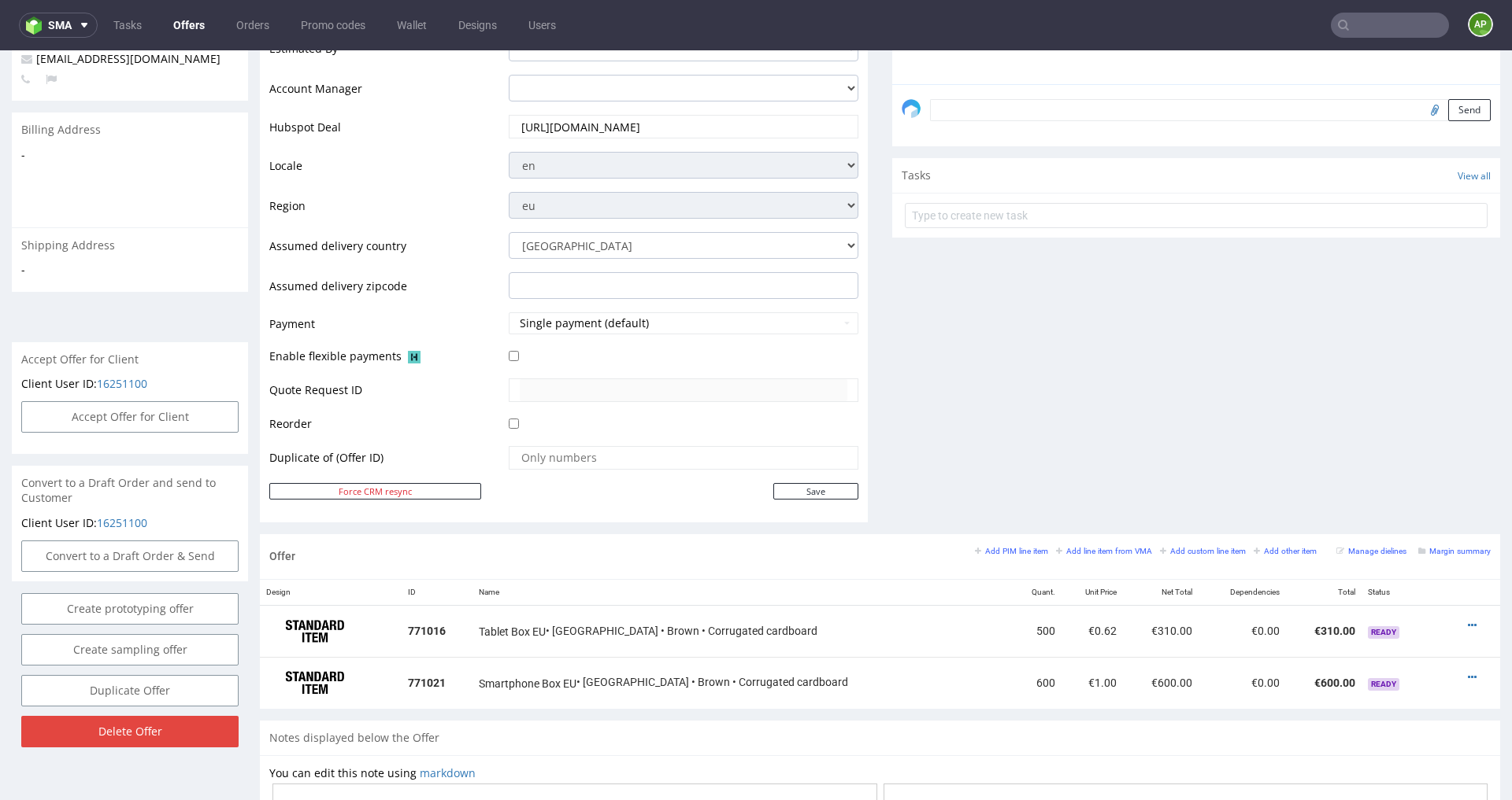
scroll to position [761, 0]
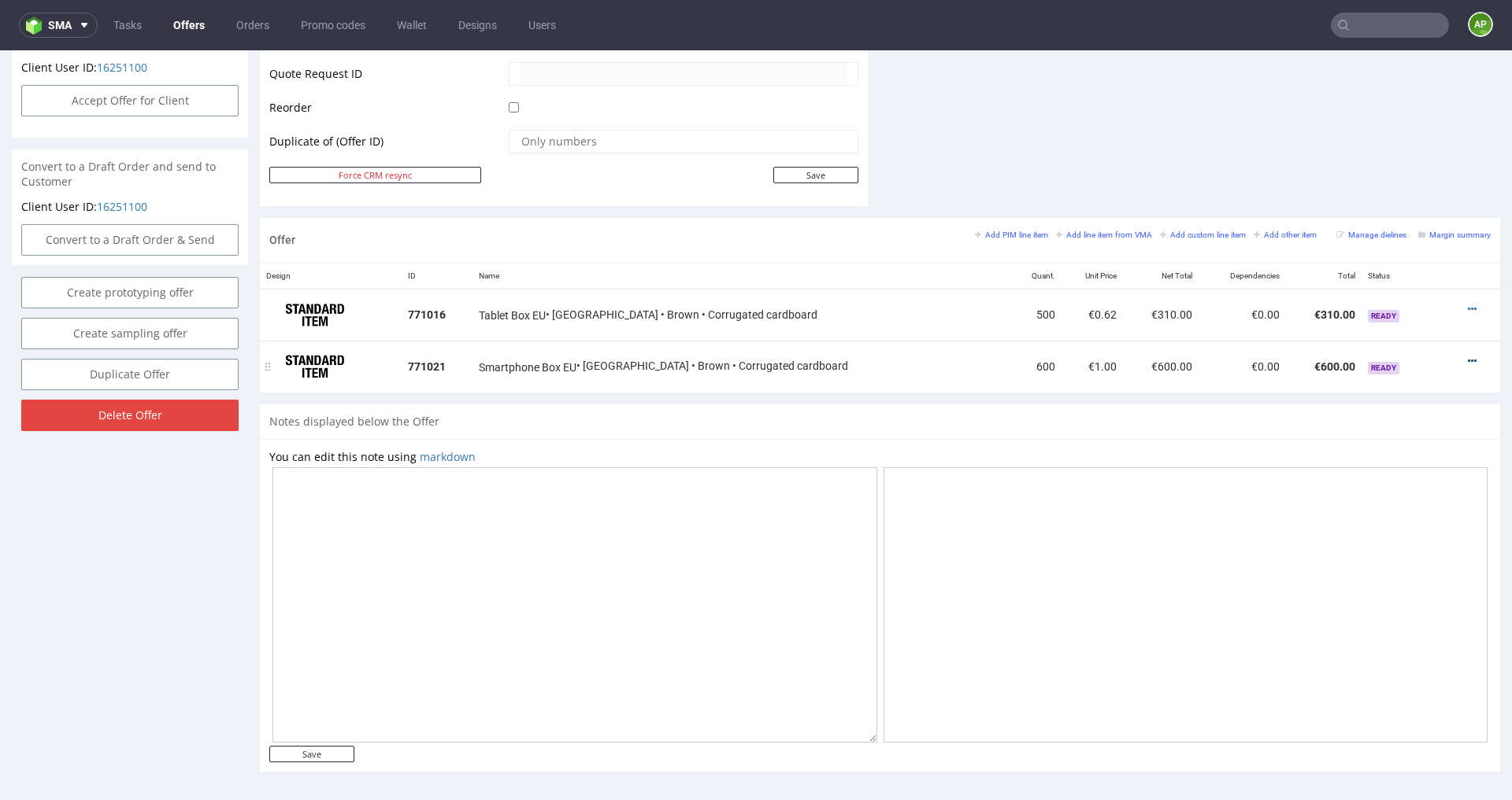
click at [1468, 362] on icon at bounding box center [1472, 362] width 8 height 11
click at [1403, 211] on span "Edit item price" at bounding box center [1400, 213] width 126 height 16
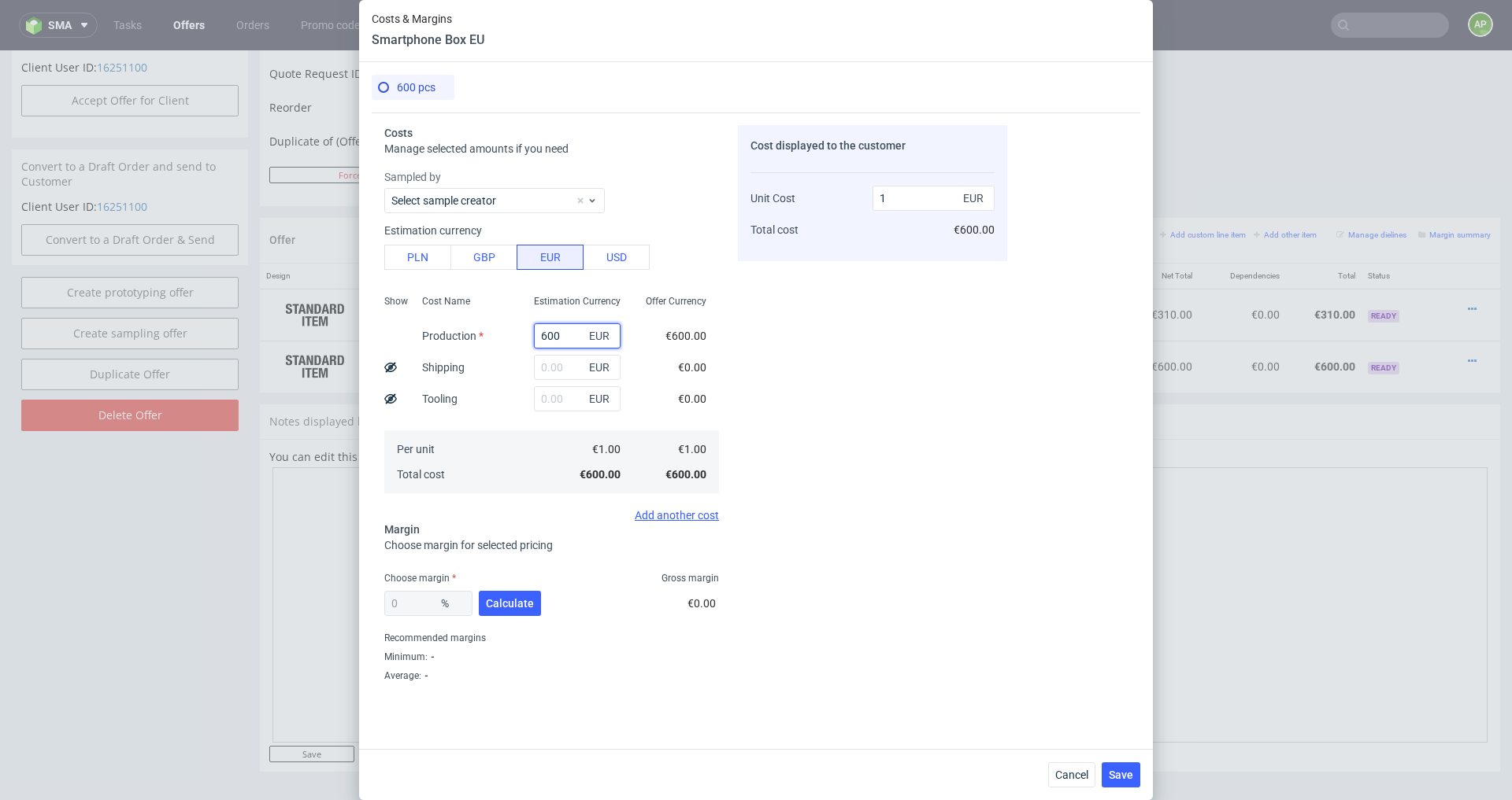
drag, startPoint x: 568, startPoint y: 332, endPoint x: 337, endPoint y: 324, distance: 231.1
click at [346, 327] on div "Costs & Margins Smartphone Box EU 600 pcs Costs Manage selected amounts if you …" at bounding box center [756, 400] width 1512 height 800
type input "0"
paste input "101.05326"
type input "101.05326"
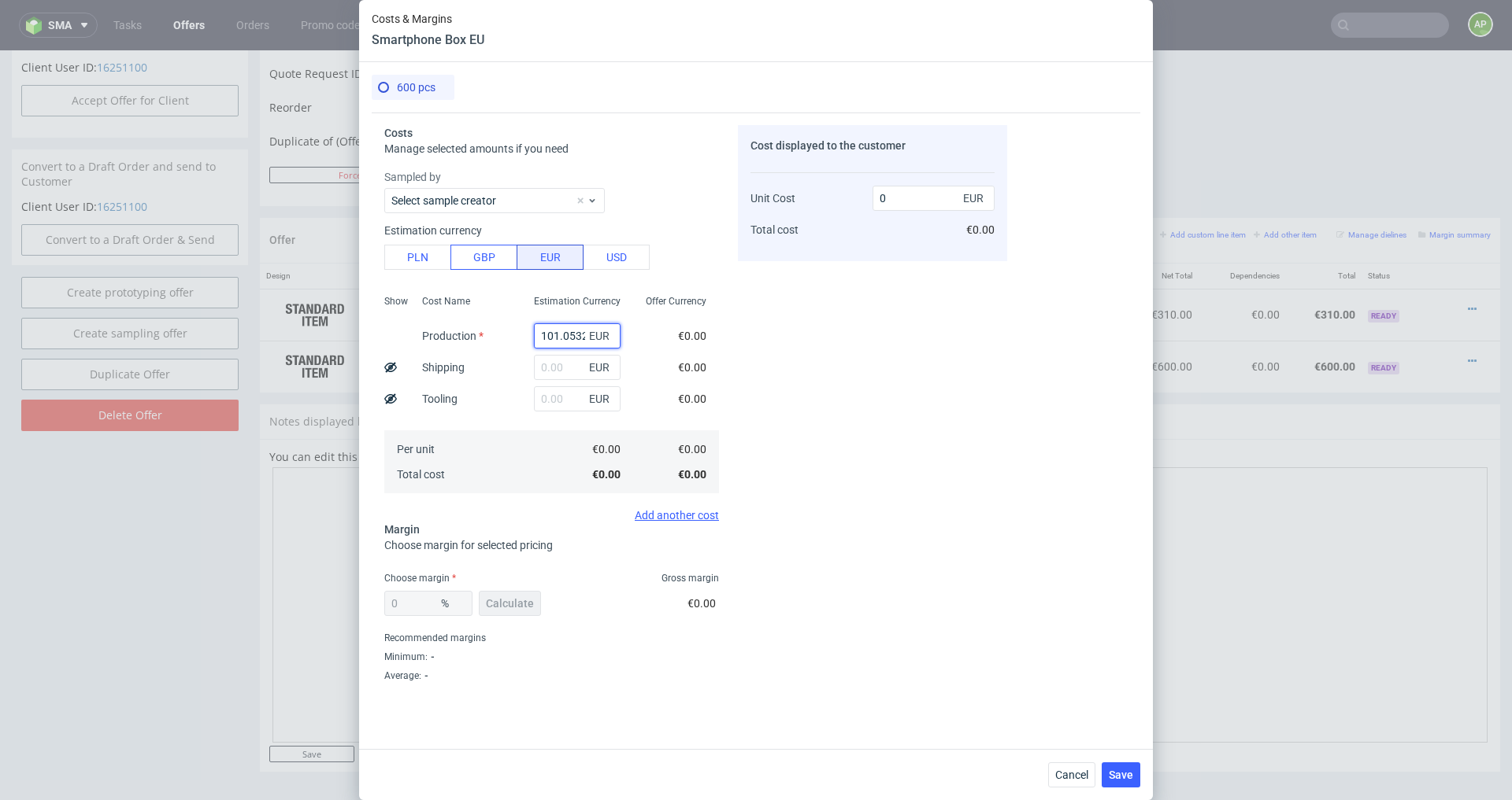
scroll to position [0, 7]
type input "0.17"
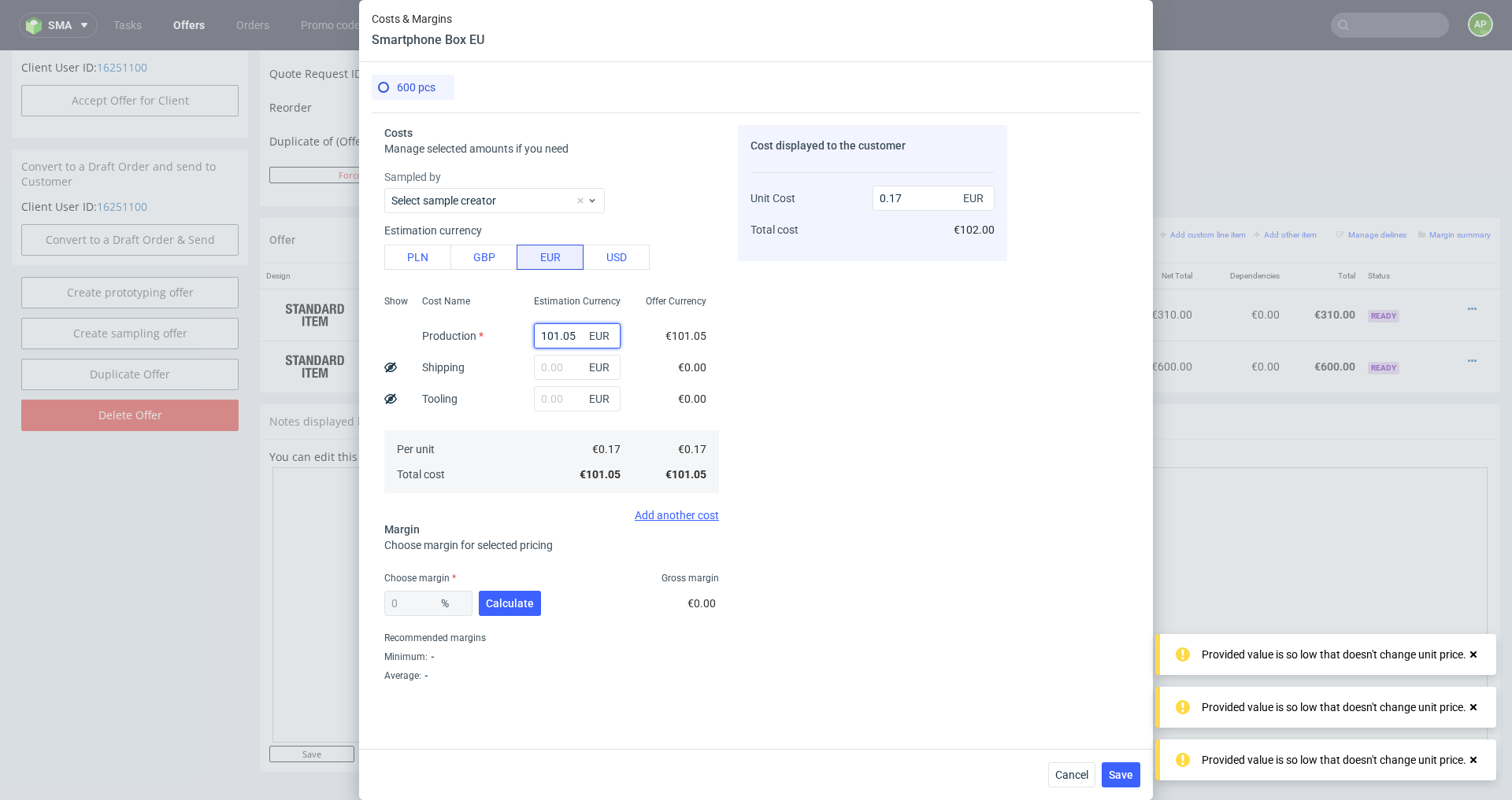
type input "101.05"
click at [517, 589] on div "0 % Calculate" at bounding box center [464, 607] width 160 height 44
click at [517, 602] on span "Calculate" at bounding box center [510, 604] width 48 height 11
type input "54.61"
type input "0.37"
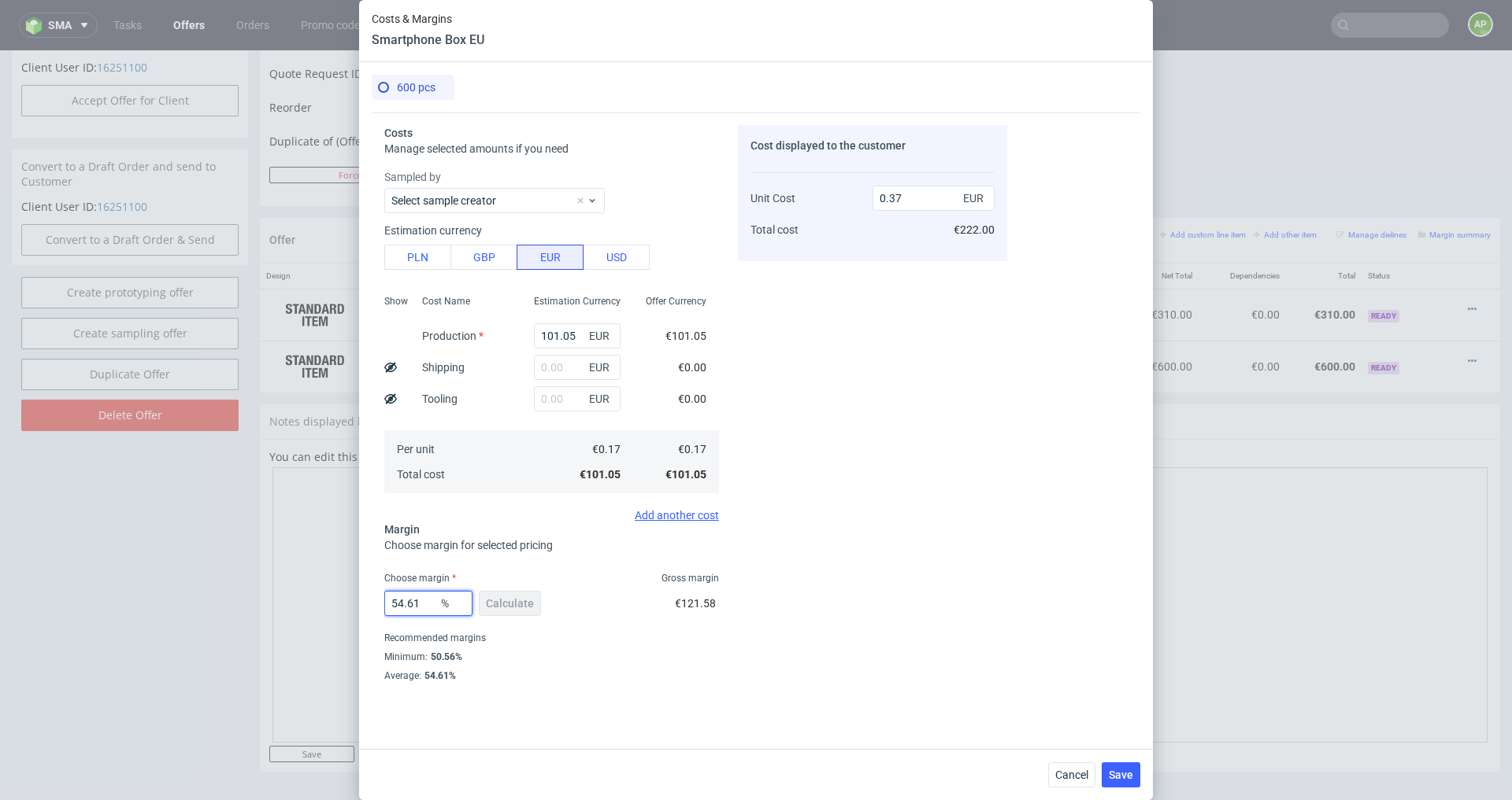
click at [423, 604] on input "54.61" at bounding box center [429, 604] width 88 height 26
type input "27"
type input "0.23"
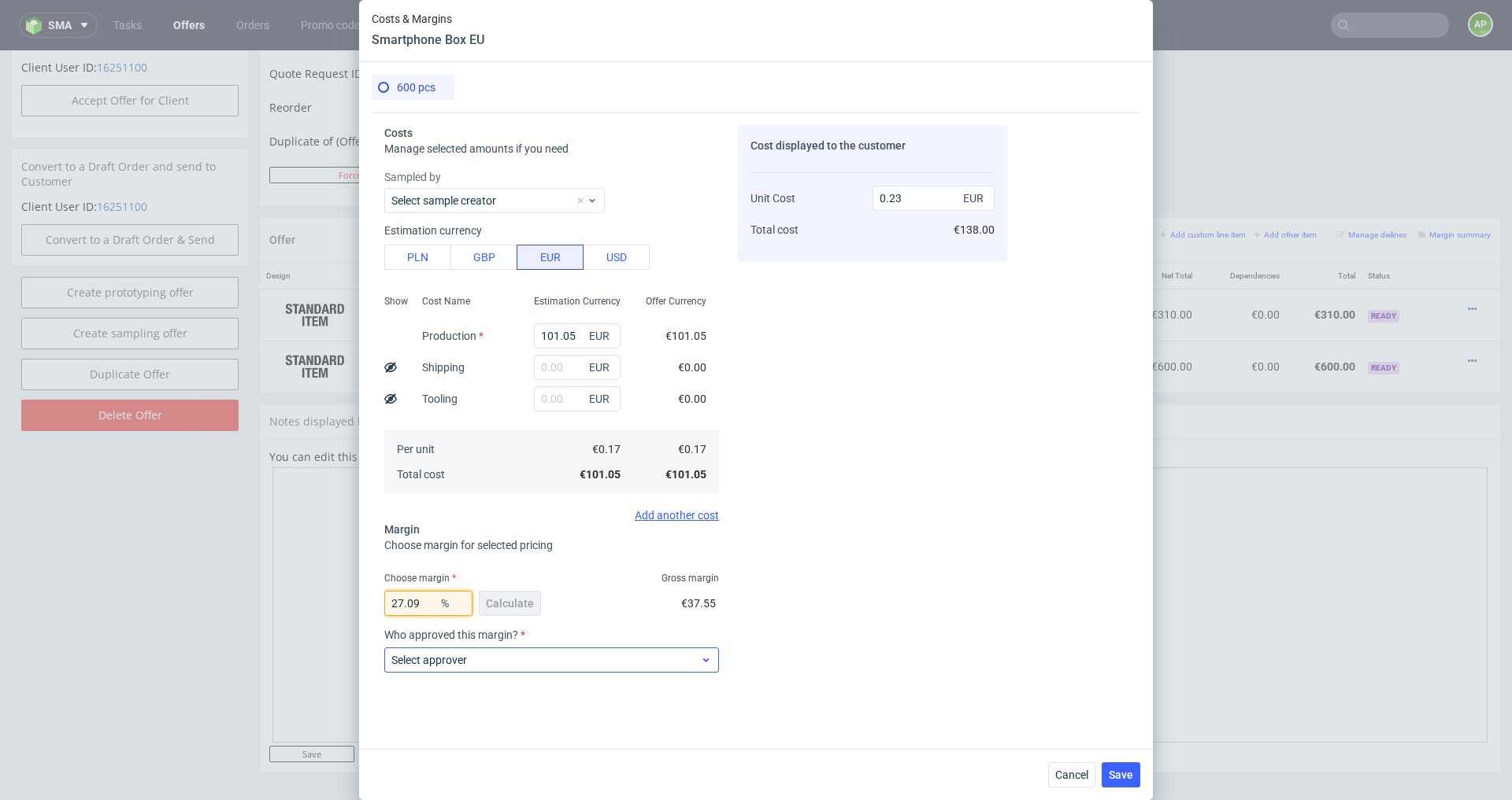
type input "27.09"
click at [446, 659] on label "Select approver" at bounding box center [429, 661] width 76 height 13
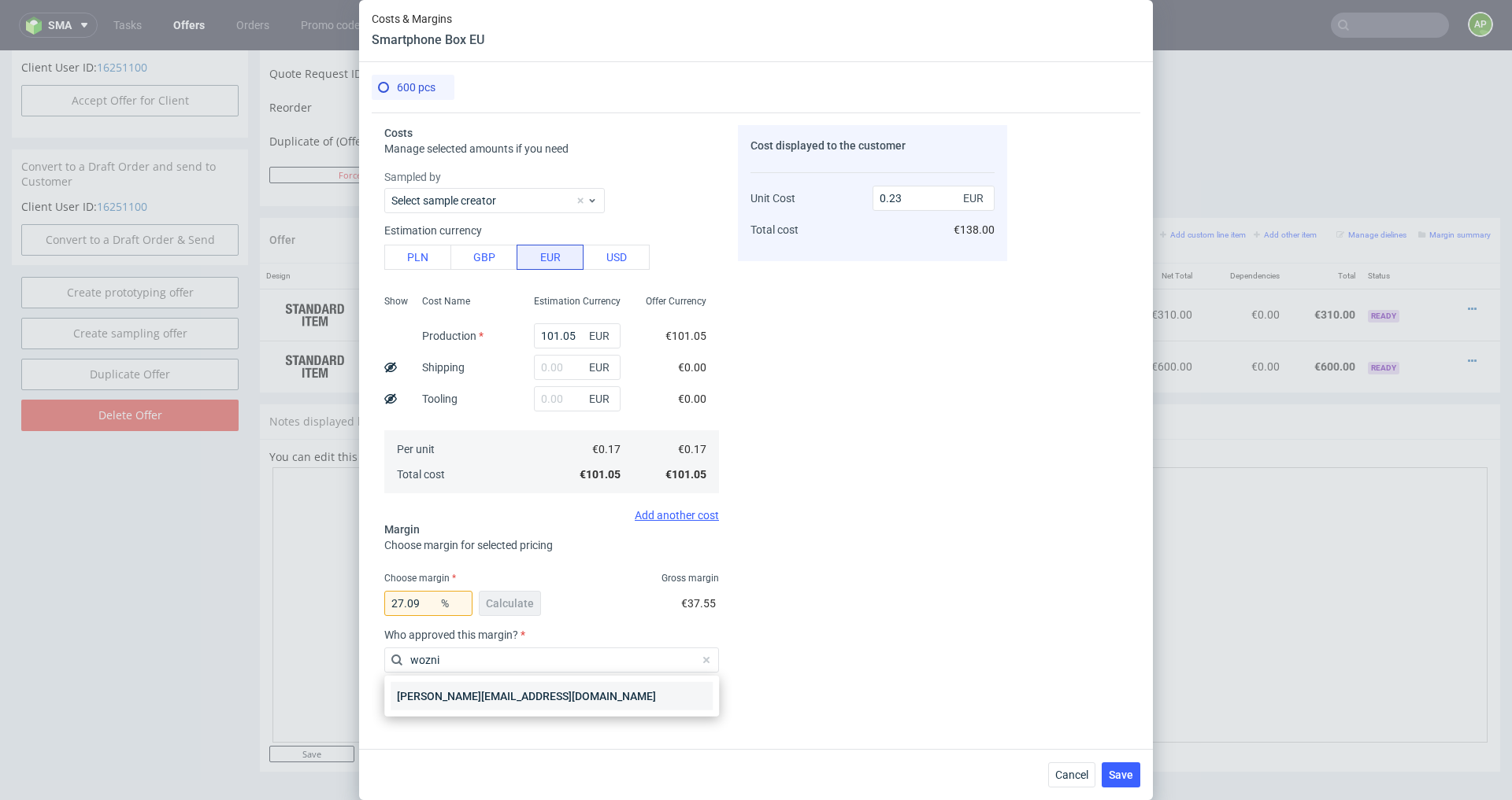
type input "wozni"
click at [463, 696] on div "[PERSON_NAME][EMAIL_ADDRESS][DOMAIN_NAME]" at bounding box center [551, 697] width 322 height 28
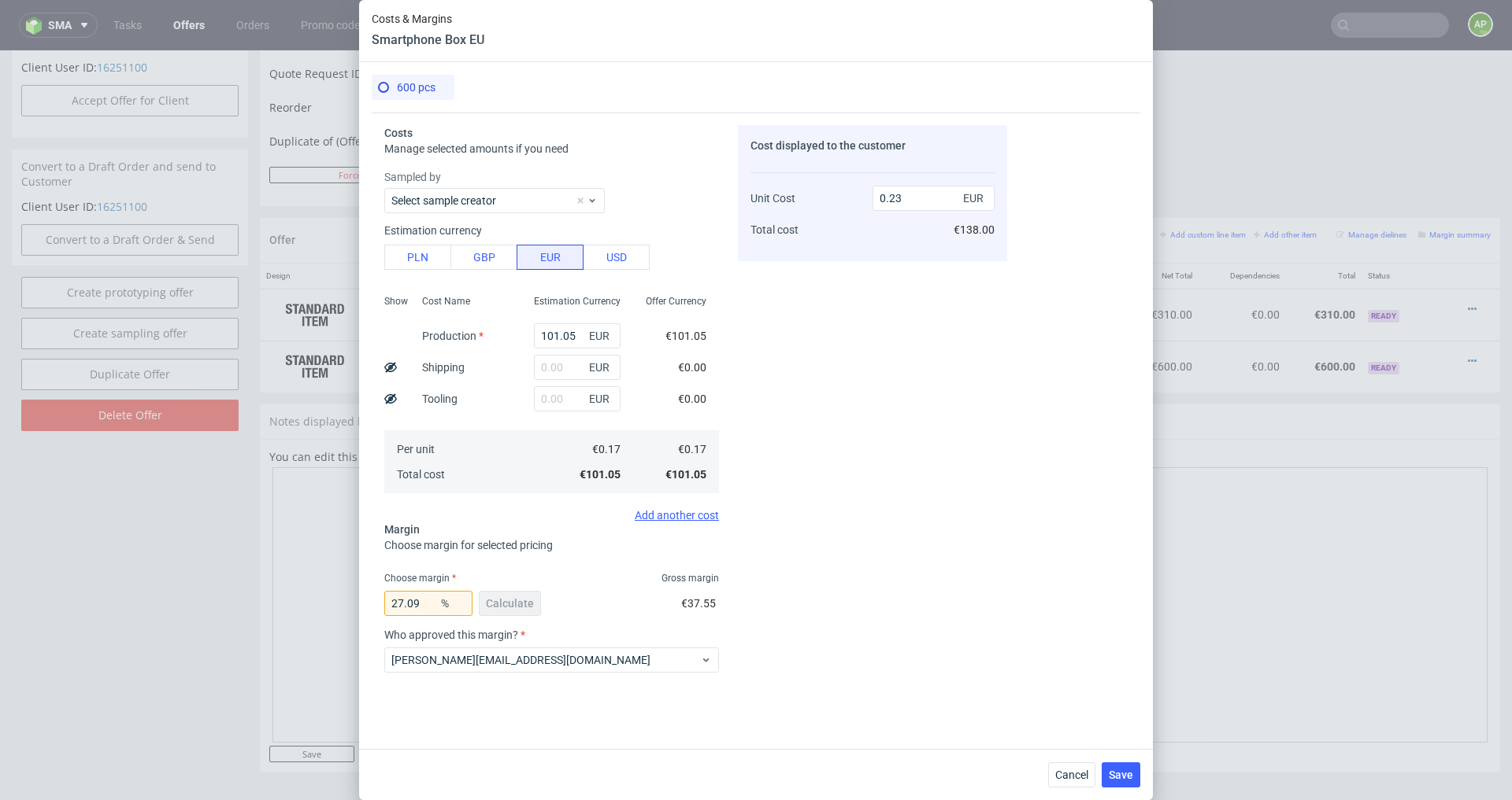
click at [549, 599] on div "27.09 % Calculate €37.55" at bounding box center [551, 607] width 334 height 44
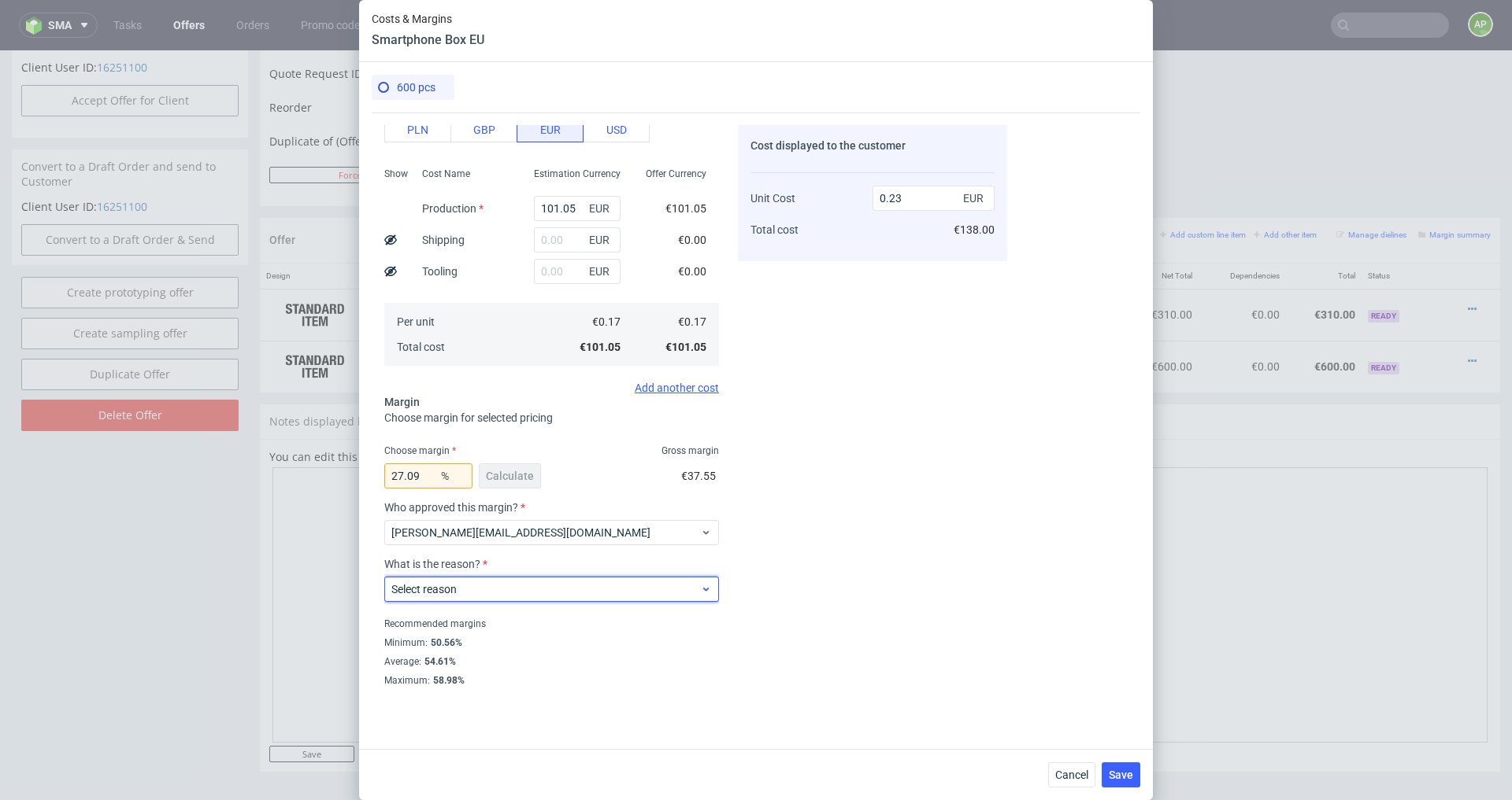
click at [526, 589] on span "Select reason" at bounding box center [545, 589] width 309 height 16
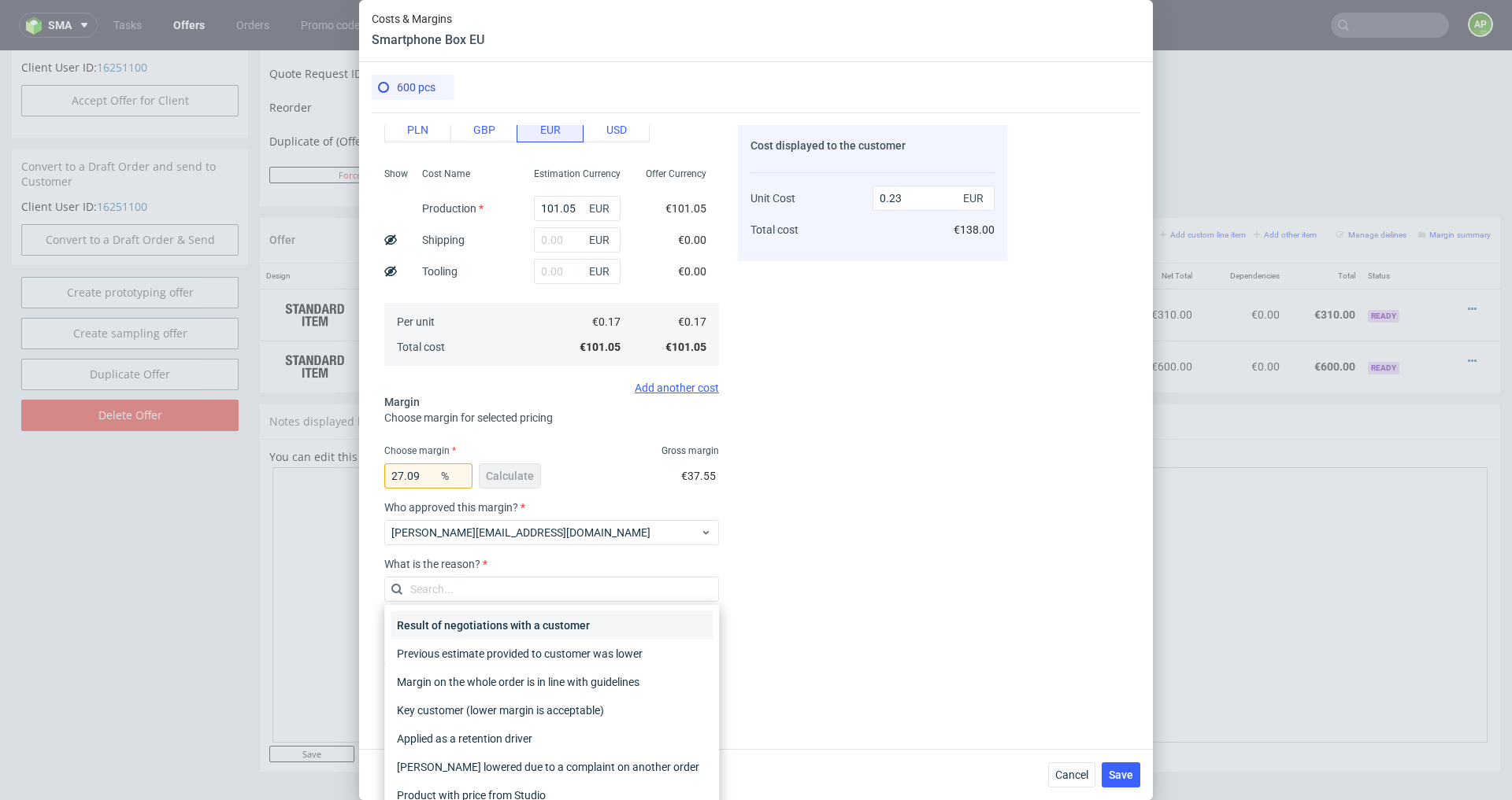
click at [492, 623] on div "Result of negotiations with a customer" at bounding box center [551, 625] width 322 height 28
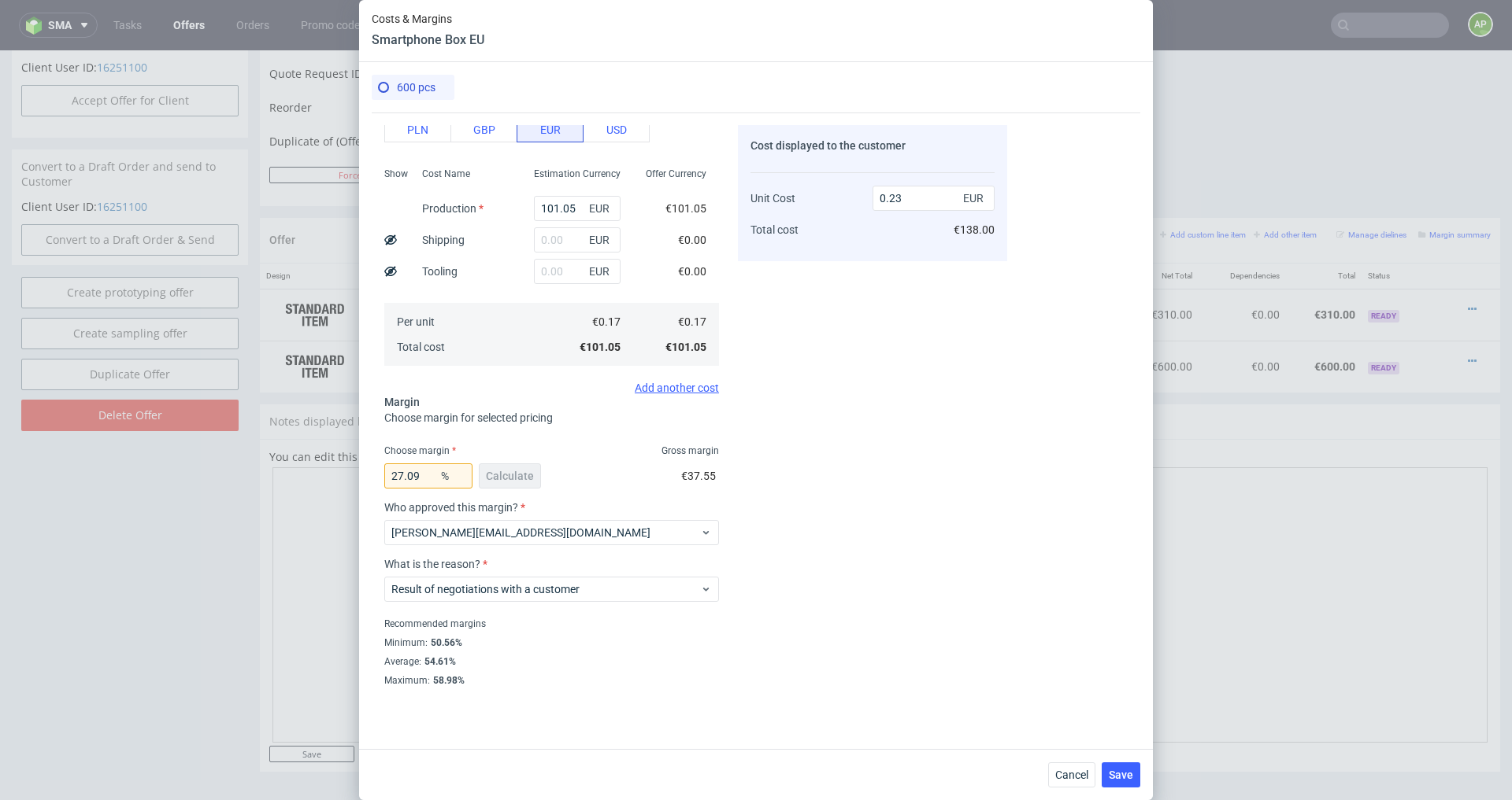
click at [916, 351] on div "Cost displayed to the customer Unit Cost Total cost 0.23 EUR €138.00" at bounding box center [873, 405] width 269 height 561
click at [919, 209] on input "0.23" at bounding box center [933, 199] width 122 height 26
click at [884, 267] on div "Cost displayed to the customer Unit Cost Total cost 0.23 EUR €138.00" at bounding box center [873, 405] width 269 height 561
drag, startPoint x: 927, startPoint y: 201, endPoint x: 706, endPoint y: 201, distance: 221.0
click at [706, 201] on div "Costs Manage selected amounts if you need Sampled by Select sample creator Esti…" at bounding box center [690, 399] width 636 height 574
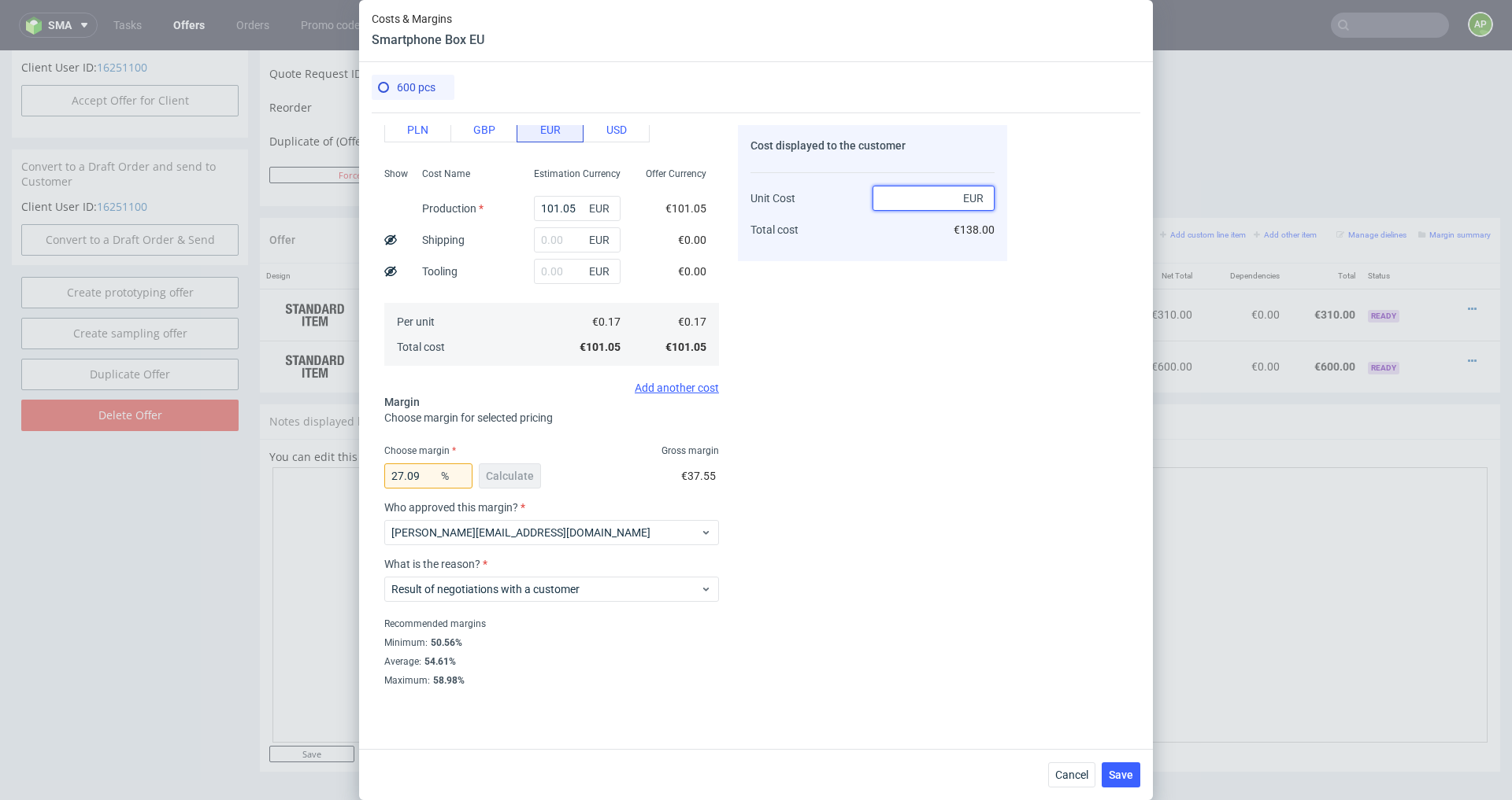
type input "-Infinity"
type input "0.17"
click at [852, 306] on div "Cost displayed to the customer Unit Cost Total cost 0.17 EUR €102.00" at bounding box center [873, 405] width 269 height 561
click at [400, 481] on input "-Infinity" at bounding box center [429, 476] width 88 height 26
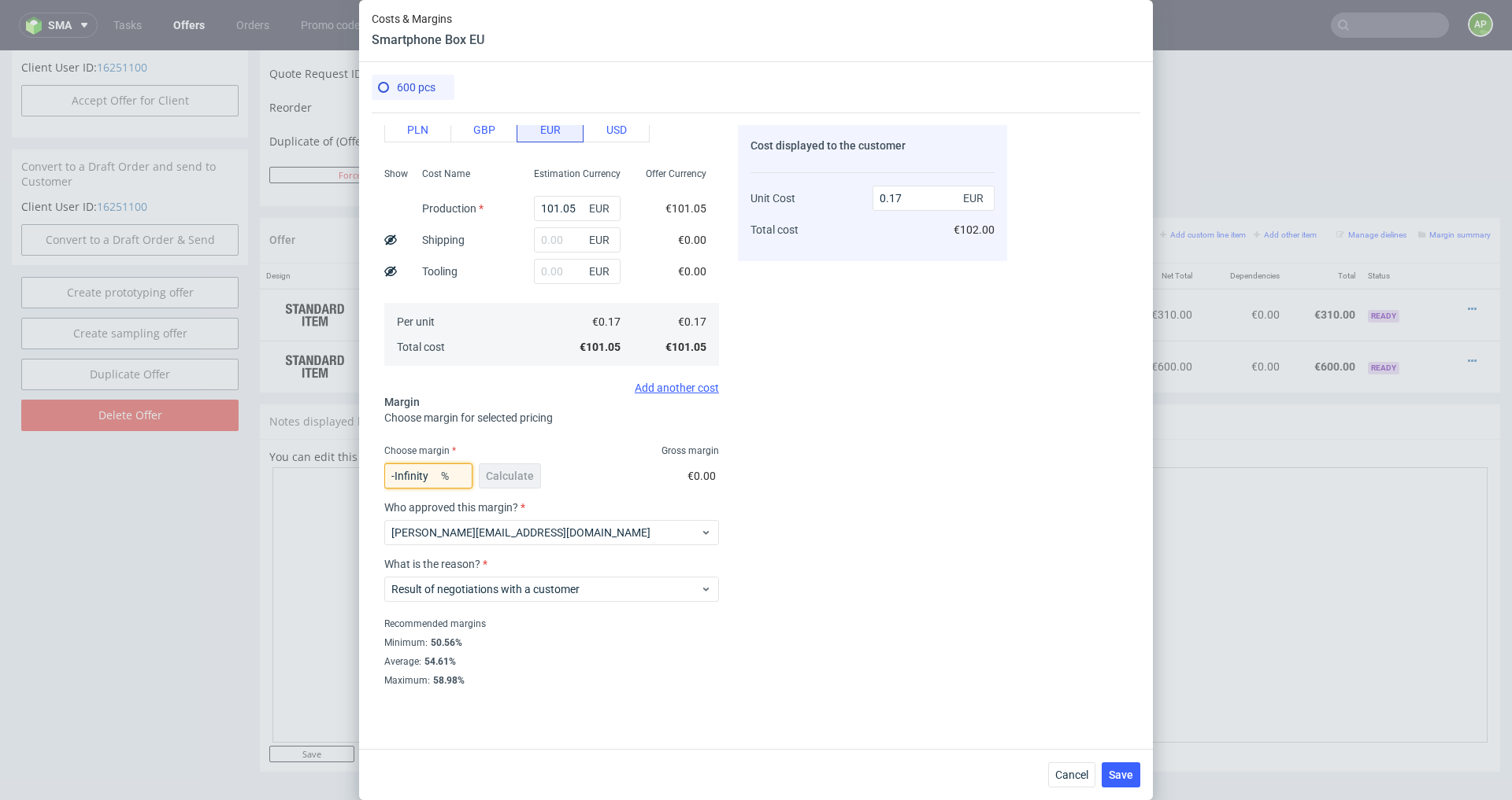
click at [400, 481] on input "-Infinity" at bounding box center [429, 476] width 88 height 26
type input "27"
type input "0.23"
type input "27.09"
click at [578, 211] on input "101.05" at bounding box center [577, 209] width 87 height 26
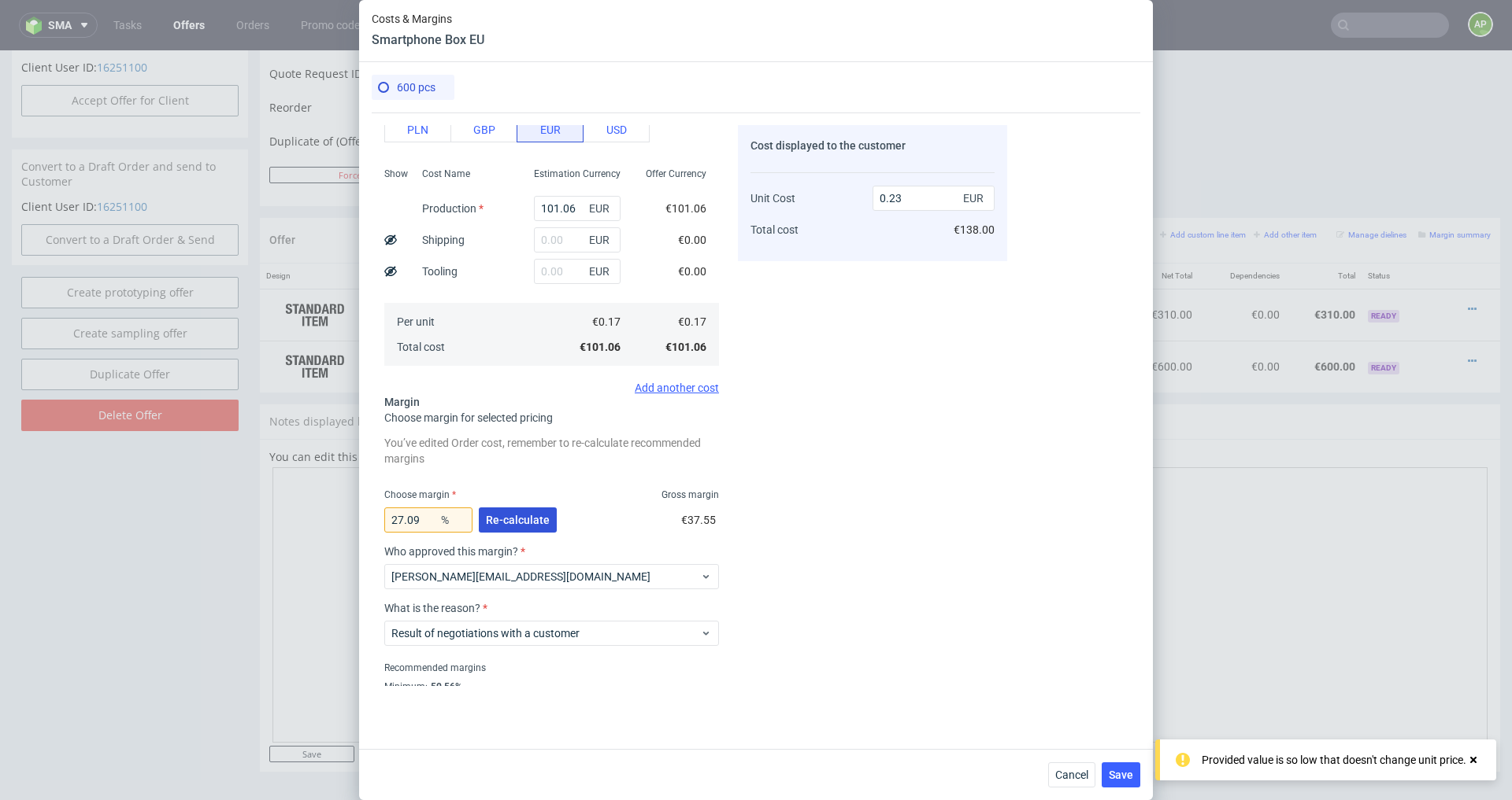
click at [519, 526] on button "Re-calculate" at bounding box center [517, 521] width 78 height 26
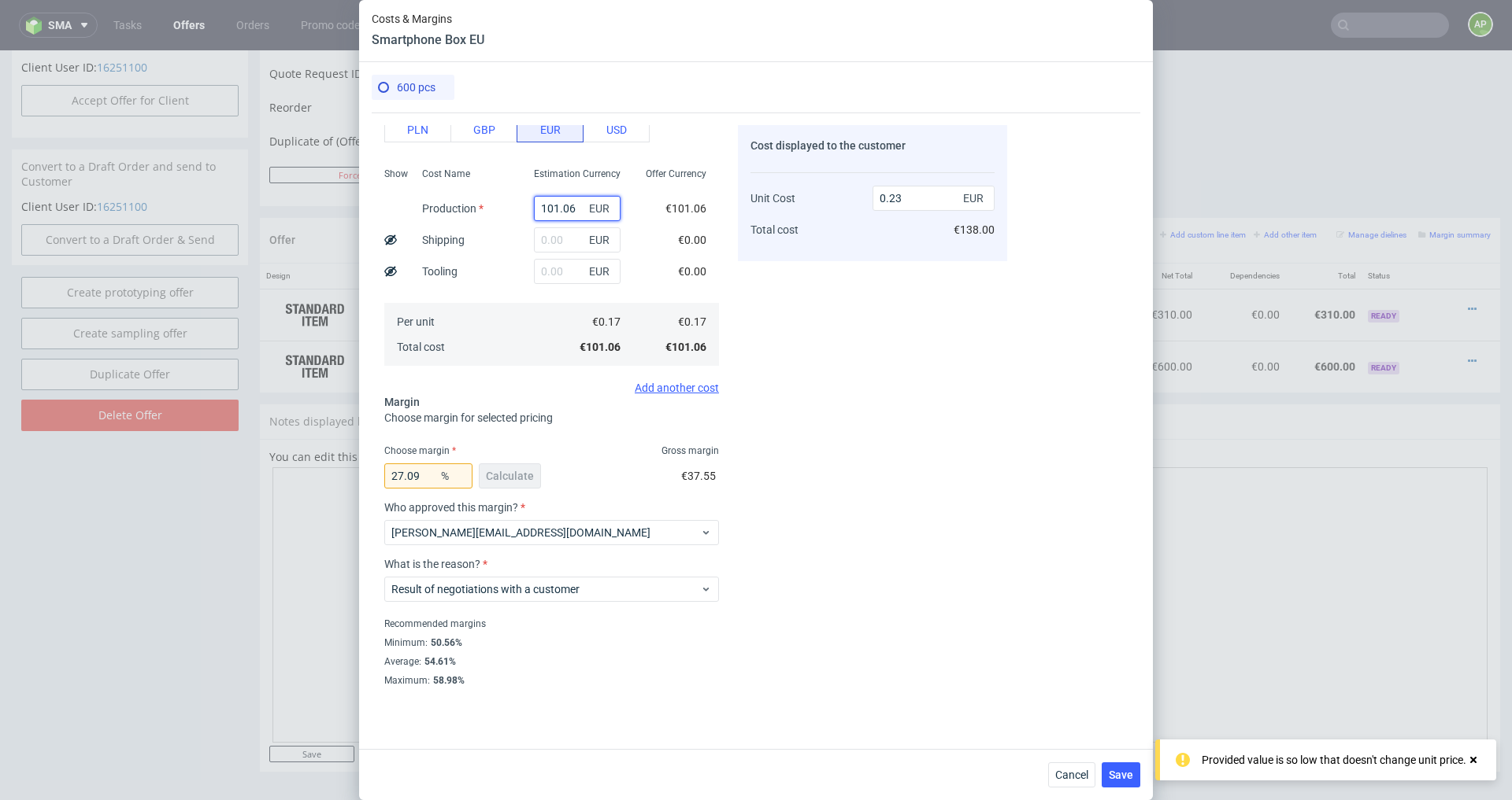
click at [580, 211] on input "101.06" at bounding box center [577, 209] width 87 height 26
type input "1011"
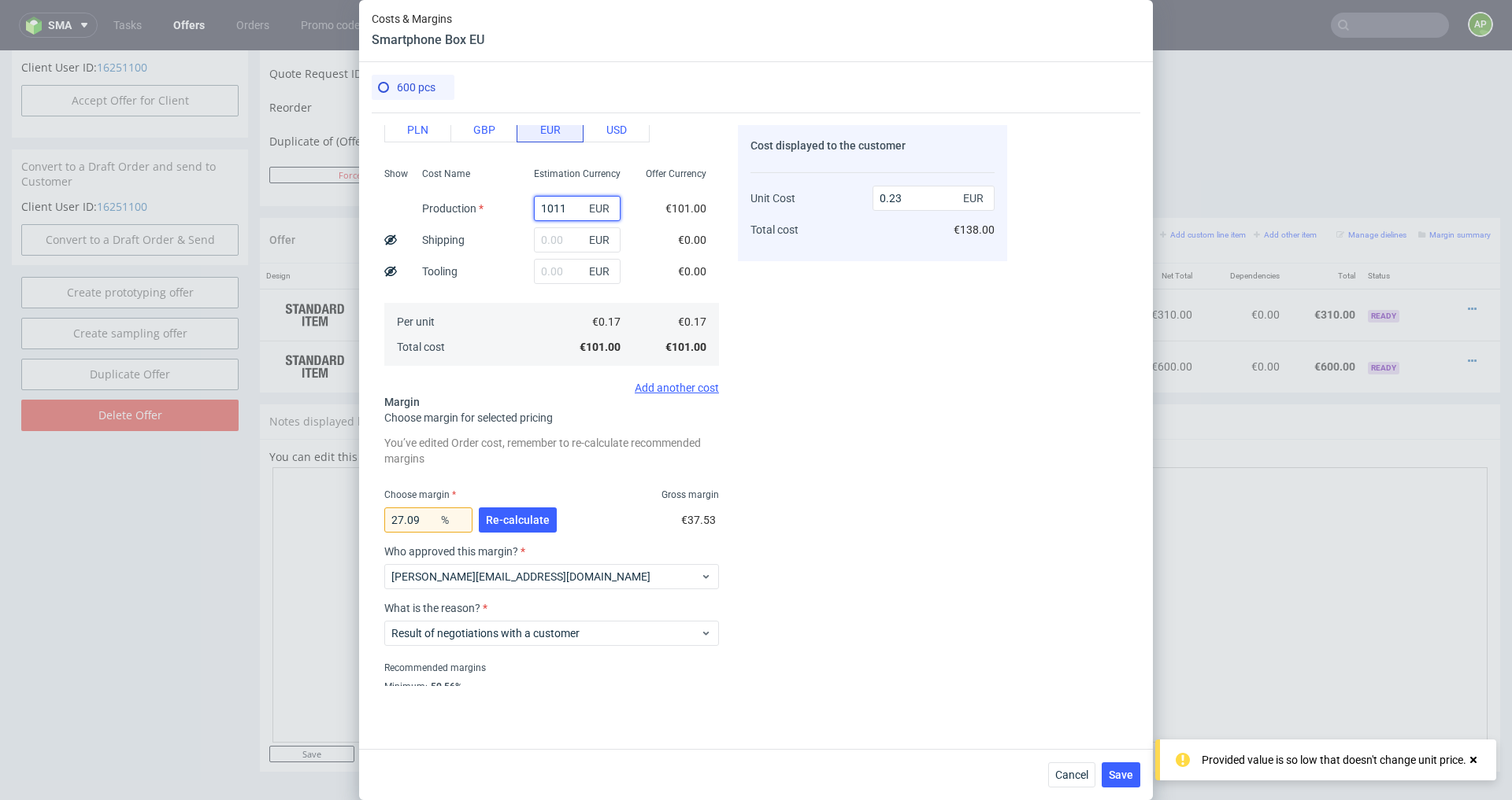
type input "2.31"
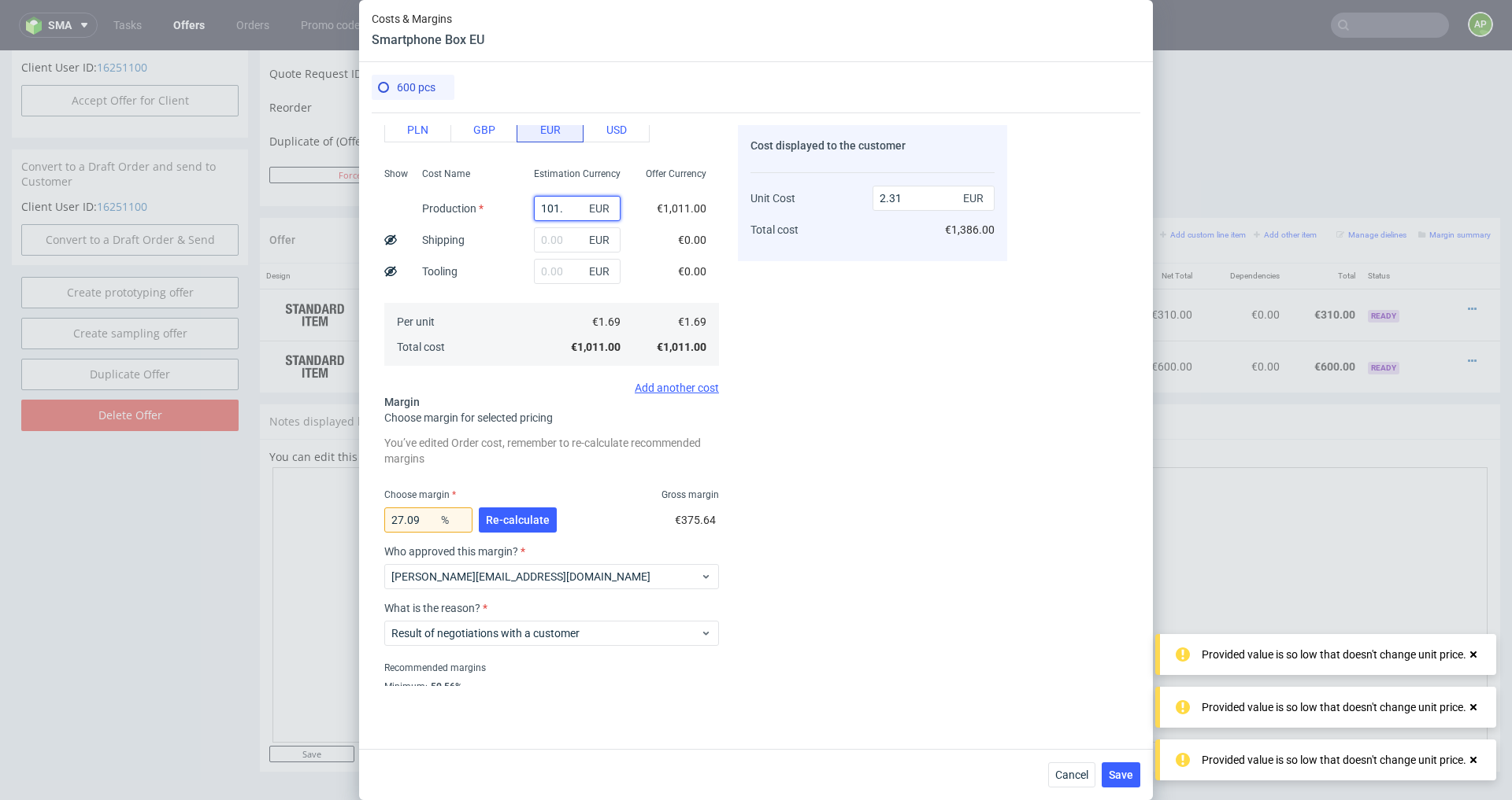
type input "101.1"
type input "0.23"
click at [498, 527] on button "Re-calculate" at bounding box center [517, 521] width 78 height 26
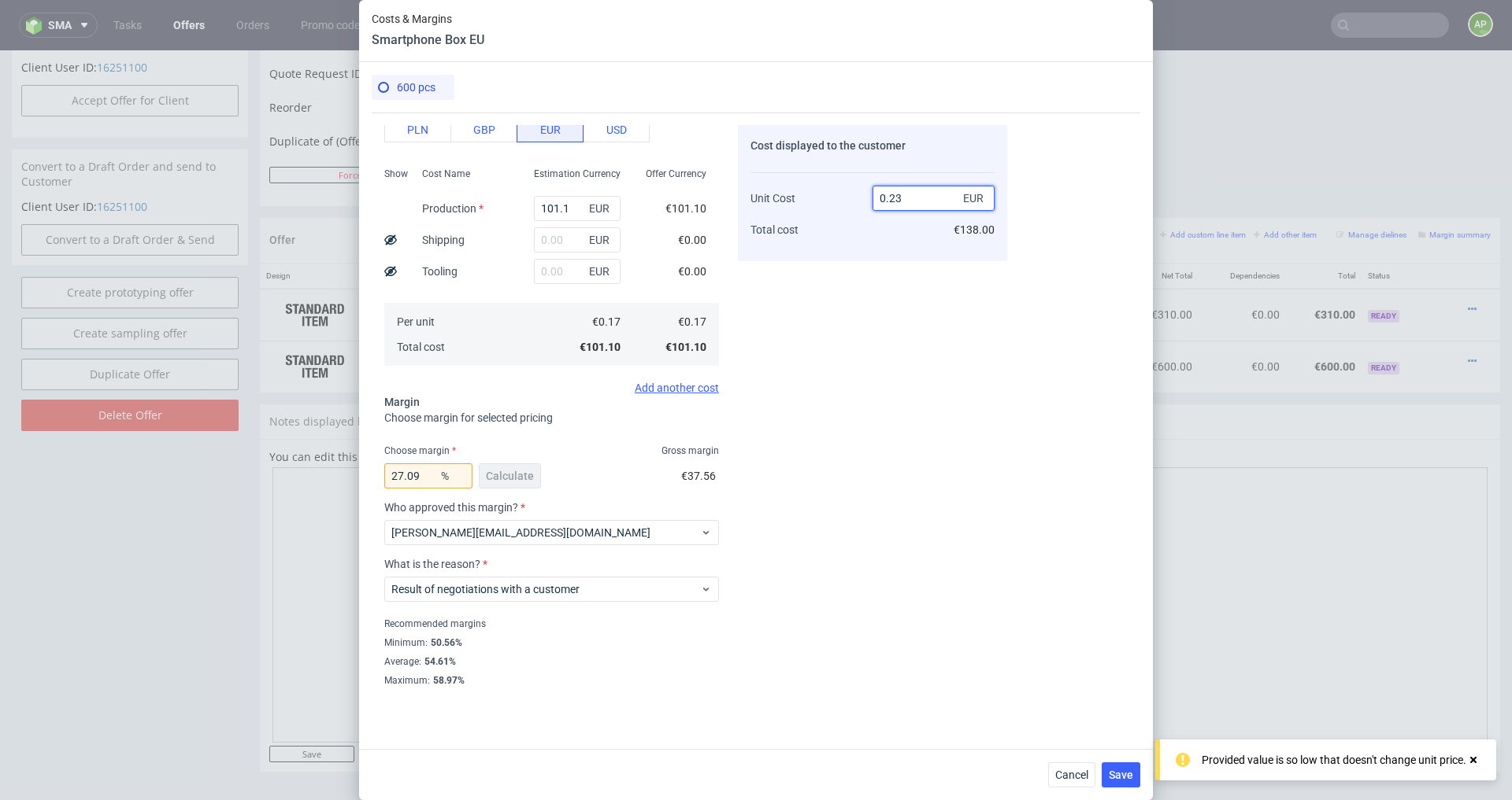
click at [919, 200] on input "0.23" at bounding box center [933, 199] width 122 height 26
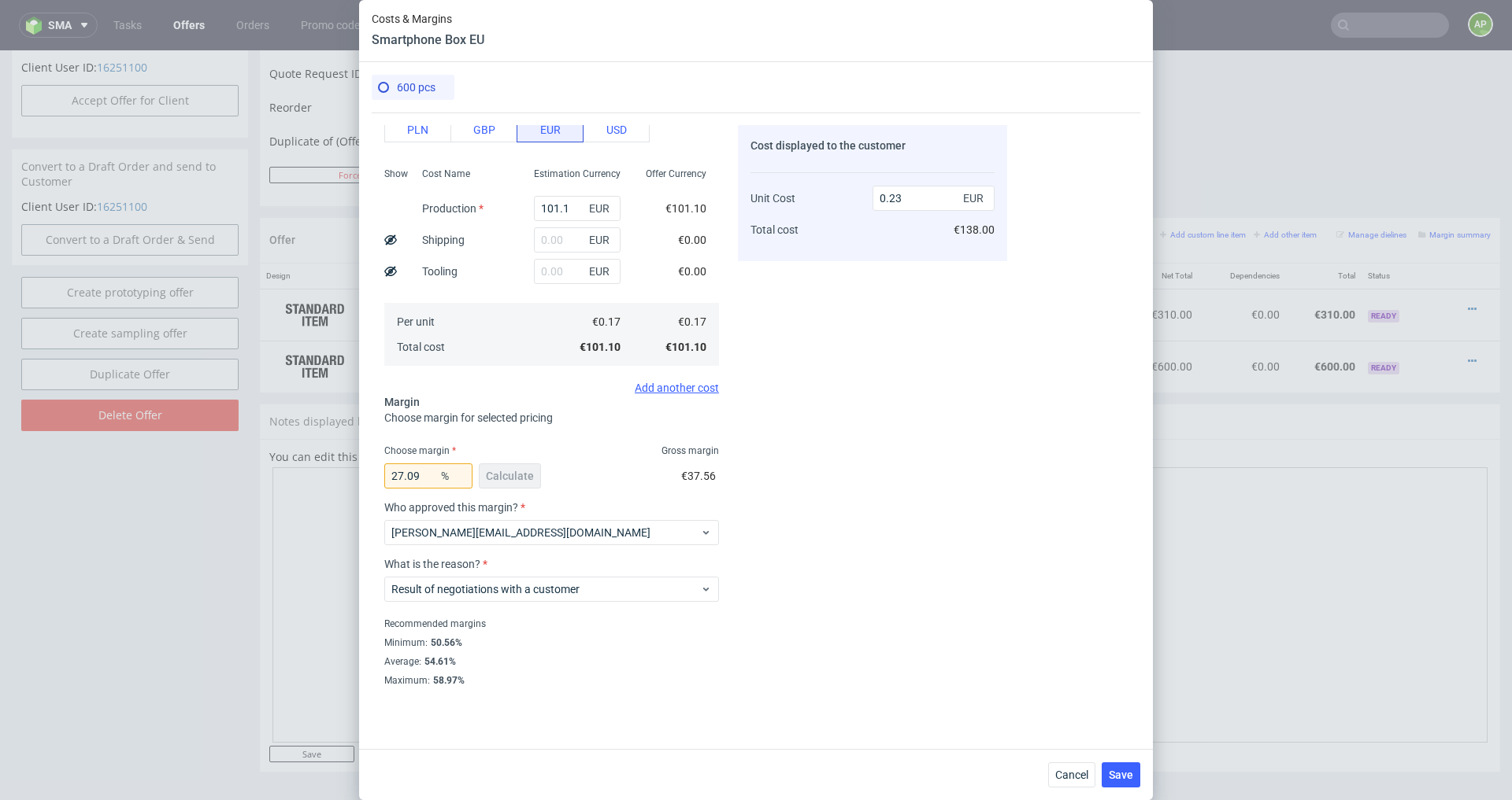
click at [839, 345] on div "Cost displayed to the customer Unit Cost Total cost 0.23 EUR €138.00" at bounding box center [873, 405] width 269 height 561
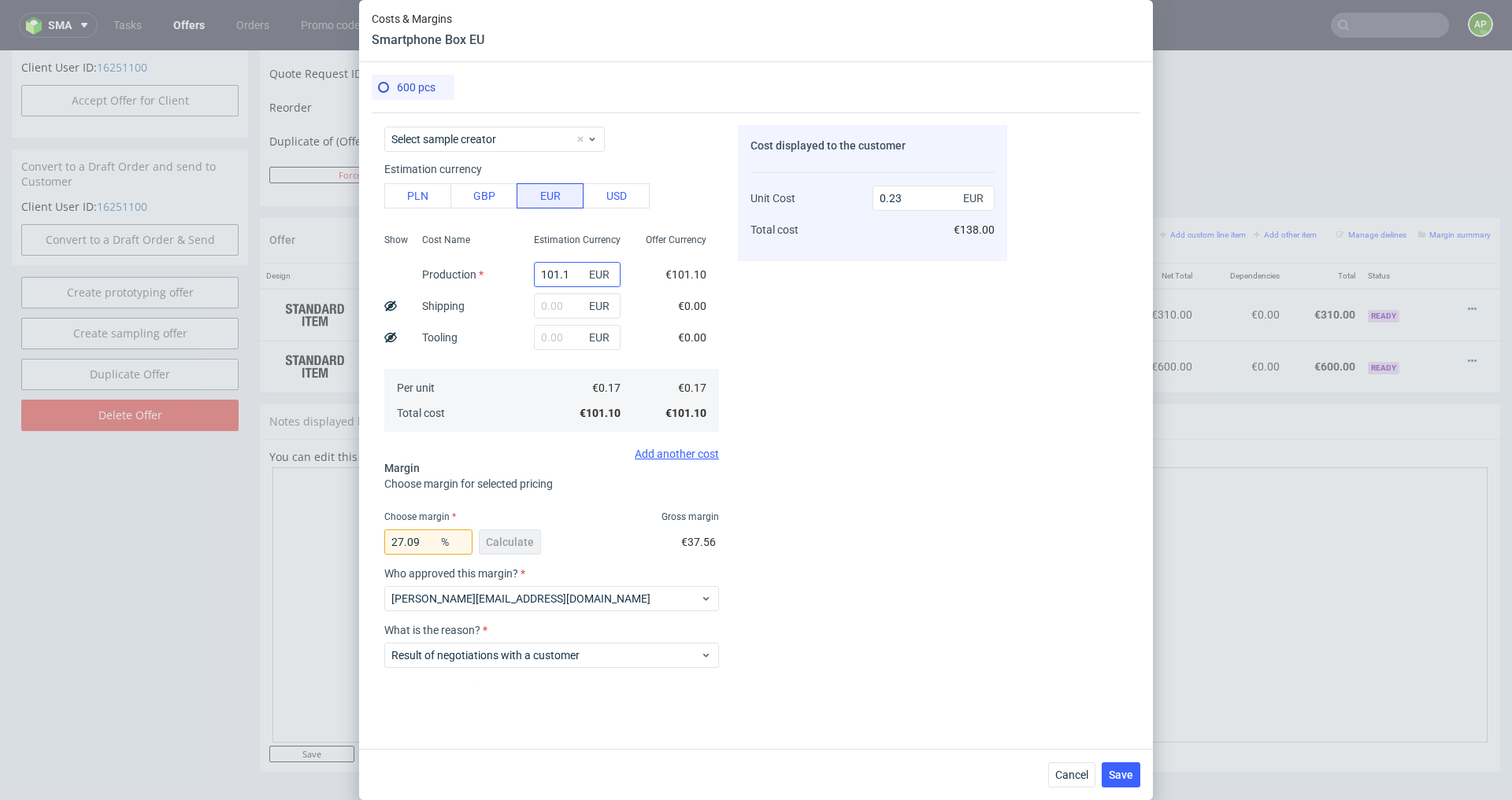
scroll to position [48, 0]
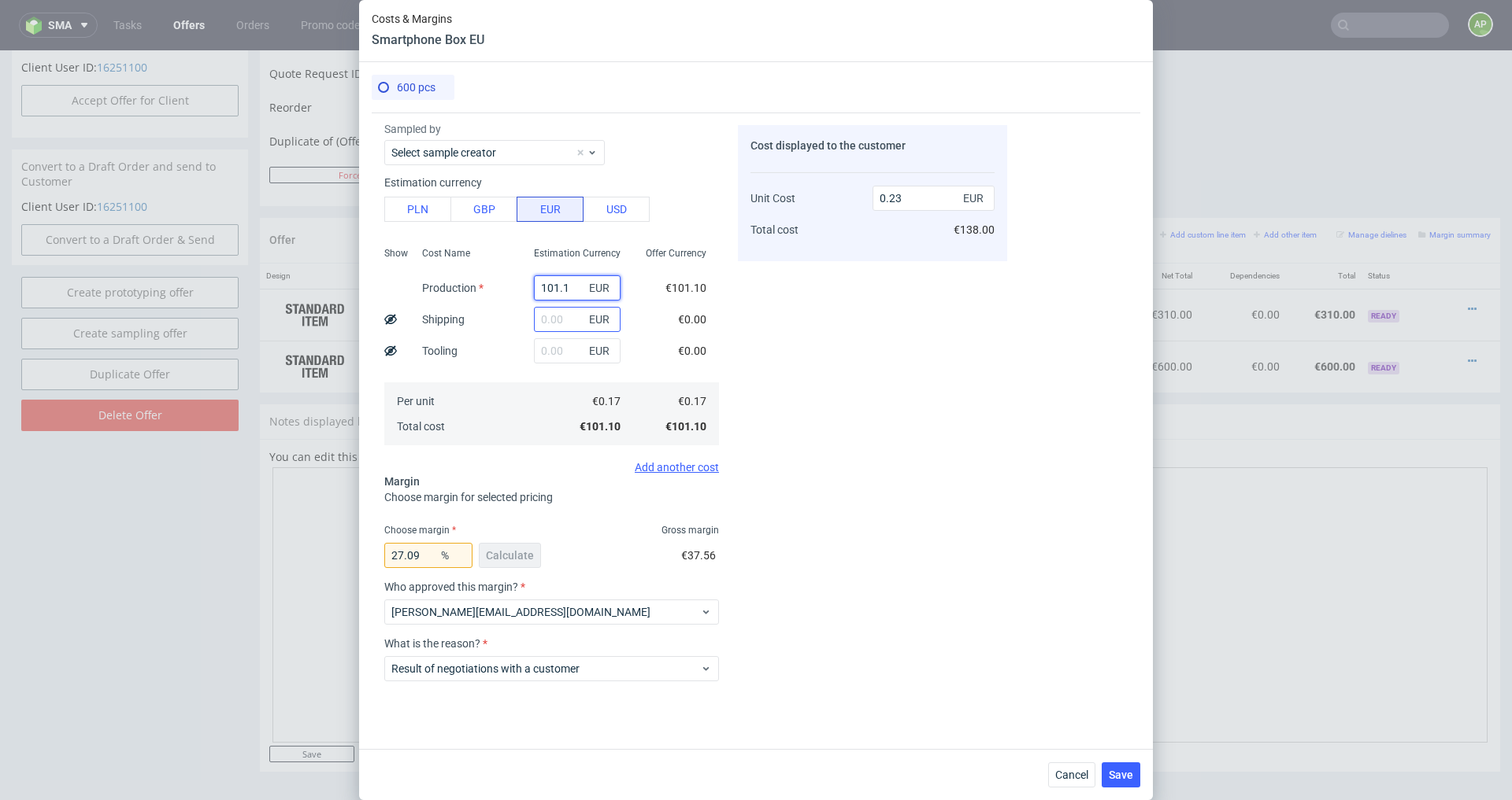
drag, startPoint x: 574, startPoint y: 286, endPoint x: 574, endPoint y: 306, distance: 20.0
click at [574, 287] on input "101.1" at bounding box center [577, 288] width 87 height 26
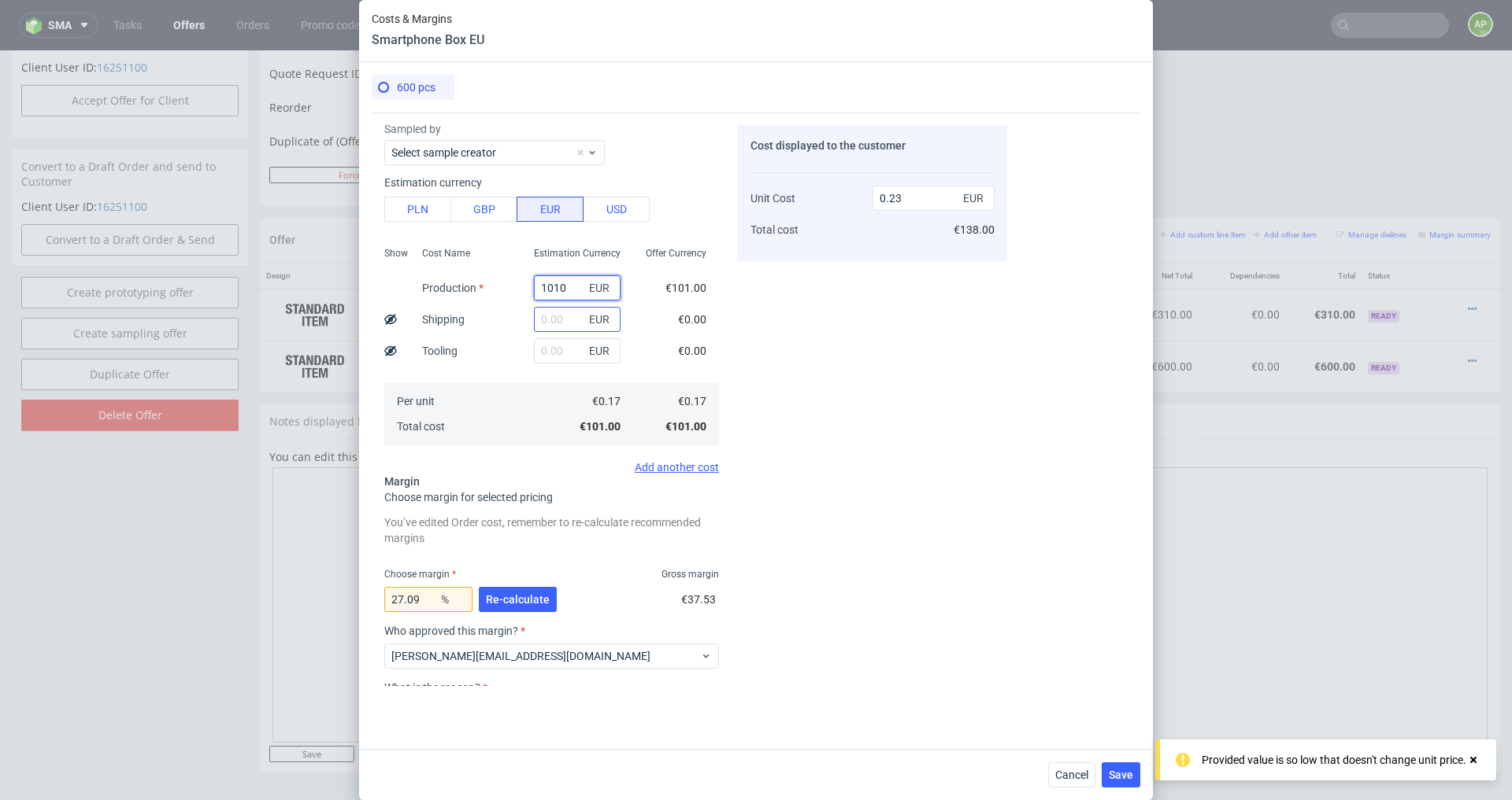
type input "10105"
type input "23.1"
click at [559, 286] on input "10105" at bounding box center [577, 288] width 87 height 26
type input "101.05"
type input "0.23"
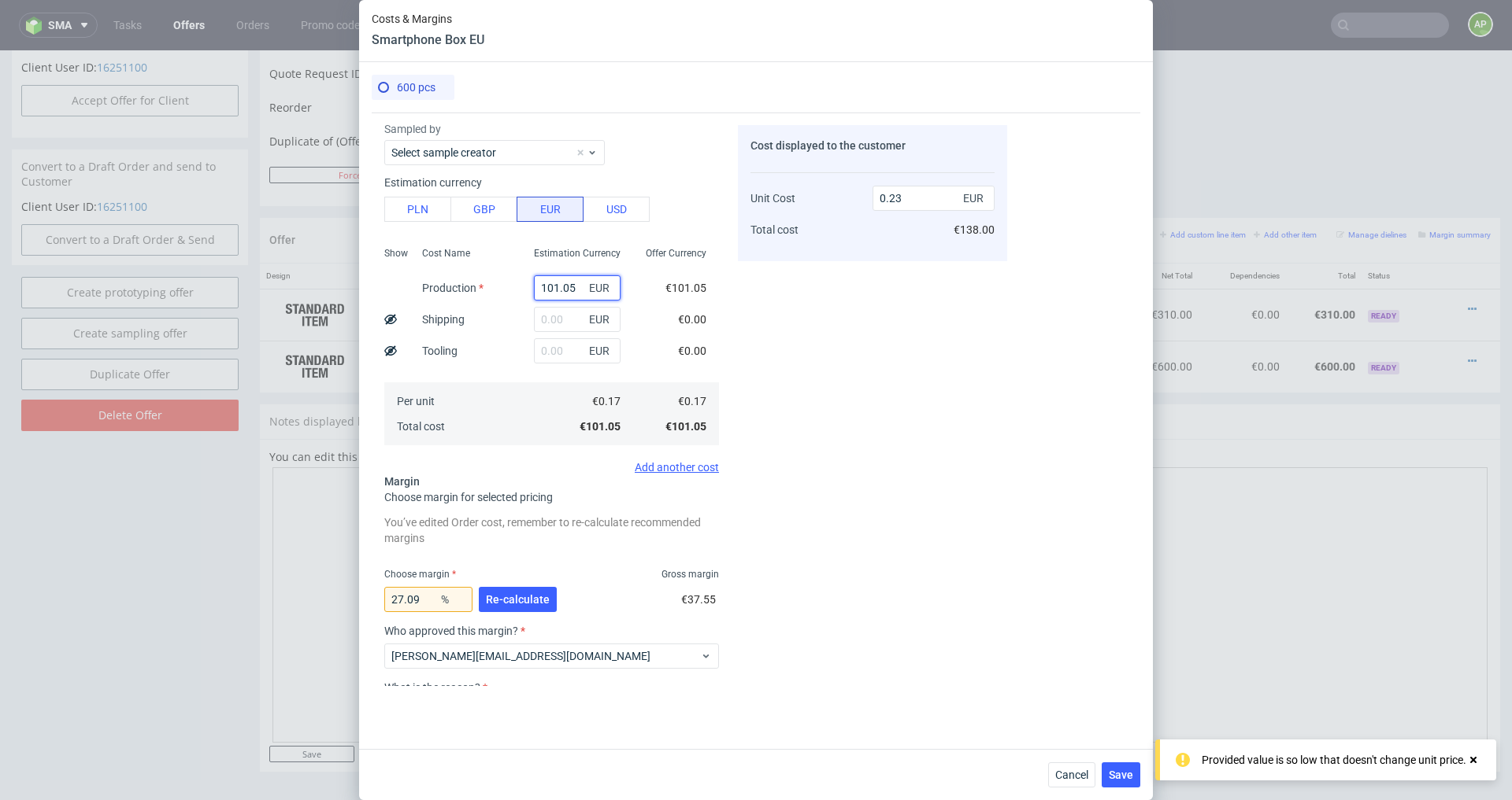
type input "101.05"
click at [944, 348] on div "Cost displayed to the customer Unit Cost Total cost 0.23 EUR €138.00" at bounding box center [873, 405] width 269 height 561
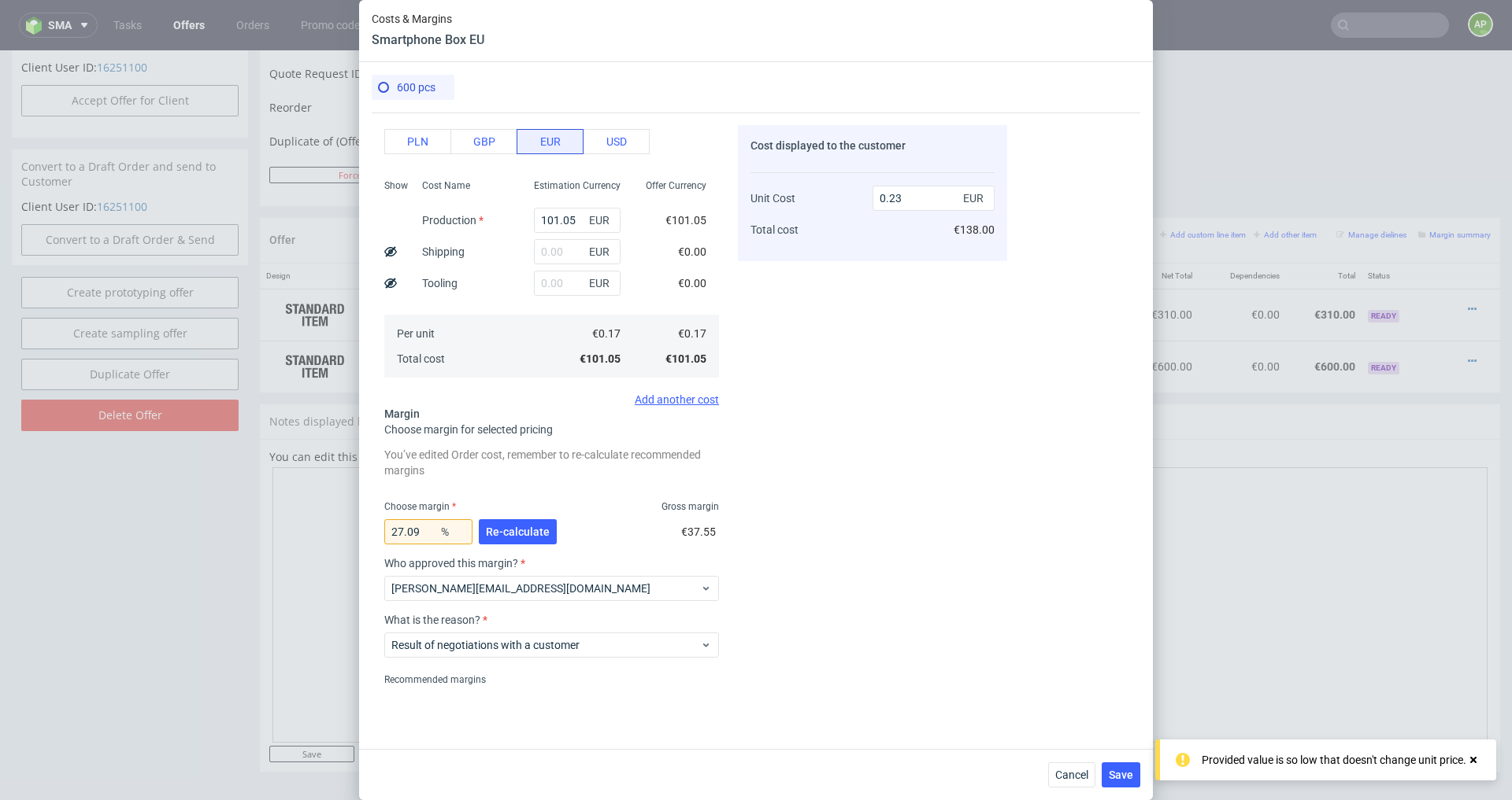
scroll to position [171, 0]
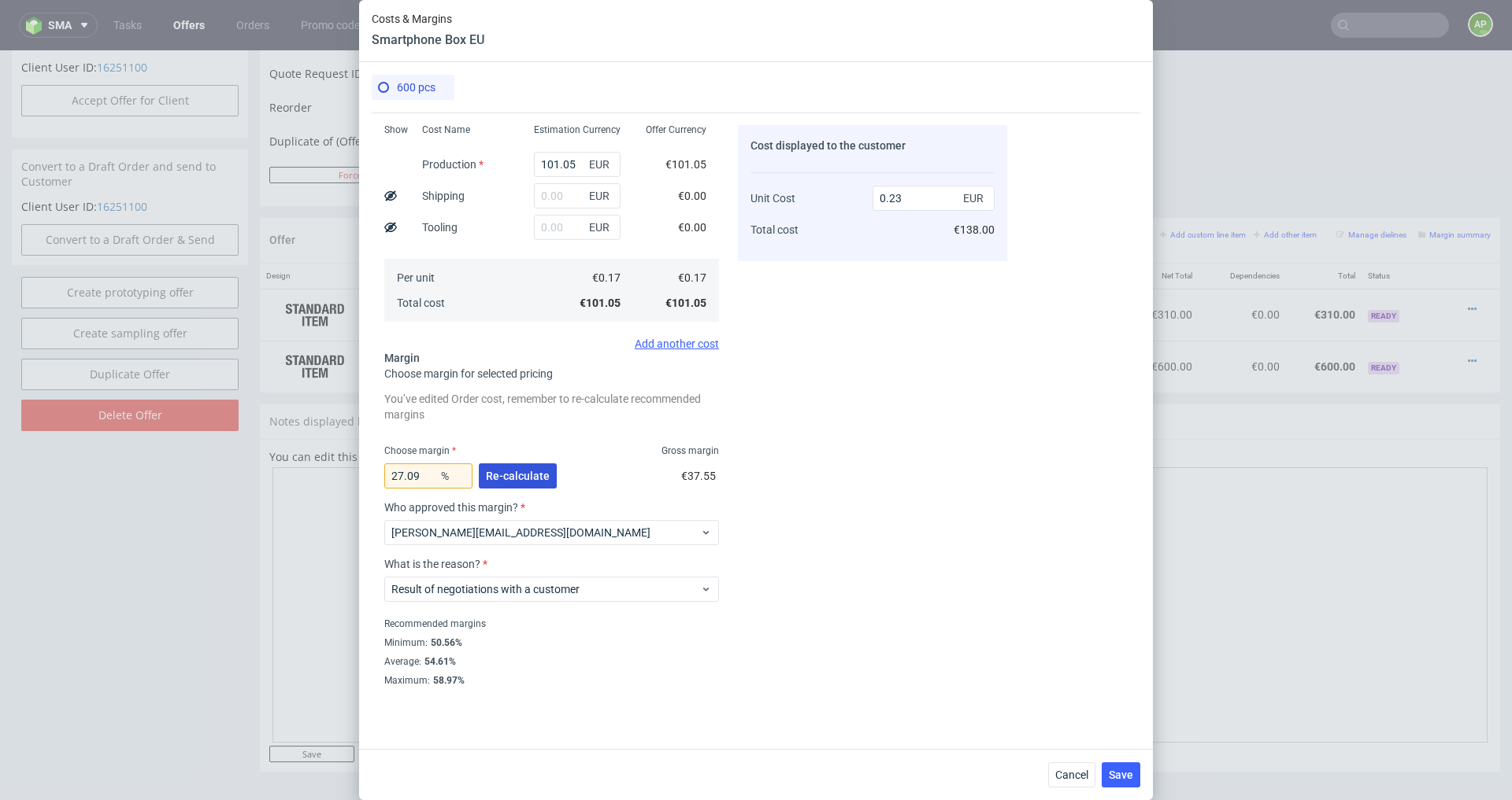
click at [531, 471] on span "Re-calculate" at bounding box center [518, 476] width 64 height 11
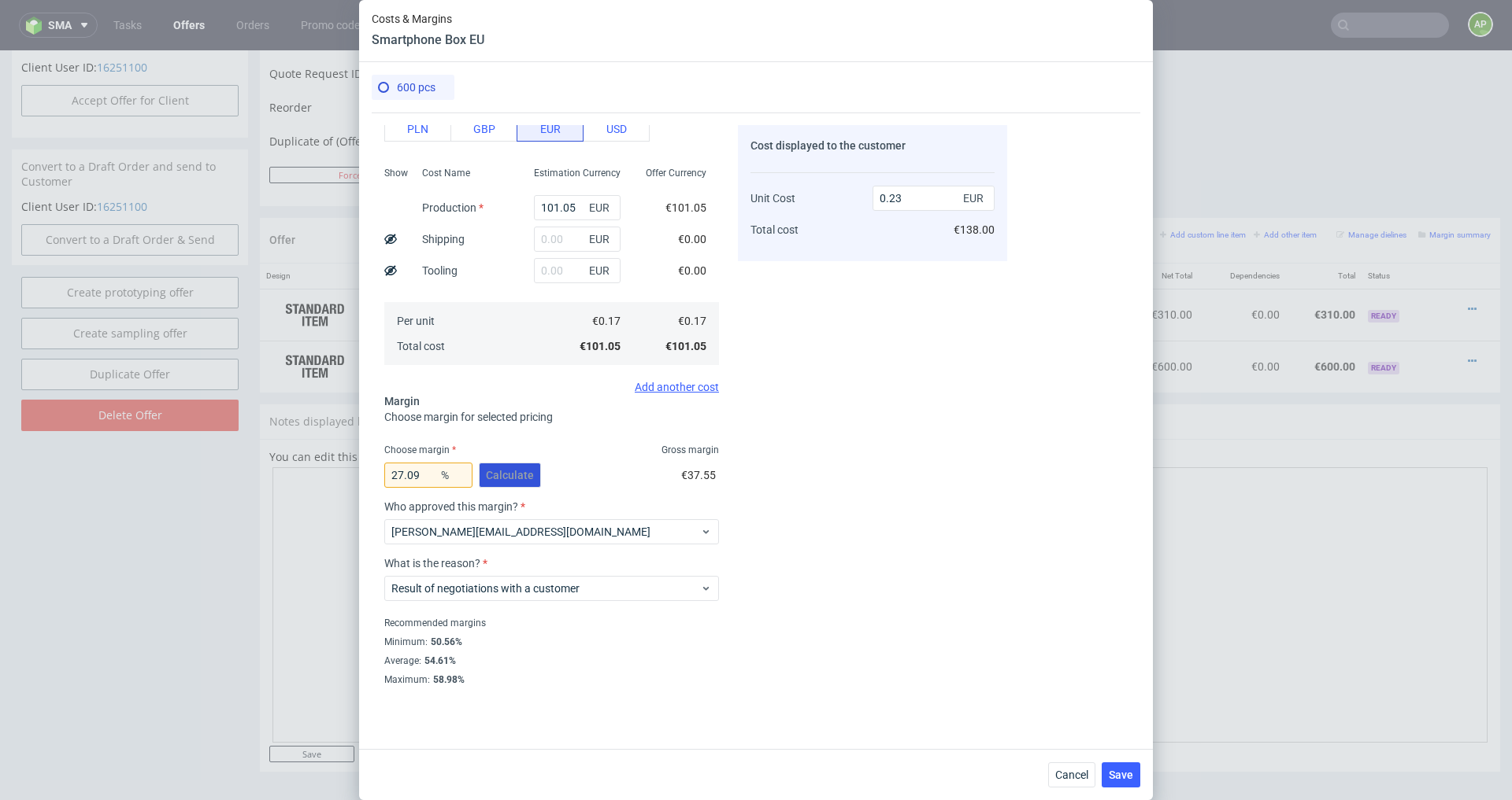
scroll to position [127, 0]
click at [1121, 773] on span "Save" at bounding box center [1121, 775] width 25 height 11
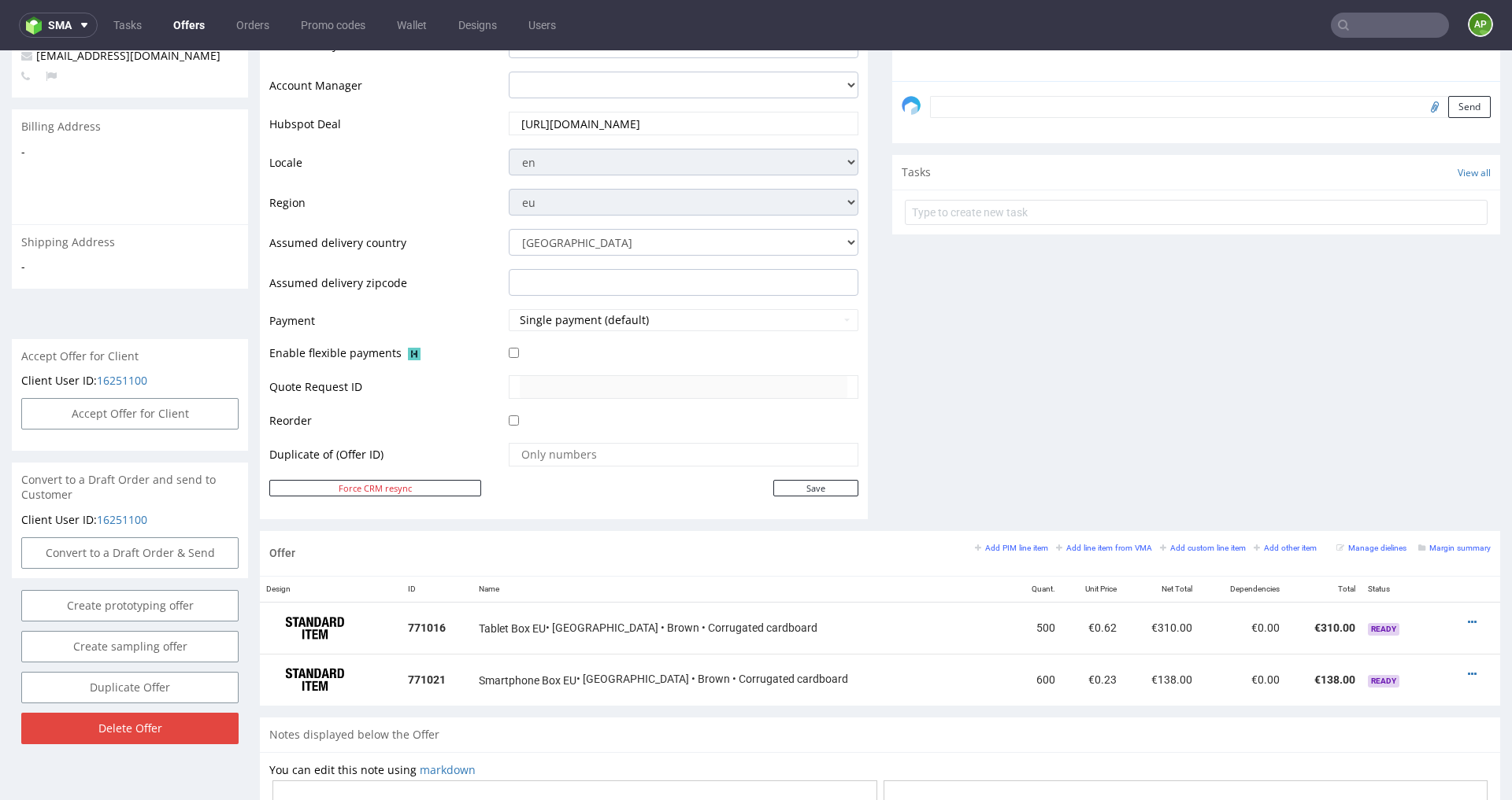
scroll to position [761, 0]
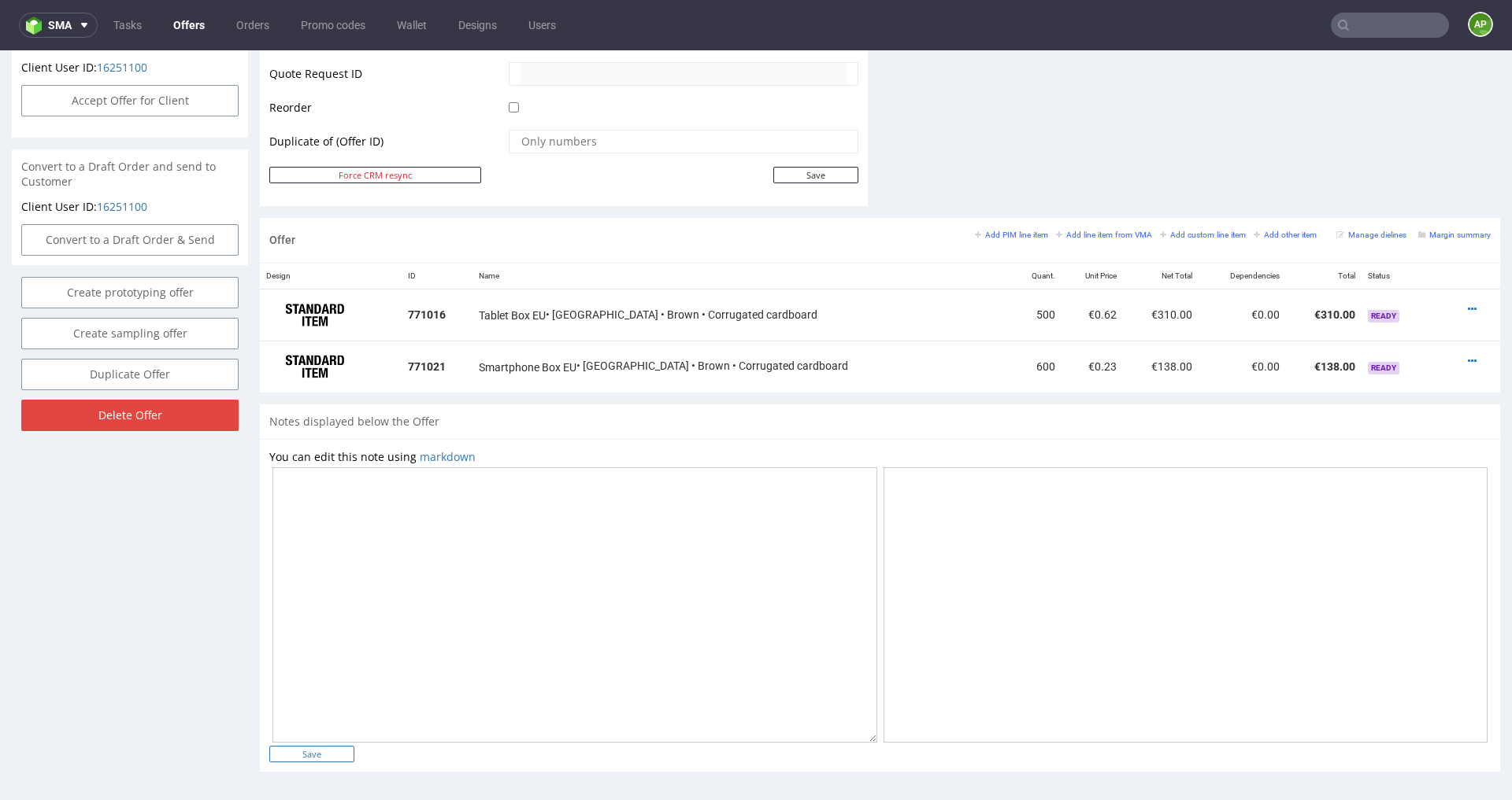
click at [321, 751] on input "Save" at bounding box center [311, 754] width 85 height 16
type input "In progress..."
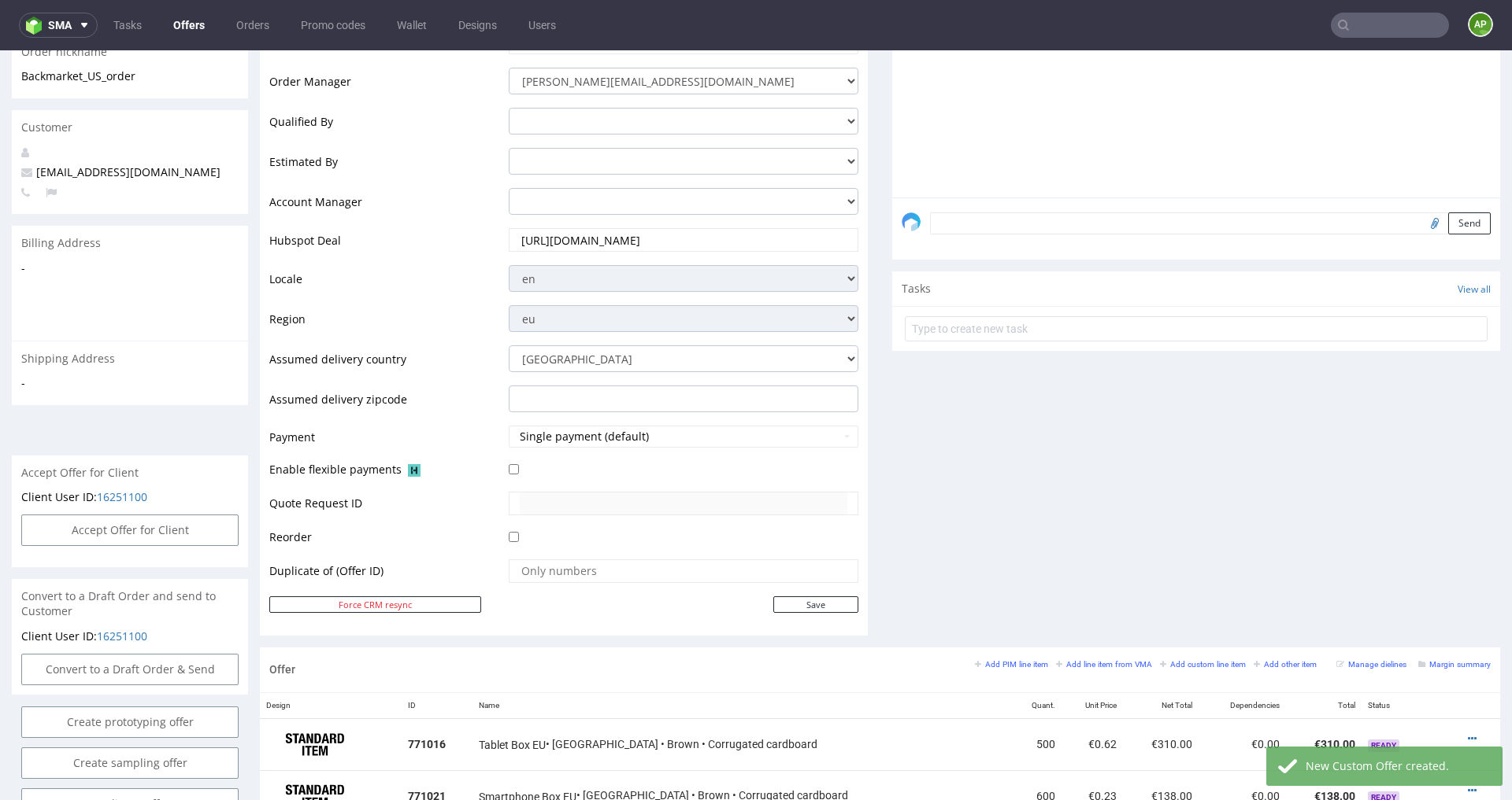
scroll to position [333, 0]
click at [170, 515] on button "Accept Offer for Client" at bounding box center [129, 528] width 217 height 31
select select "75"
select select "904"
select select "b2b"
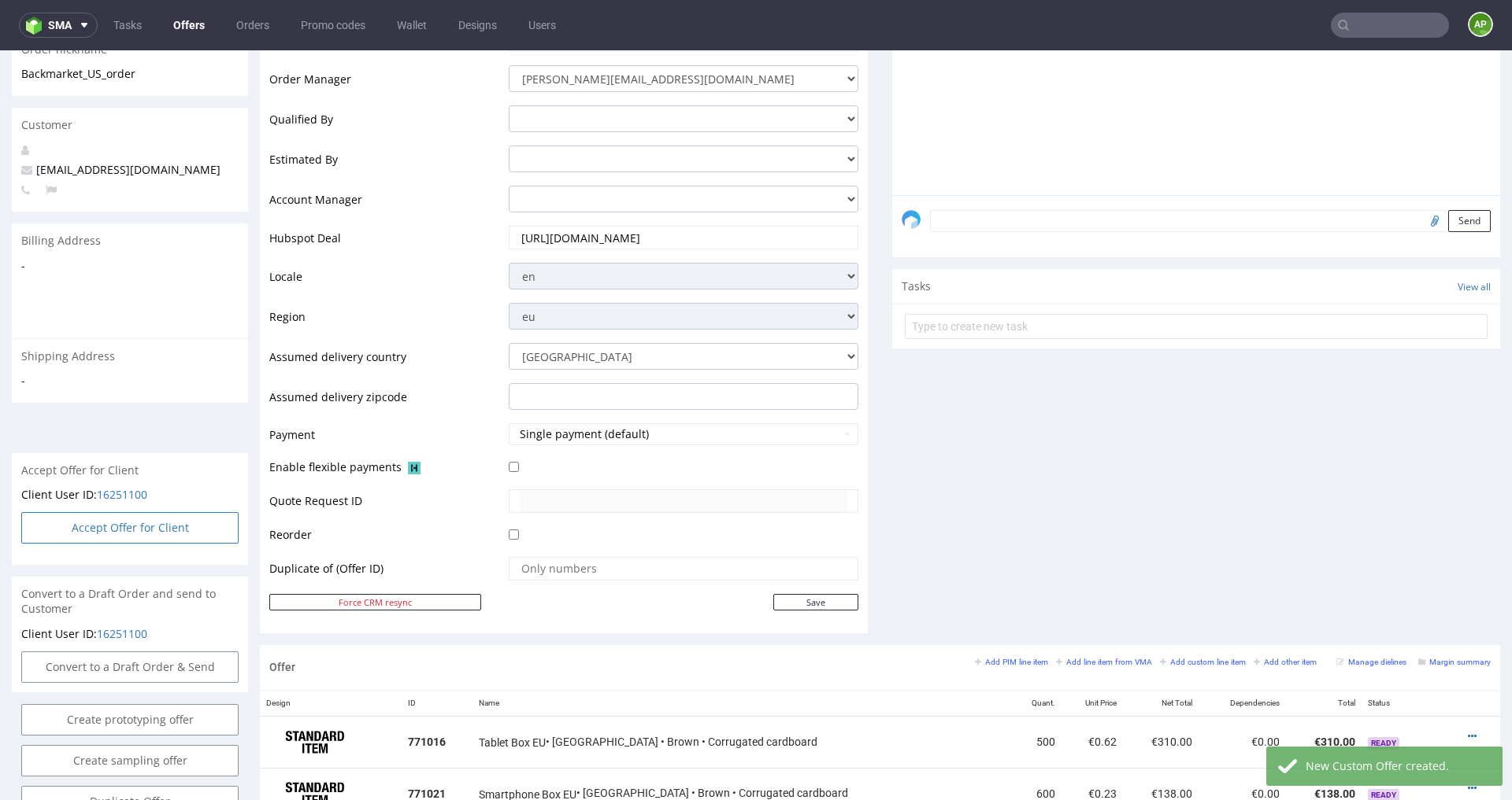
select select "75"
select select "904"
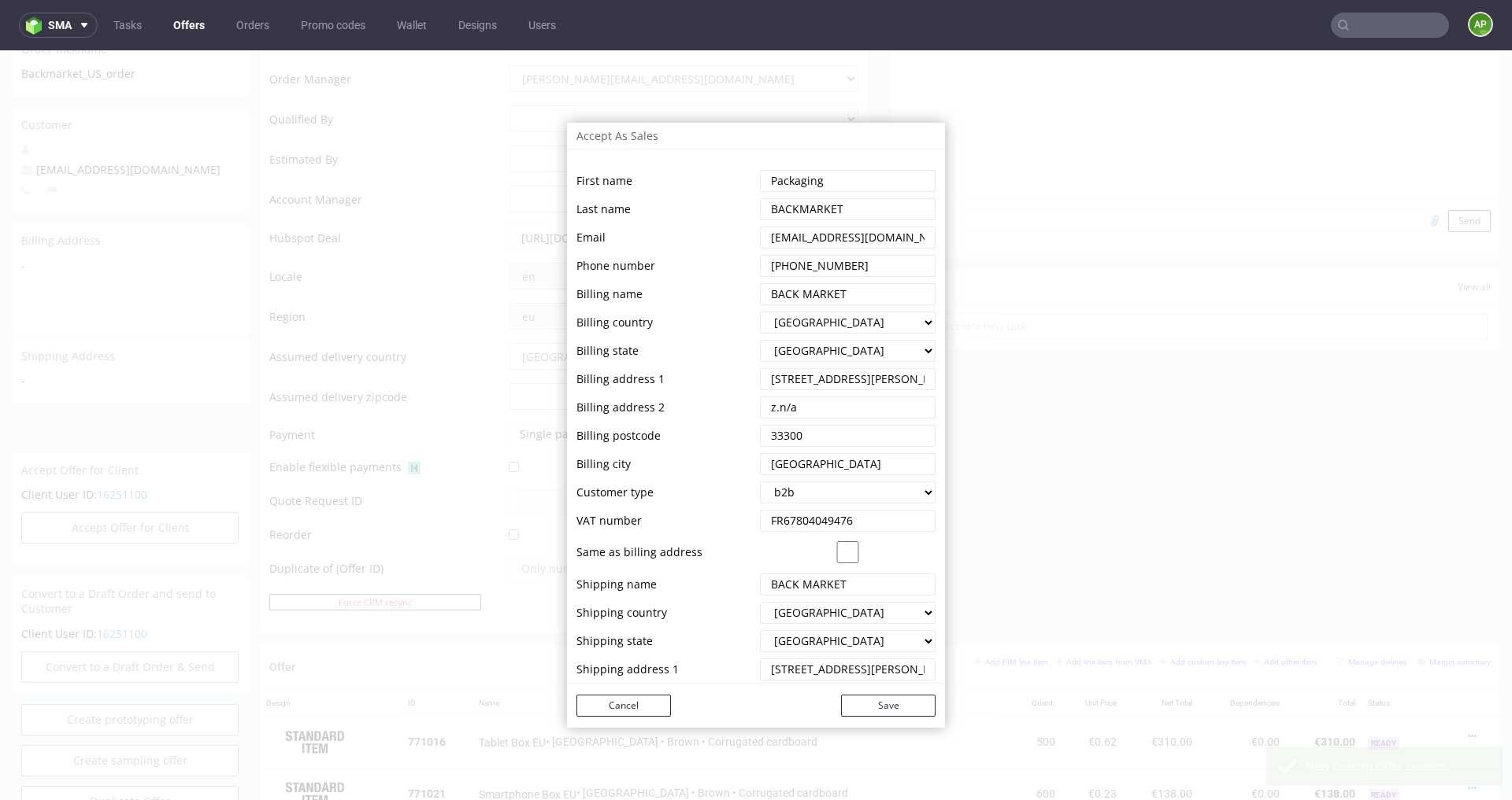
scroll to position [85, 0]
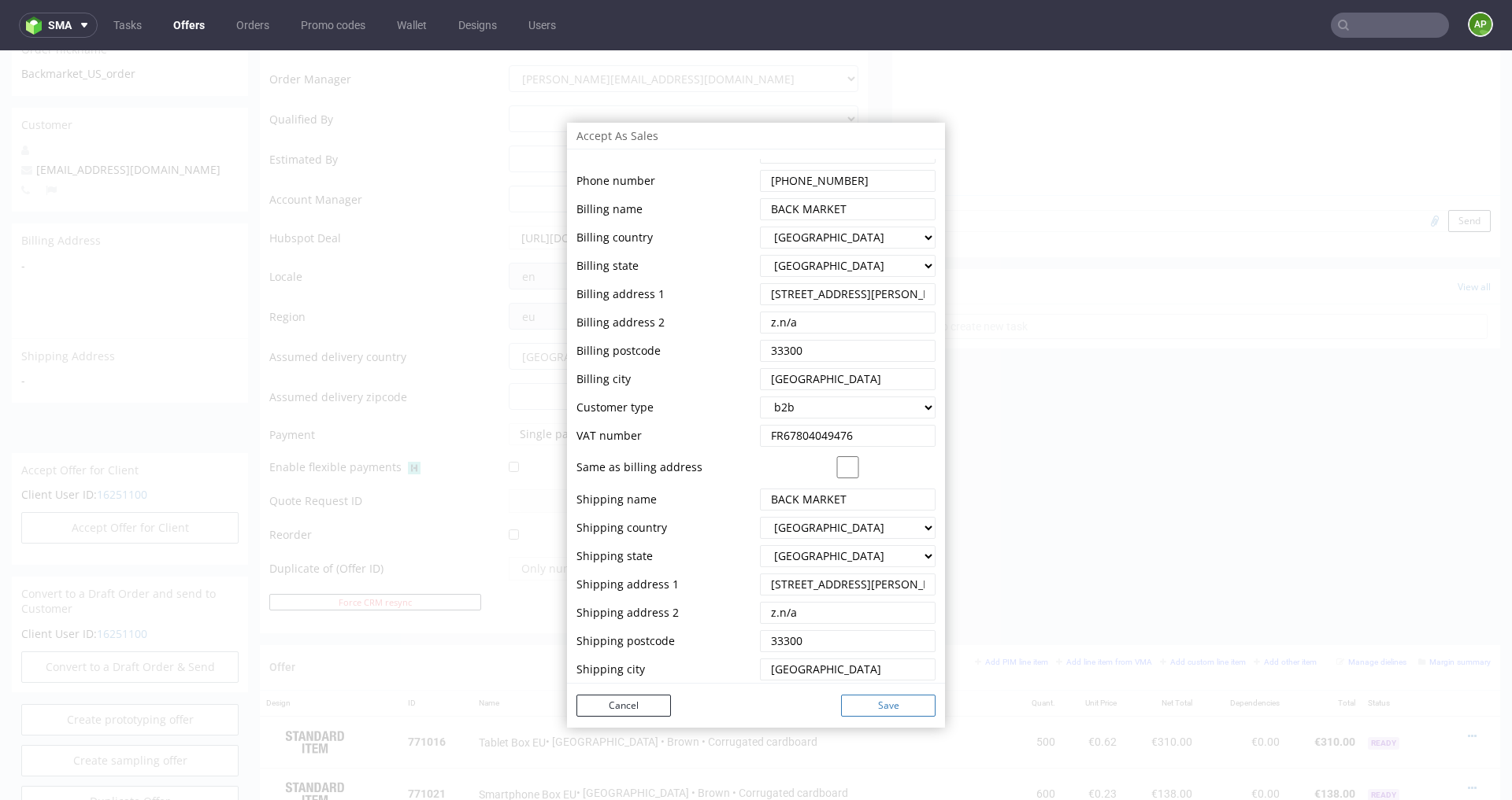
click at [868, 712] on button "Save" at bounding box center [887, 706] width 94 height 22
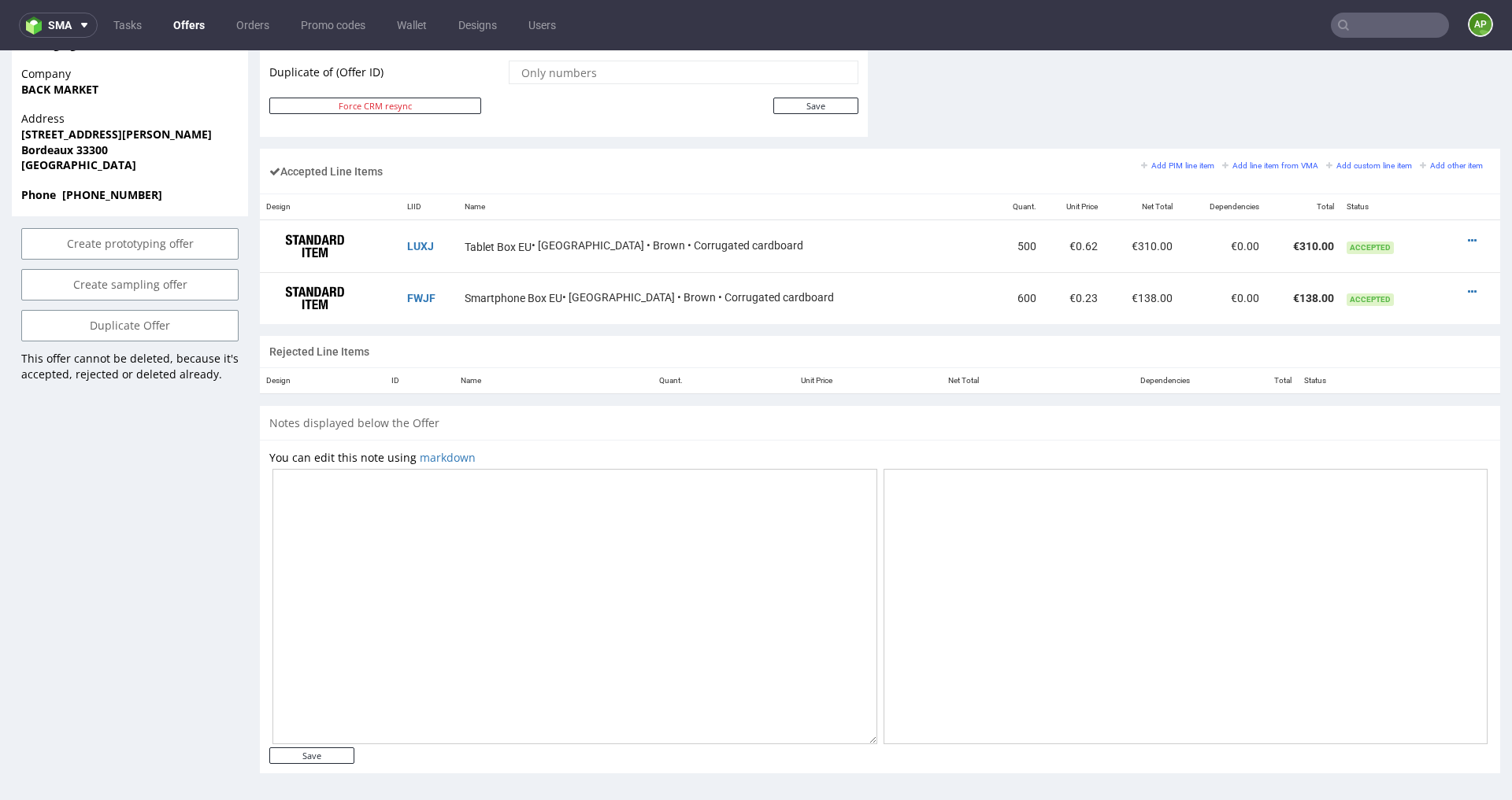
scroll to position [0, 0]
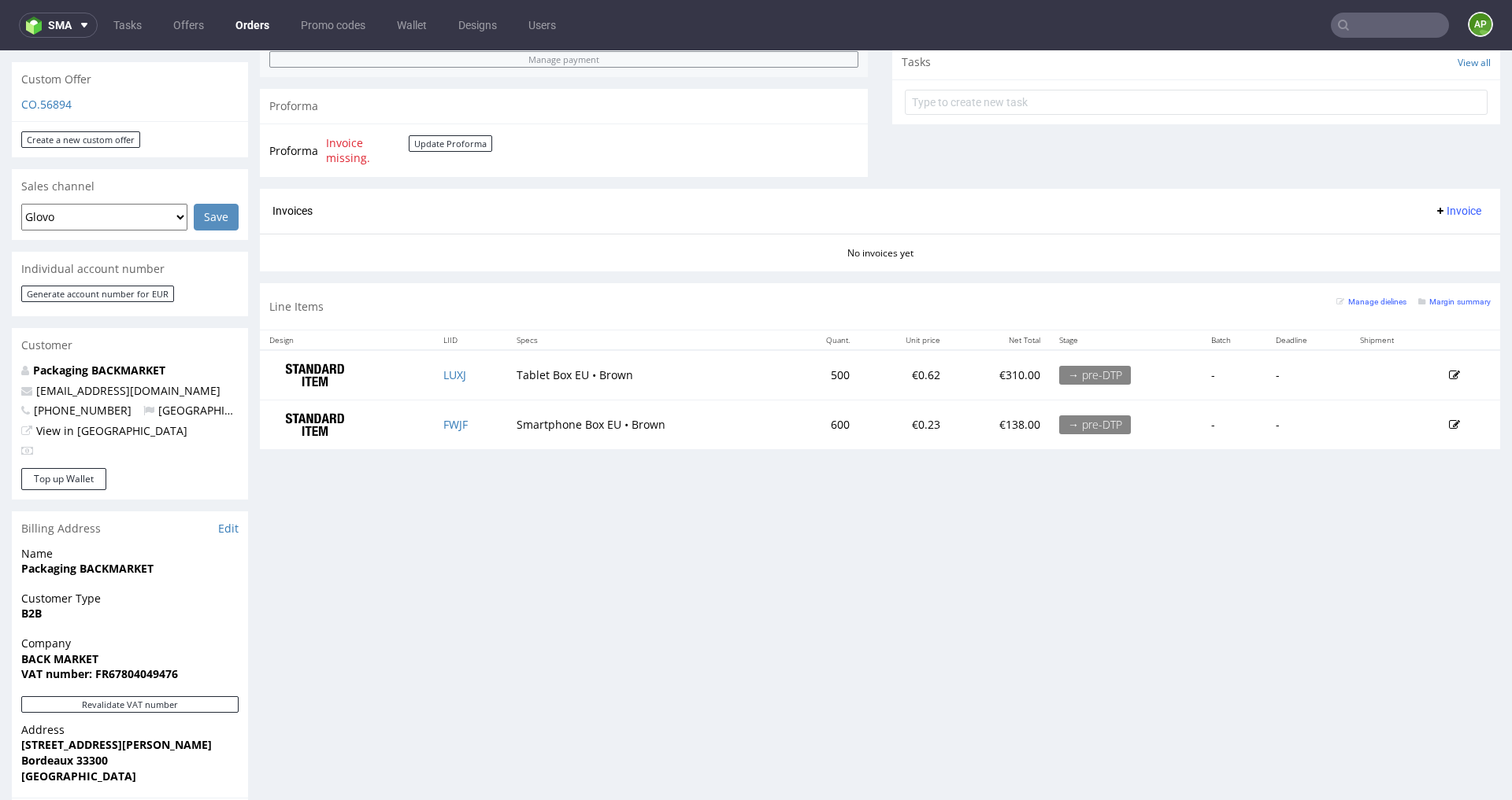
scroll to position [555, 0]
click at [520, 751] on div "Progress Payment Due Payment “Received” Email - Line Items 2 DTP - Production -…" at bounding box center [880, 309] width 1240 height 1525
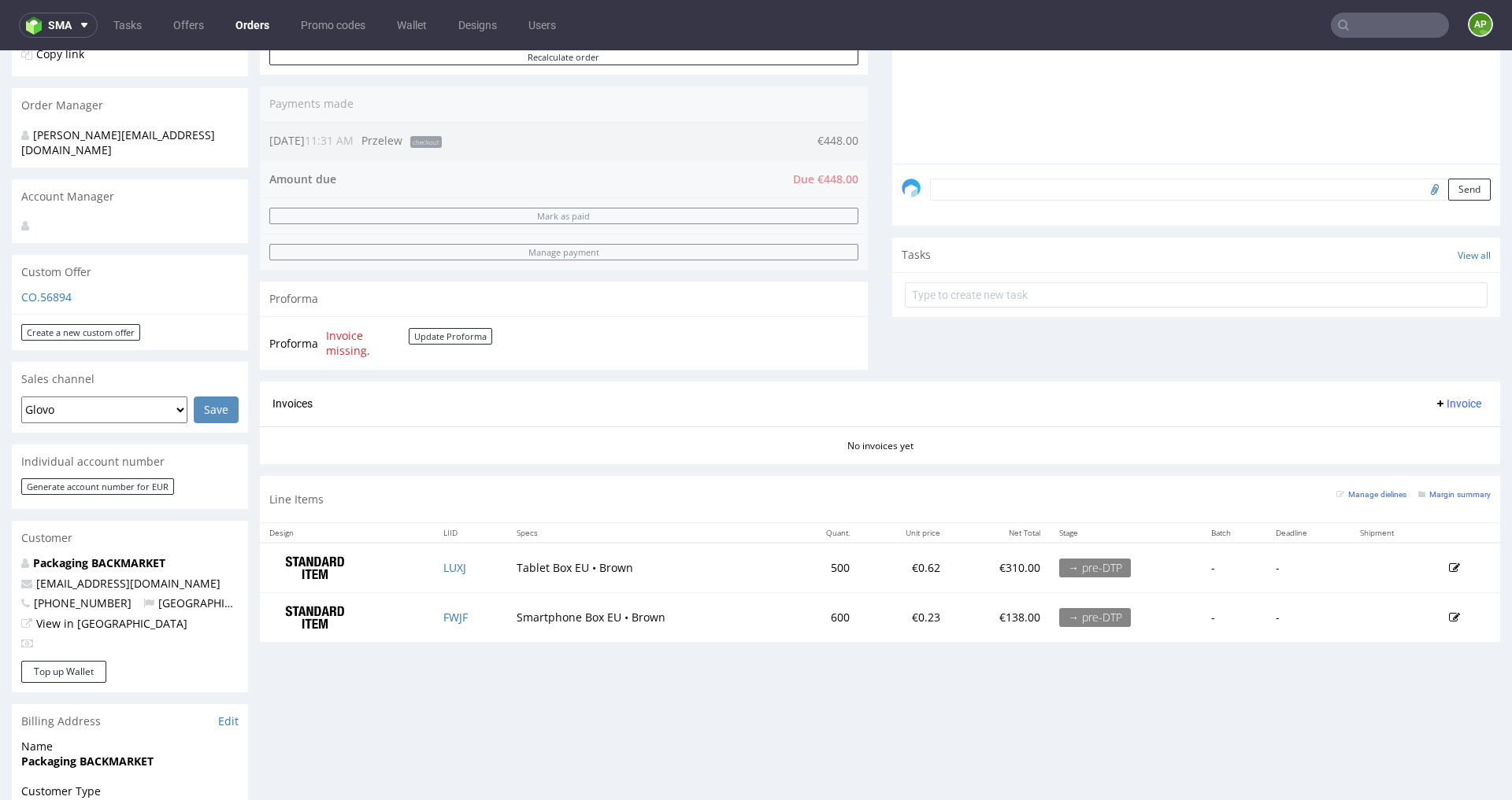
scroll to position [0, 0]
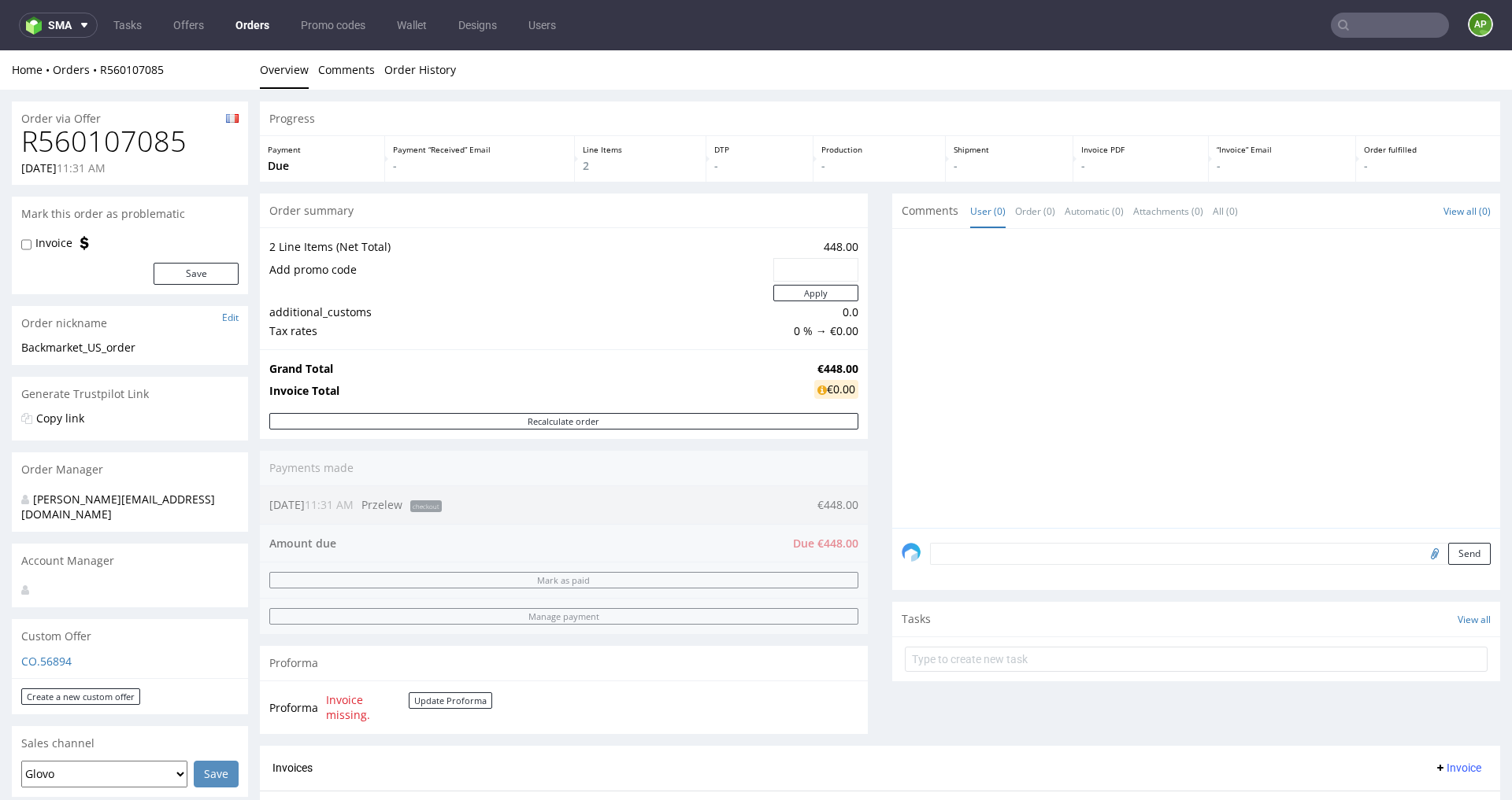
click at [717, 460] on div "Order summary 2 Line Items (Net Total) 448.00 Add promo code Apply additional_c…" at bounding box center [564, 470] width 608 height 553
click at [132, 154] on h1 "R560107085" at bounding box center [129, 142] width 217 height 31
click at [132, 155] on h1 "R560107085" at bounding box center [129, 142] width 217 height 31
copy h1 "R560107085"
